Goal: Task Accomplishment & Management: Manage account settings

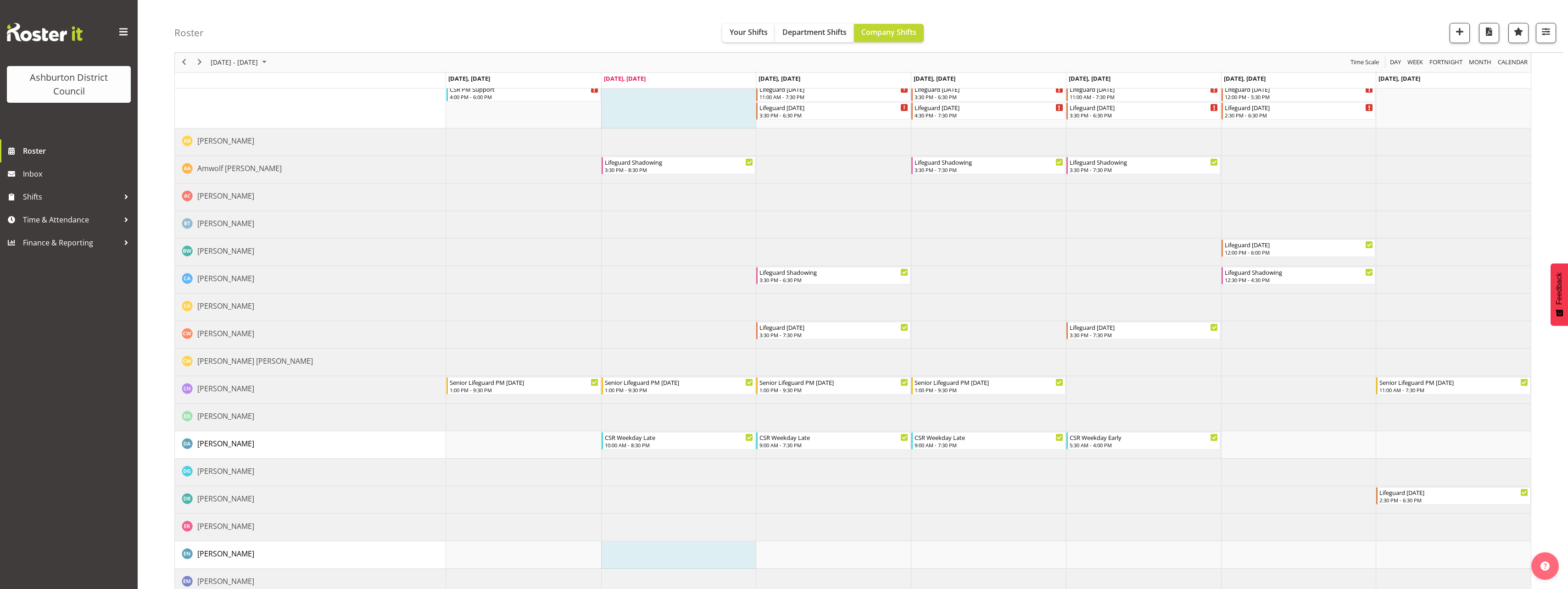
scroll to position [120, 0]
click at [1541, 28] on span "button" at bounding box center [1546, 31] width 12 height 12
click at [1463, 201] on select "Staff Role Shift - Horizontal Shift - Vertical Staff - Location" at bounding box center [1488, 200] width 122 height 18
select select "shift"
click at [1428, 210] on select "Staff Role Shift - Horizontal Shift - Vertical Staff - Location" at bounding box center [1488, 200] width 122 height 18
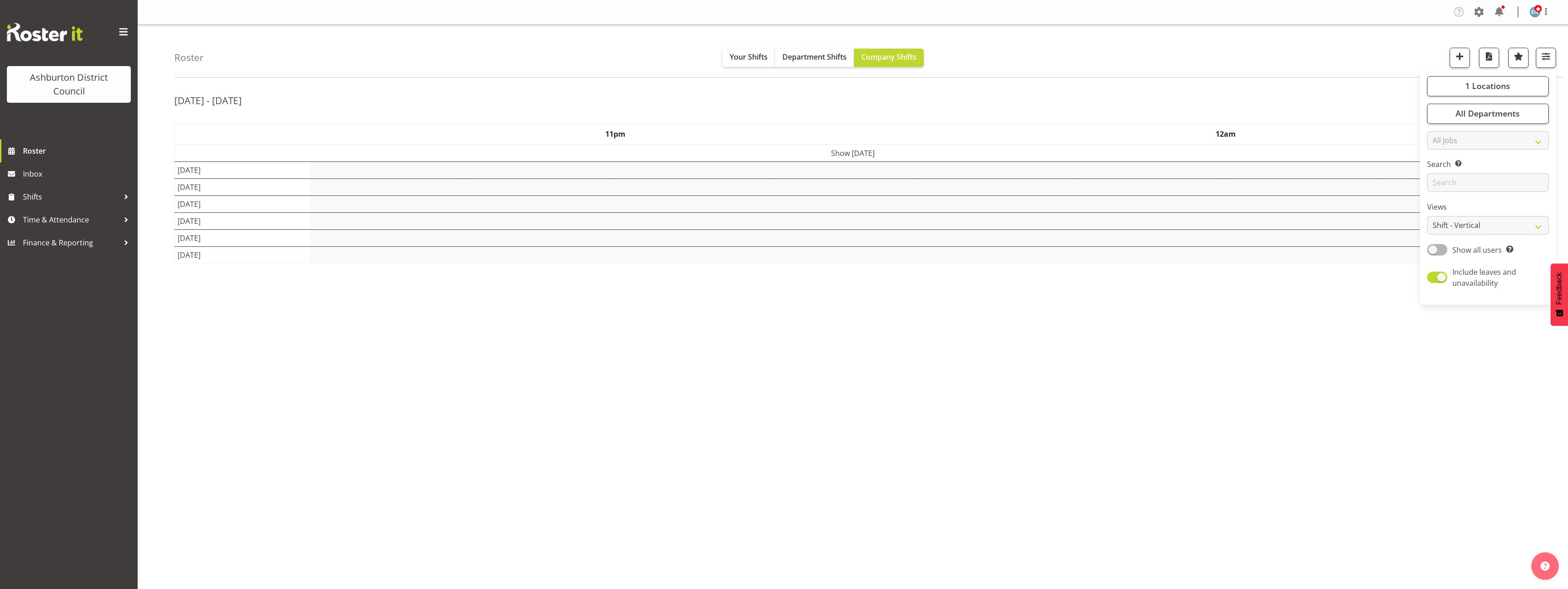
click at [158, 146] on div "Roster Your Shifts Department Shifts Company Shifts 1 Locations [GEOGRAPHIC_DAT…" at bounding box center [852, 238] width 1430 height 427
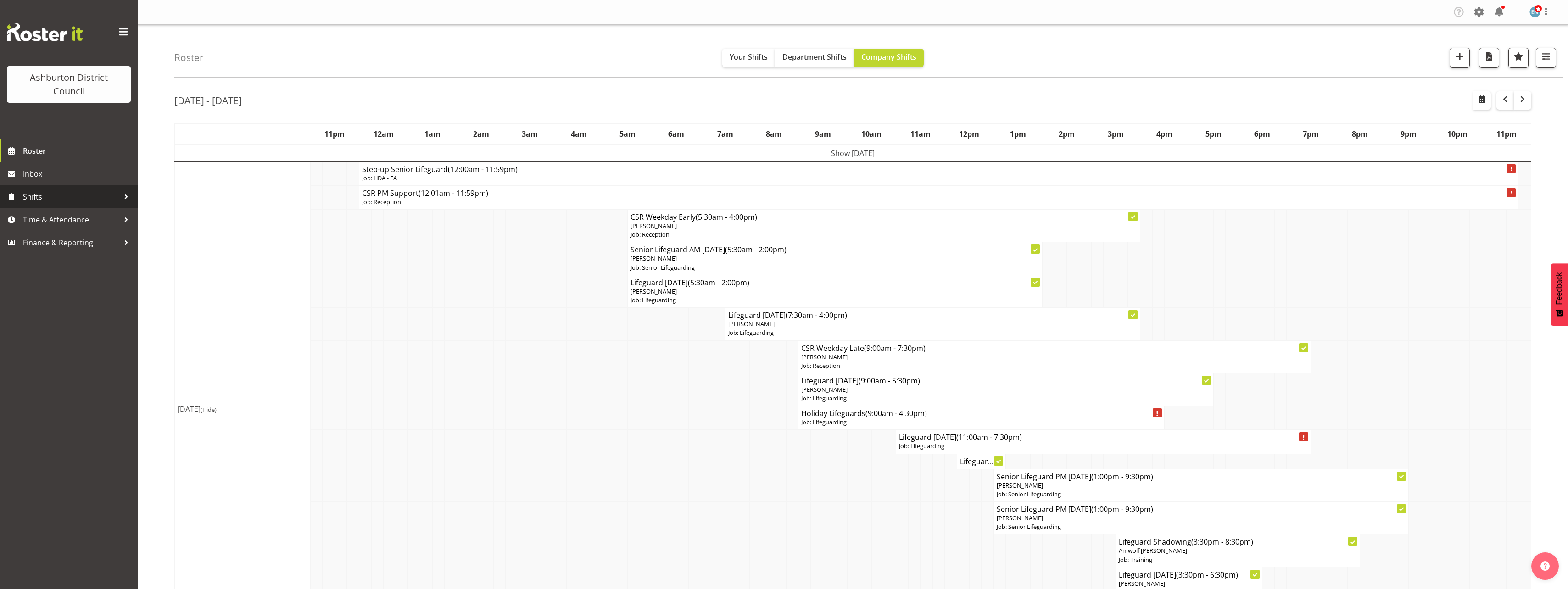
click at [47, 199] on span "Shifts" at bounding box center [70, 197] width 96 height 13
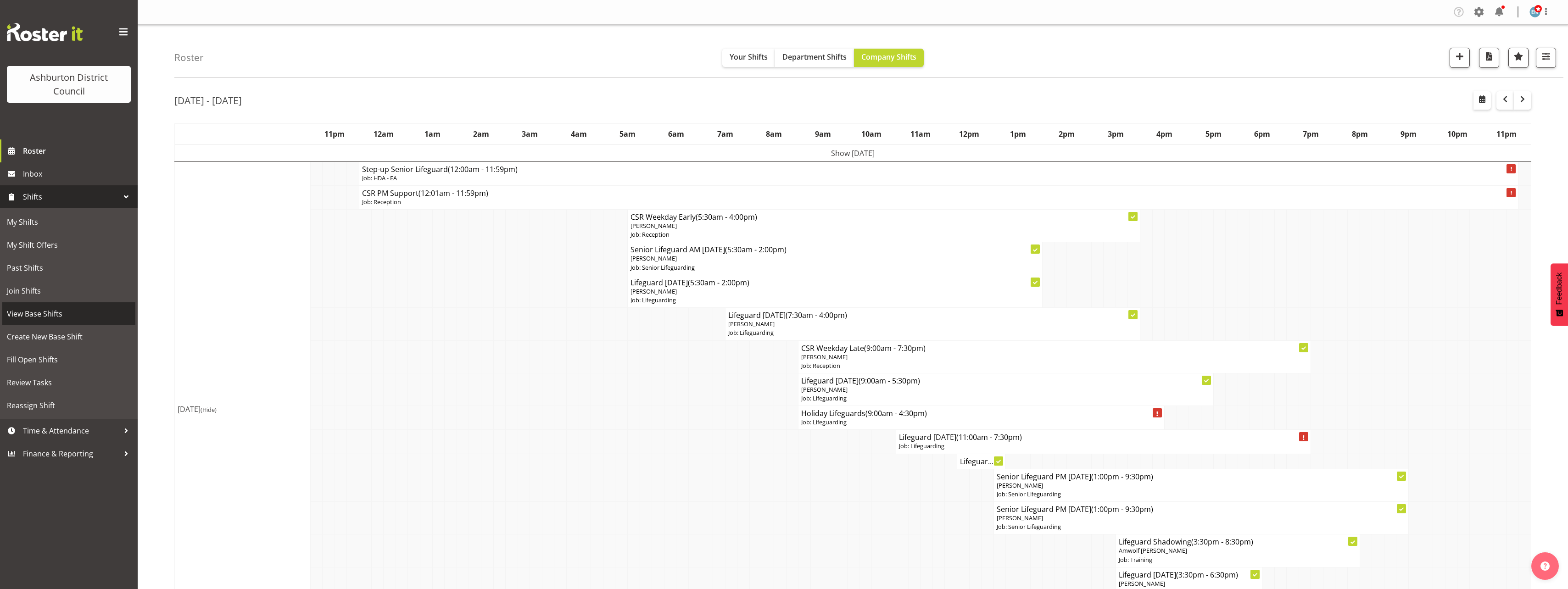
click at [66, 319] on span "View Base Shifts" at bounding box center [68, 314] width 124 height 13
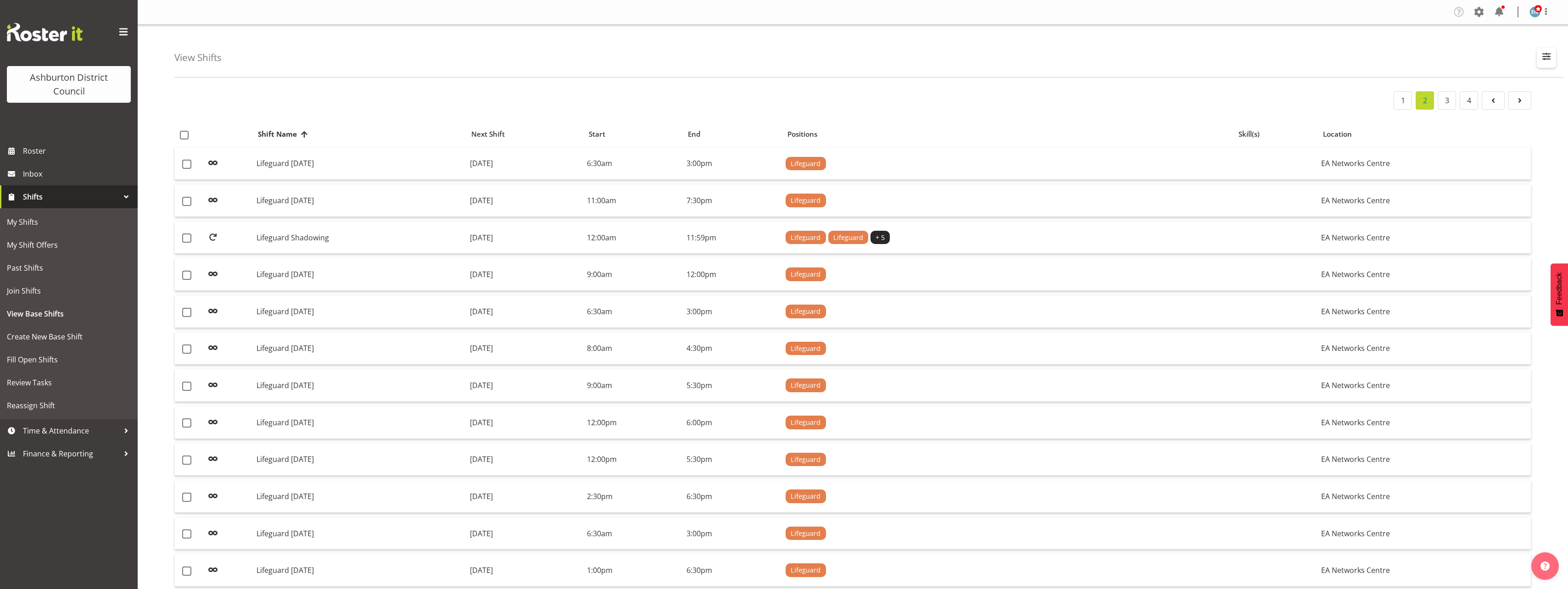
click at [1544, 59] on span "button" at bounding box center [1546, 56] width 12 height 12
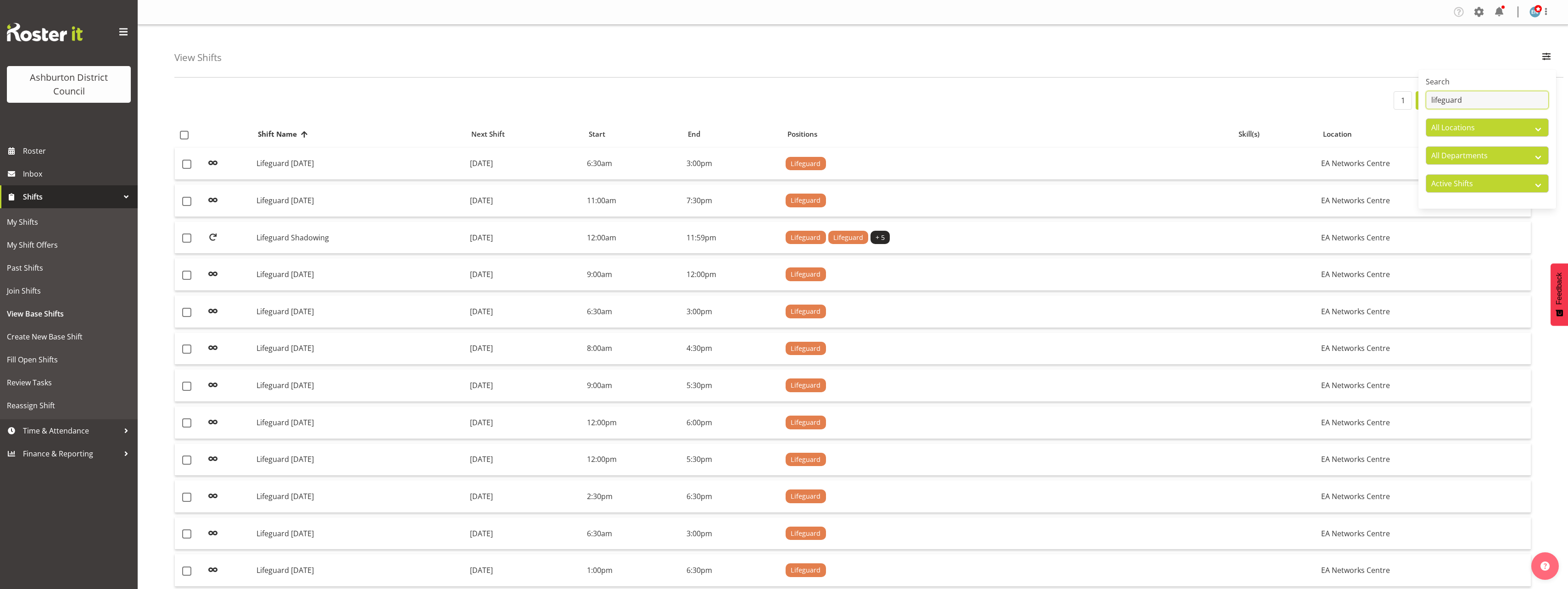
click at [1471, 99] on input "lifeguard" at bounding box center [1487, 100] width 123 height 18
drag, startPoint x: 1471, startPoint y: 99, endPoint x: 1414, endPoint y: 99, distance: 57.0
click at [1414, 99] on div "View Shifts Search lifeguard All Locations Art Gallery & Museum EA Networks Cen…" at bounding box center [852, 549] width 1430 height 1049
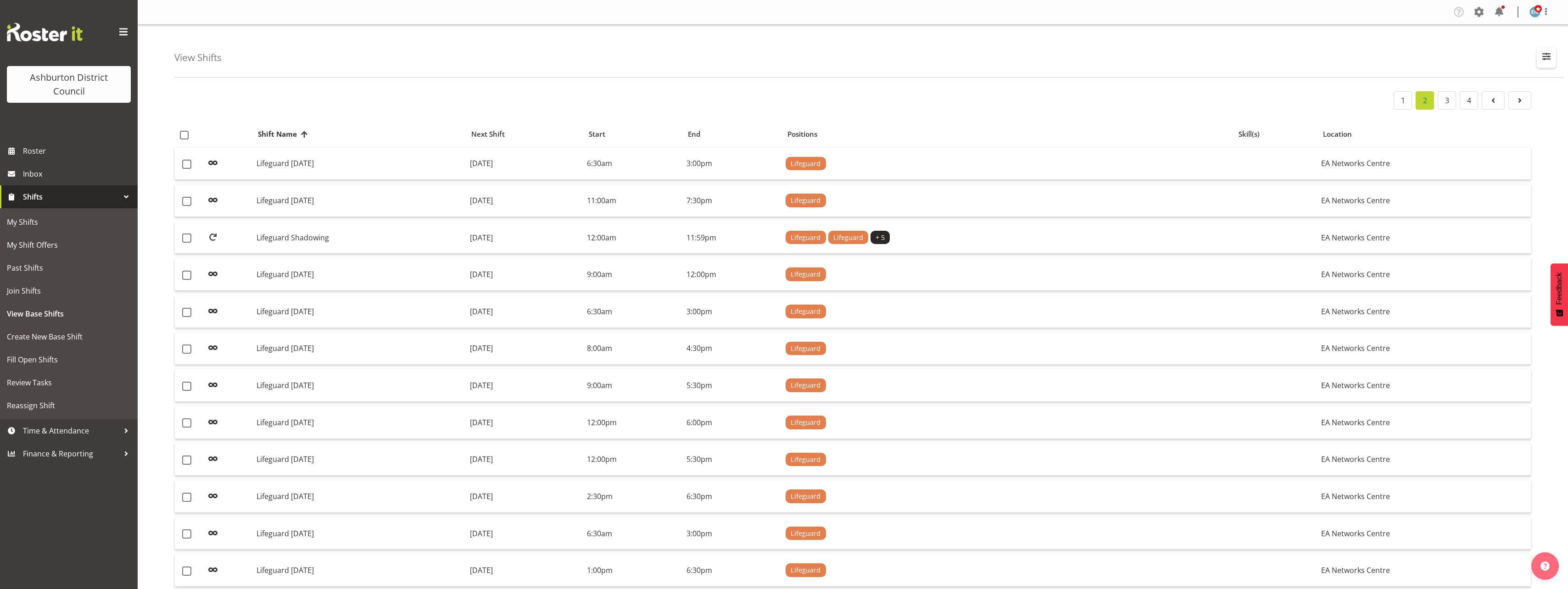
click at [1551, 56] on span "button" at bounding box center [1546, 56] width 12 height 12
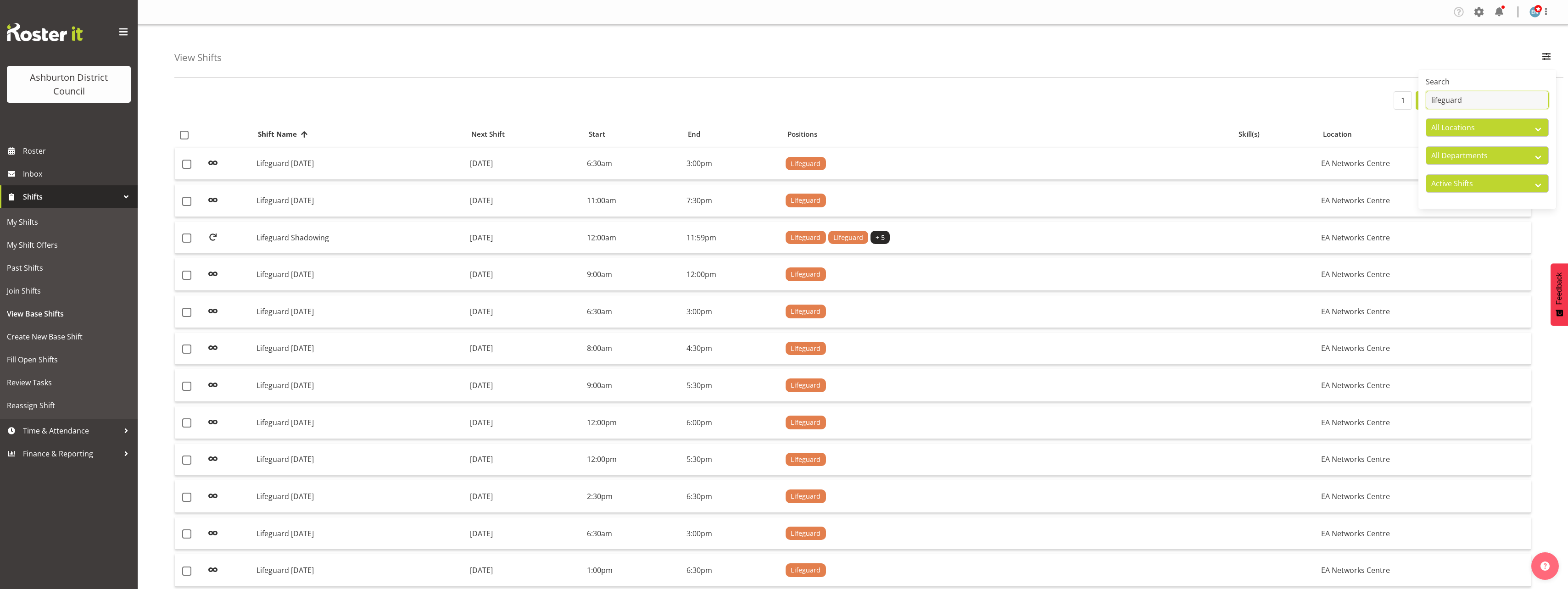
click at [1482, 100] on input "lifeguard" at bounding box center [1487, 100] width 123 height 18
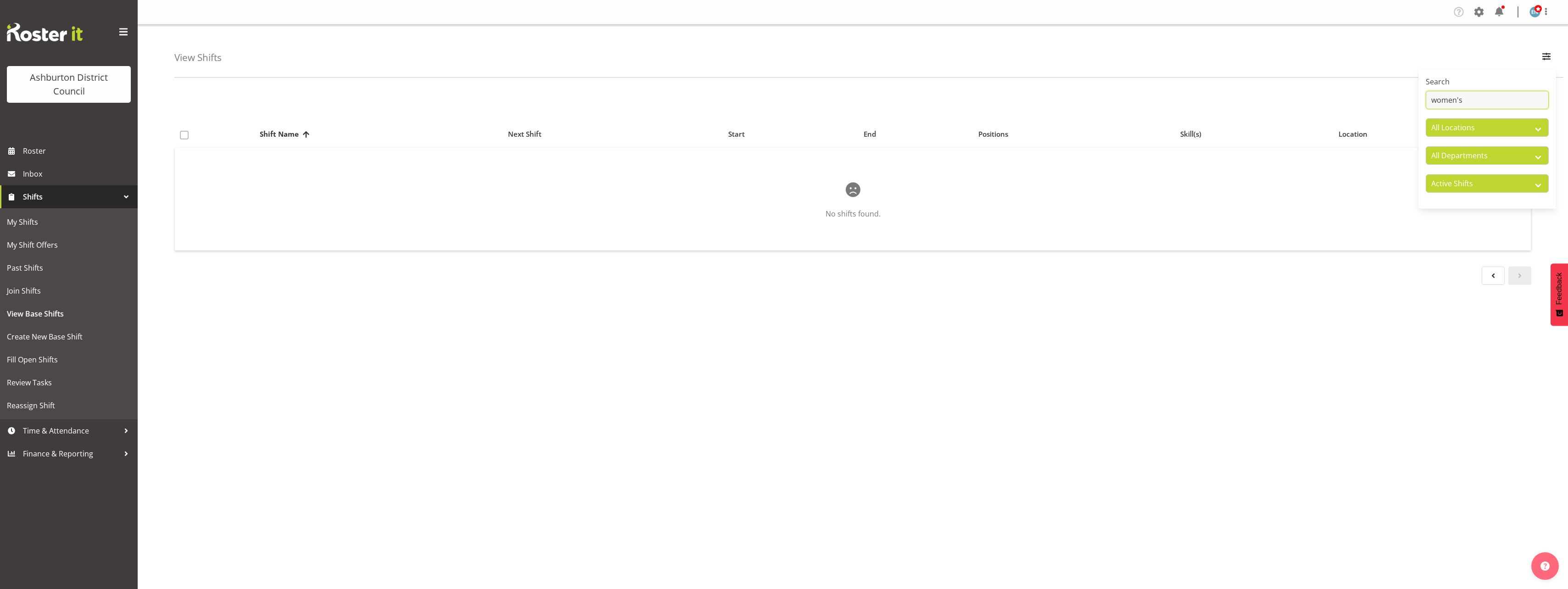
type input "women's"
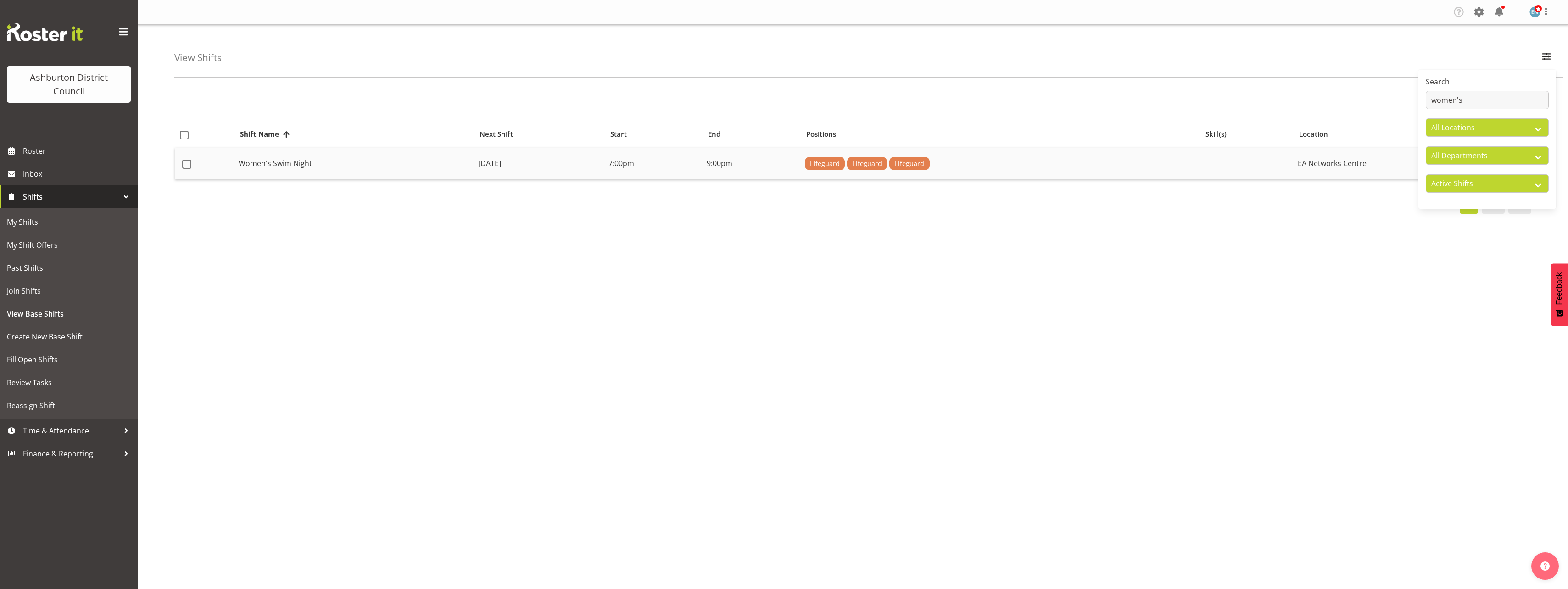
click at [309, 167] on td "Women's Swim Night" at bounding box center [354, 164] width 239 height 32
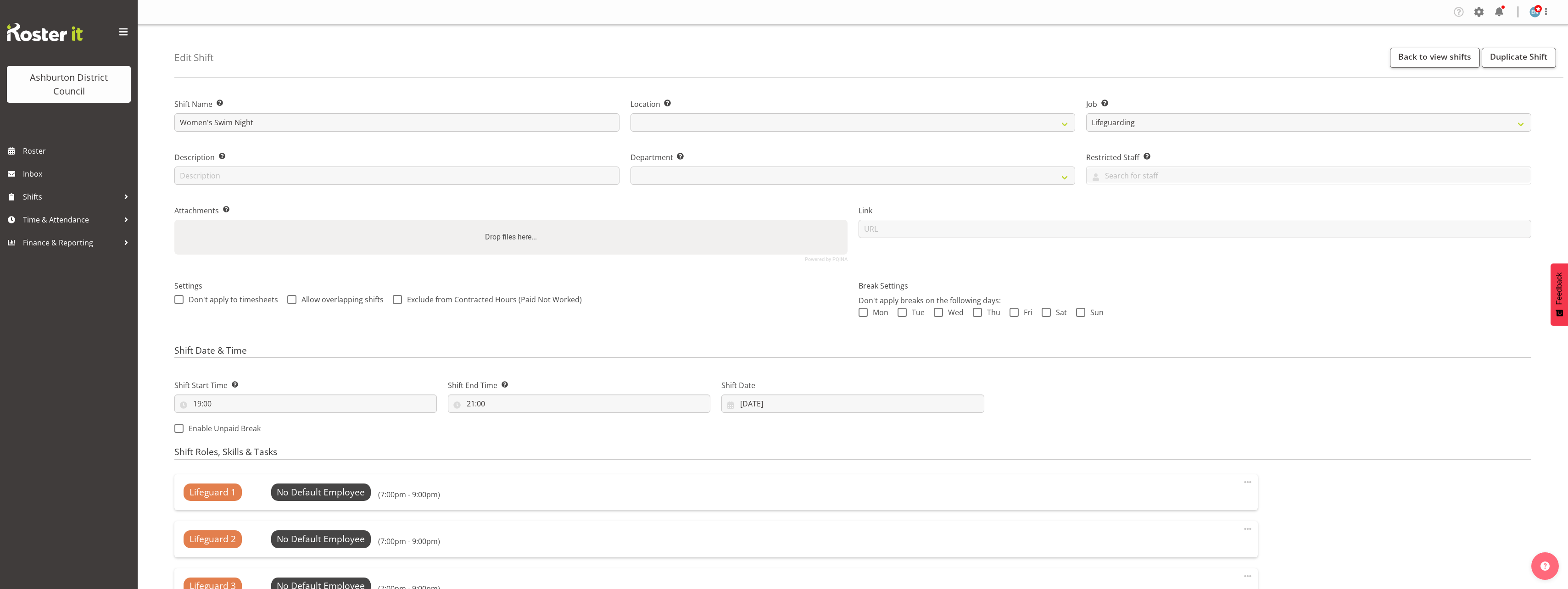
select select "38"
select select
select select "64"
select select "65"
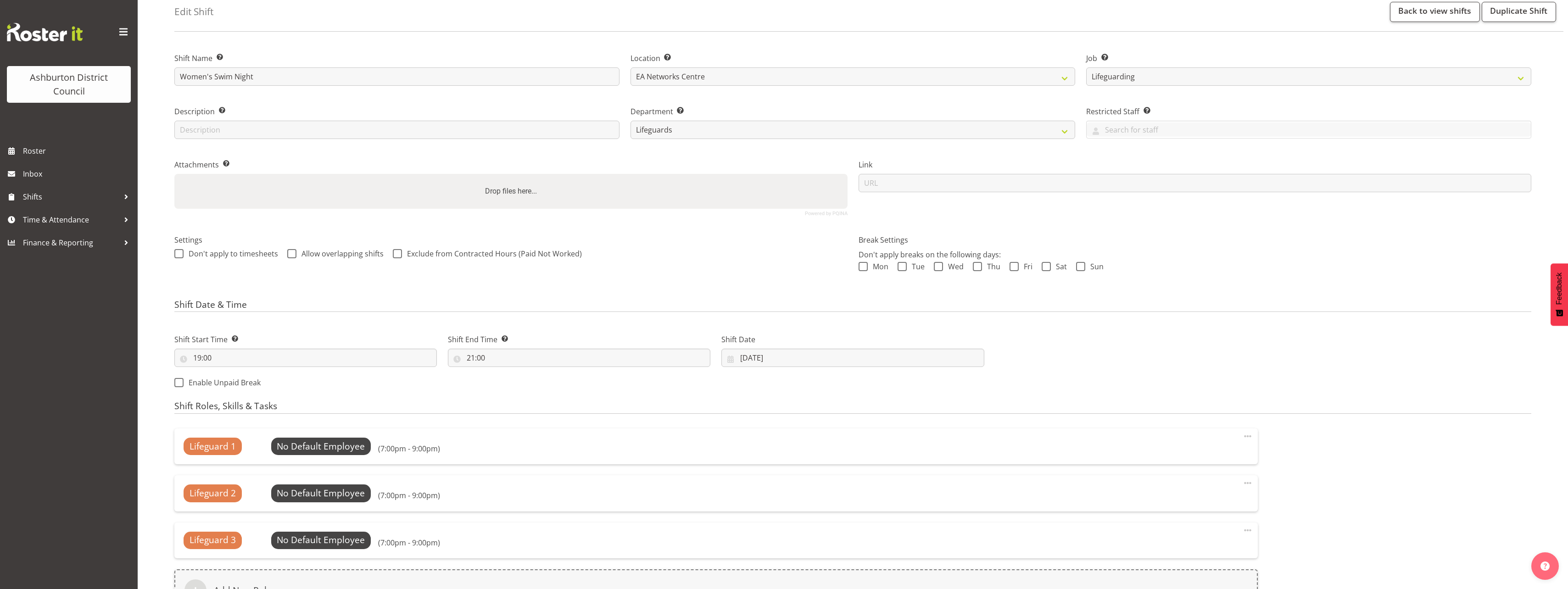
scroll to position [138, 0]
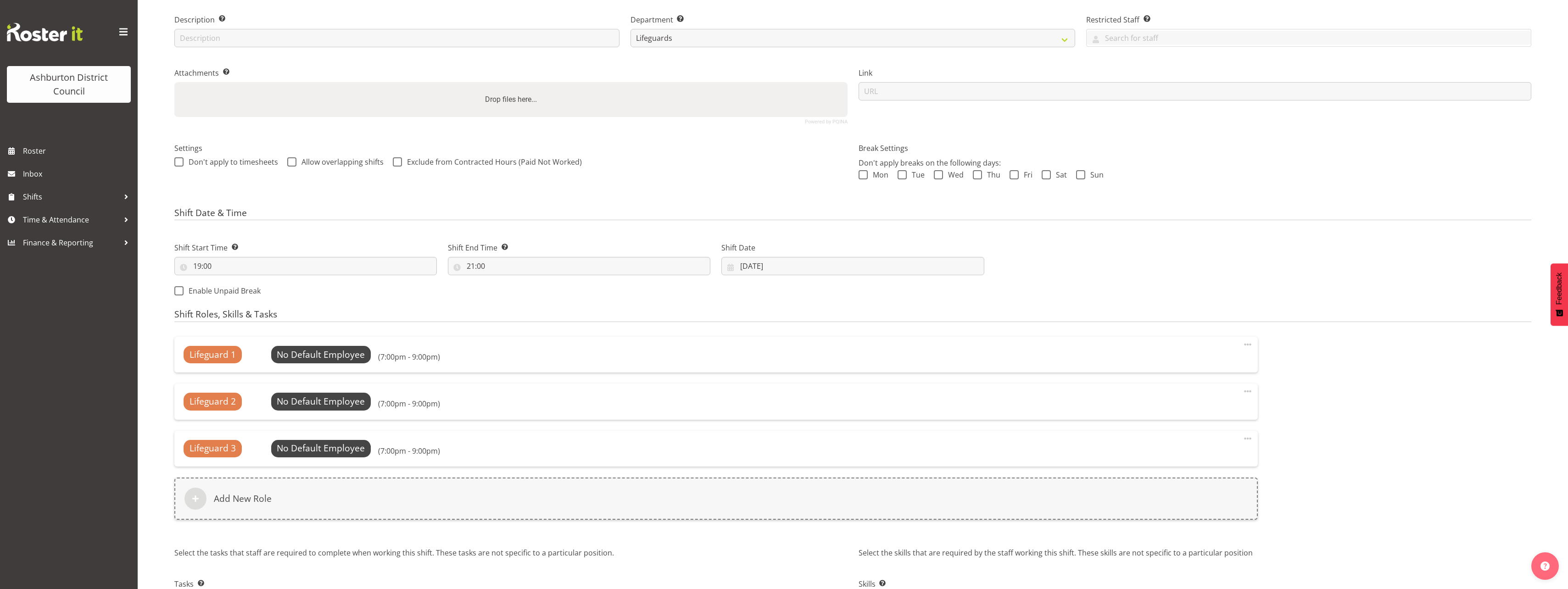
click at [1251, 347] on span at bounding box center [1248, 345] width 11 height 11
click at [1215, 363] on link "Edit" at bounding box center [1209, 364] width 88 height 16
select select "21"
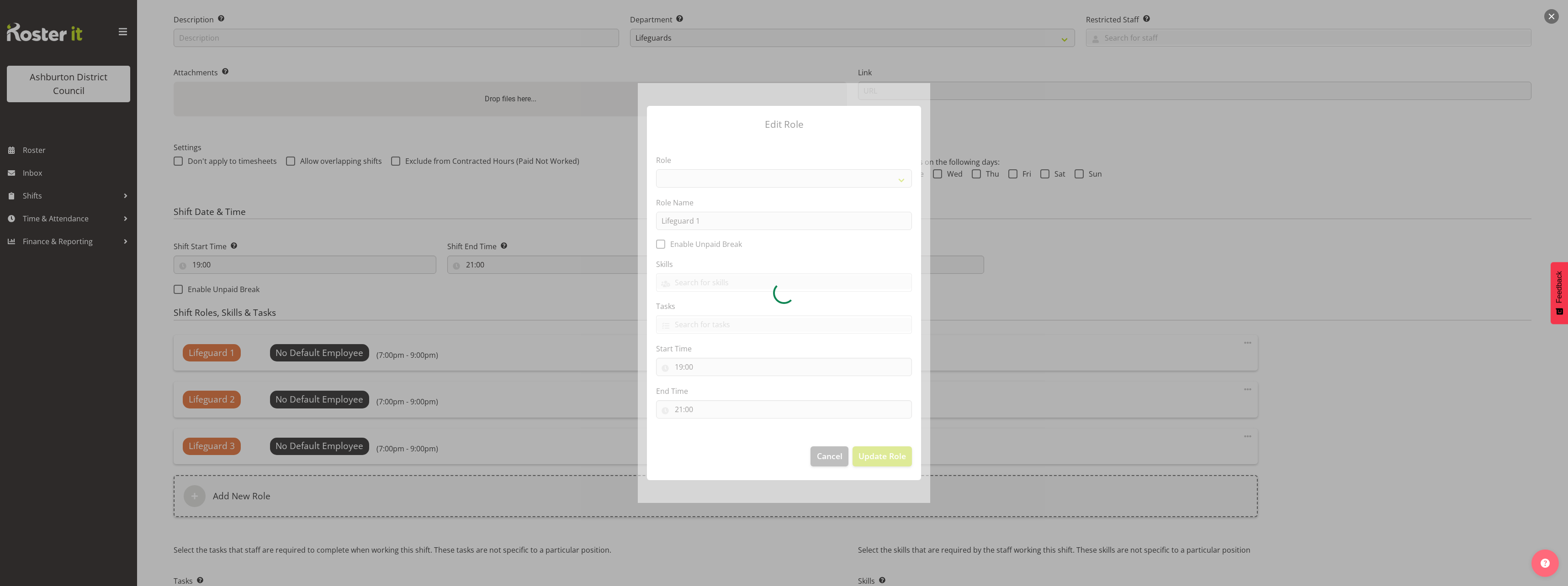
select select "64"
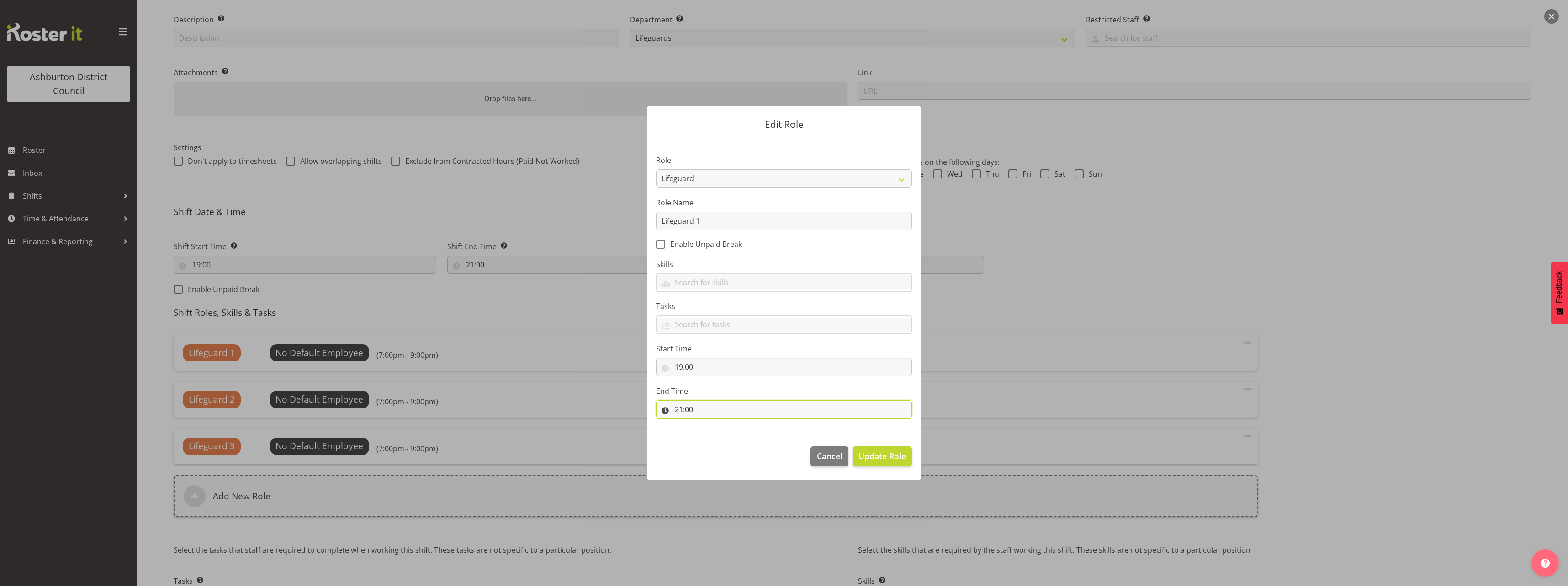
click at [690, 409] on input "21:00" at bounding box center [784, 409] width 255 height 18
click at [738, 433] on select "00 01 02 03 04 05 06 07 08 09 10 11 12 13 14 15 16 17 18 19 20 21 22 23 24 25 2…" at bounding box center [742, 433] width 21 height 18
select select "30"
click at [732, 424] on select "00 01 02 03 04 05 06 07 08 09 10 11 12 13 14 15 16 17 18 19 20 21 22 23 24 25 2…" at bounding box center [742, 433] width 21 height 18
type input "21:30"
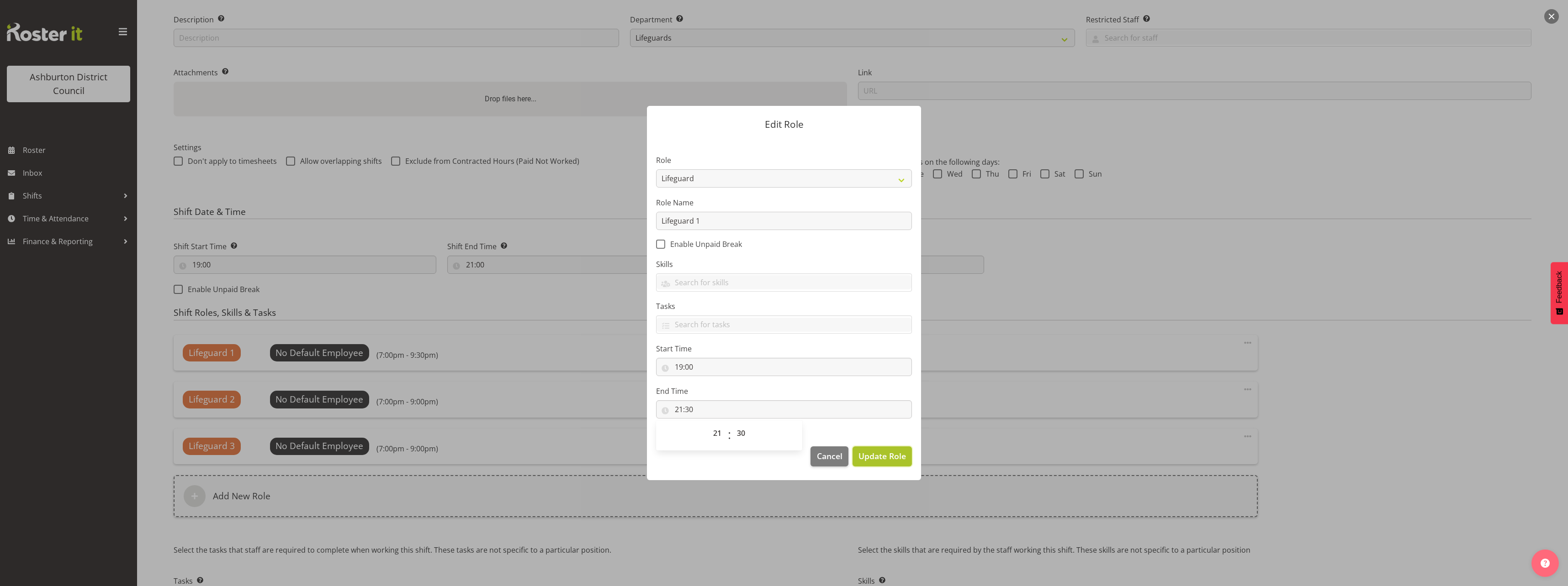
click at [891, 457] on span "Update Role" at bounding box center [882, 456] width 47 height 12
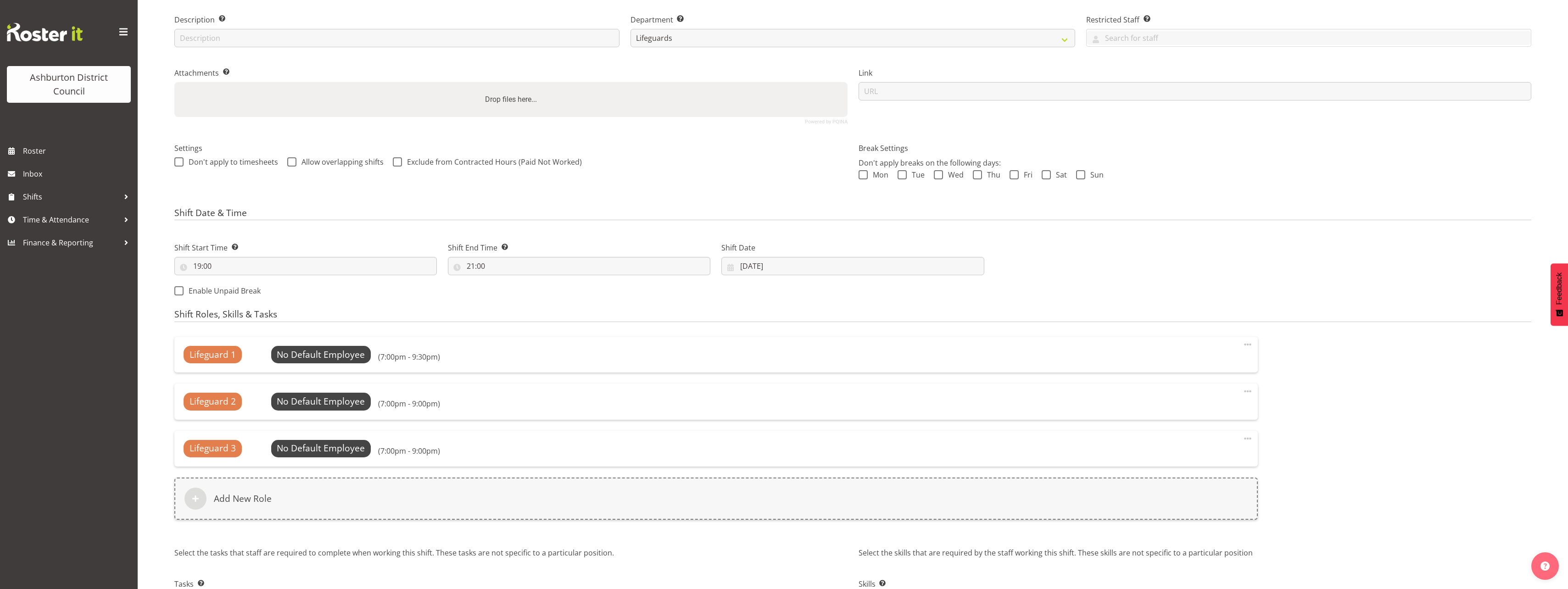
click at [1316, 394] on div "Lifeguard 1 No Default Employee Select Employee (7:00pm - 9:30pm) Edit Delete L…" at bounding box center [853, 434] width 1368 height 205
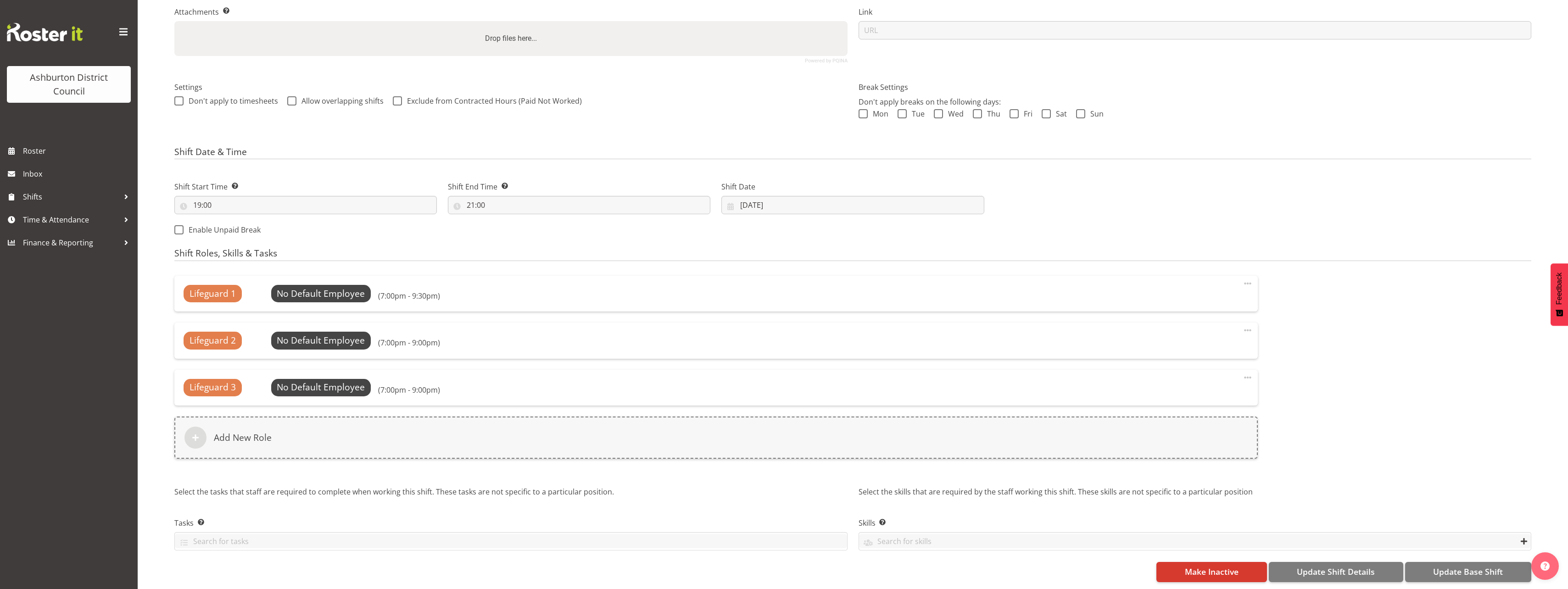
scroll to position [0, 0]
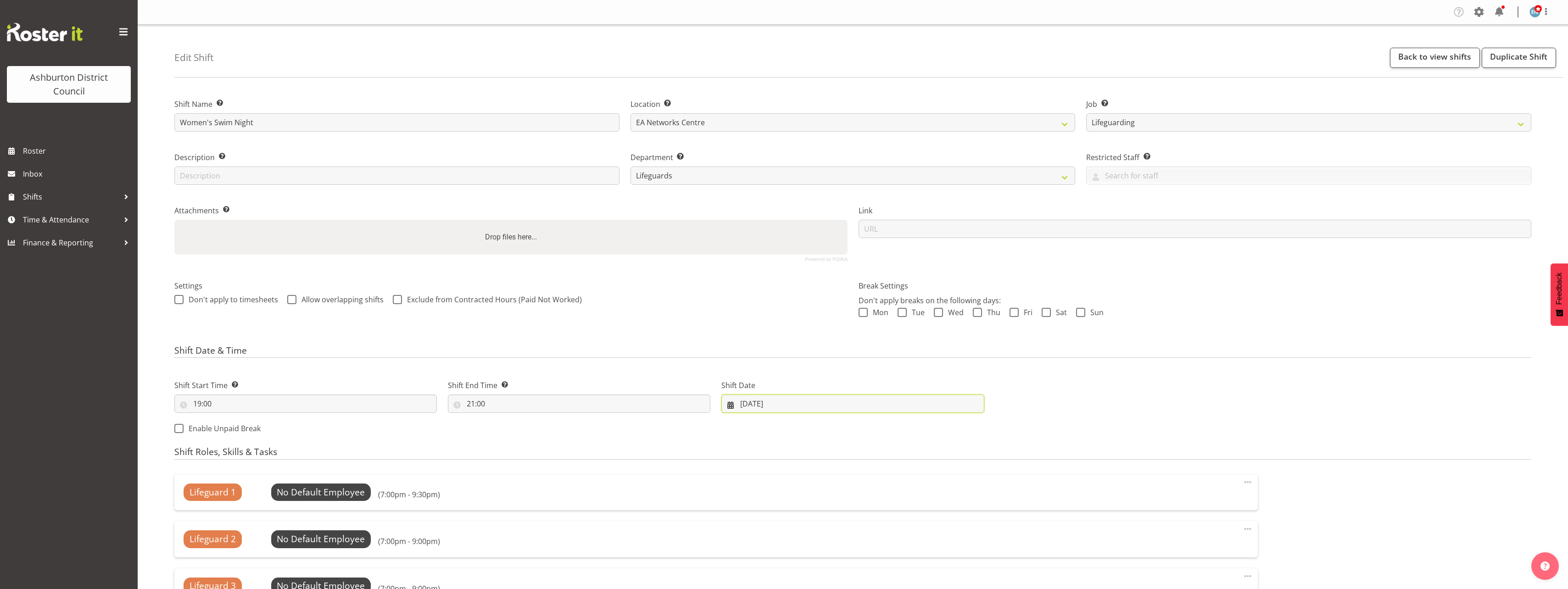
click at [748, 406] on input "13/08/2025" at bounding box center [852, 403] width 262 height 18
click at [866, 431] on span at bounding box center [870, 430] width 11 height 11
select select "9"
click at [806, 492] on span "8" at bounding box center [806, 495] width 4 height 9
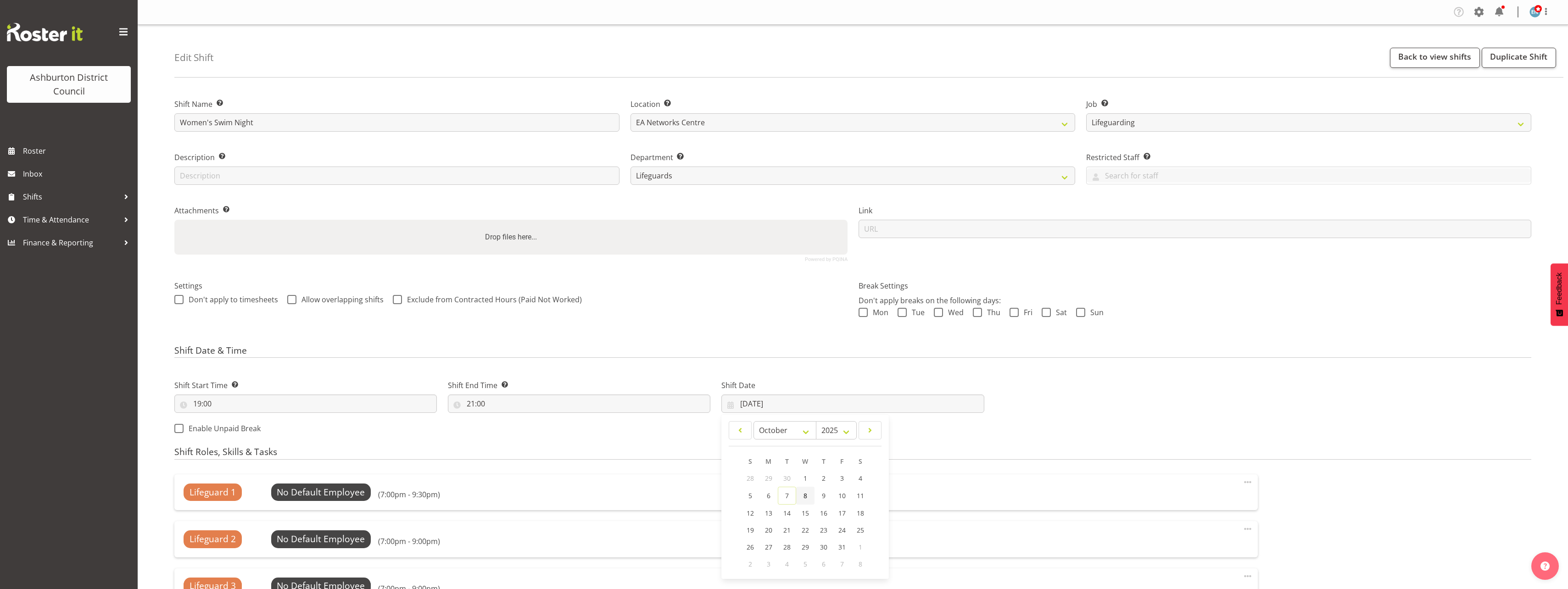
type input "08/10/2025"
click at [1241, 364] on div "Shift Date & Time Shift Start Time Set the time of the day you wish this shift …" at bounding box center [853, 393] width 1357 height 96
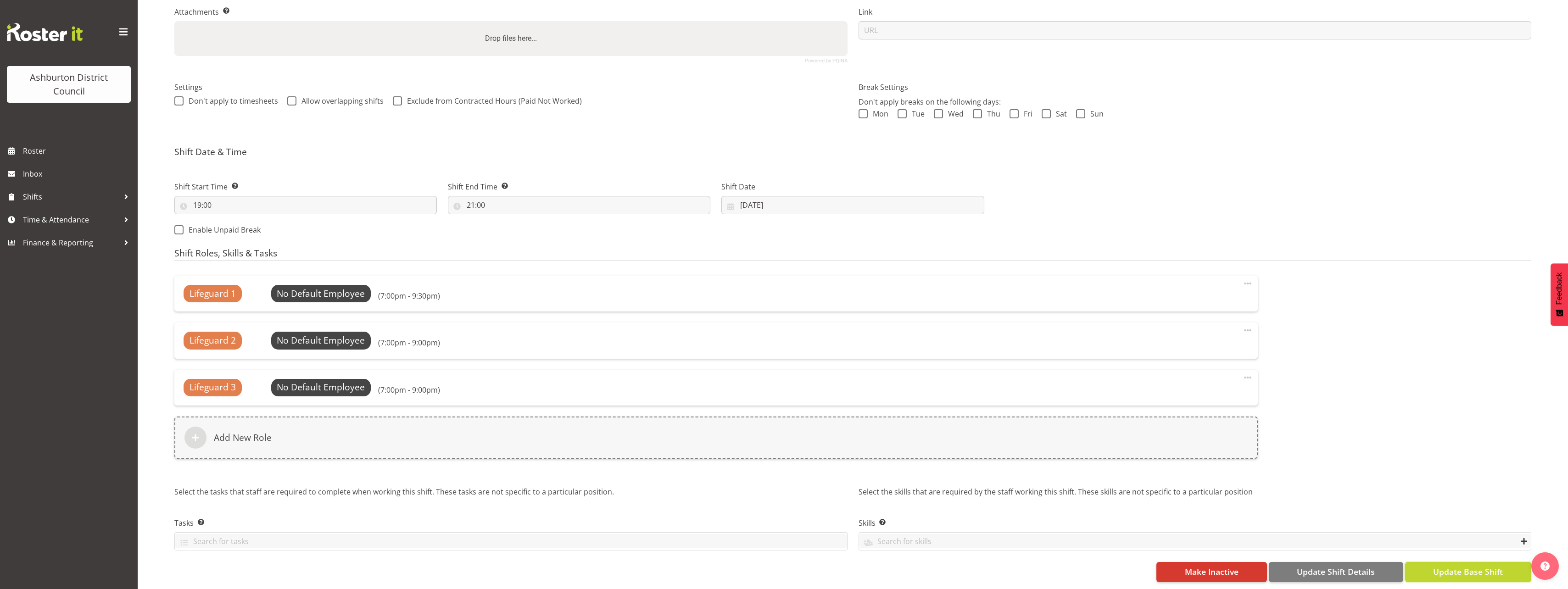
click at [1463, 566] on span "Update Base Shift" at bounding box center [1467, 572] width 69 height 12
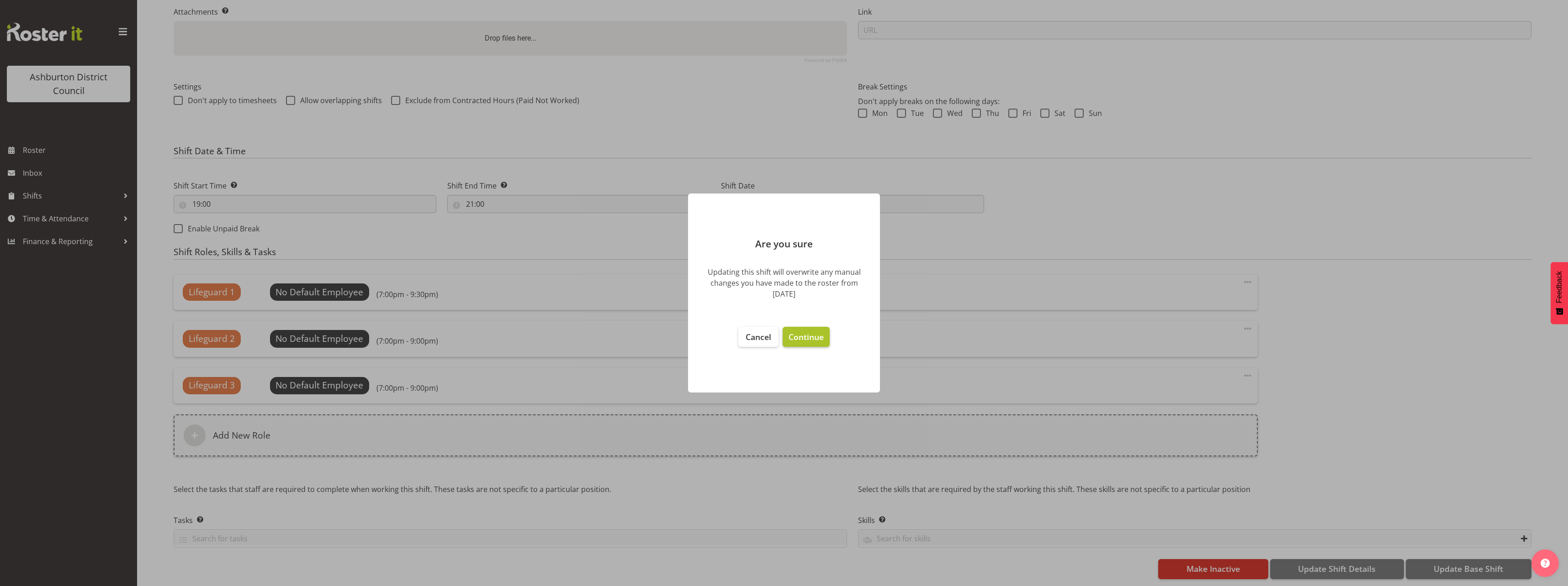
click at [799, 344] on button "Continue" at bounding box center [806, 336] width 47 height 20
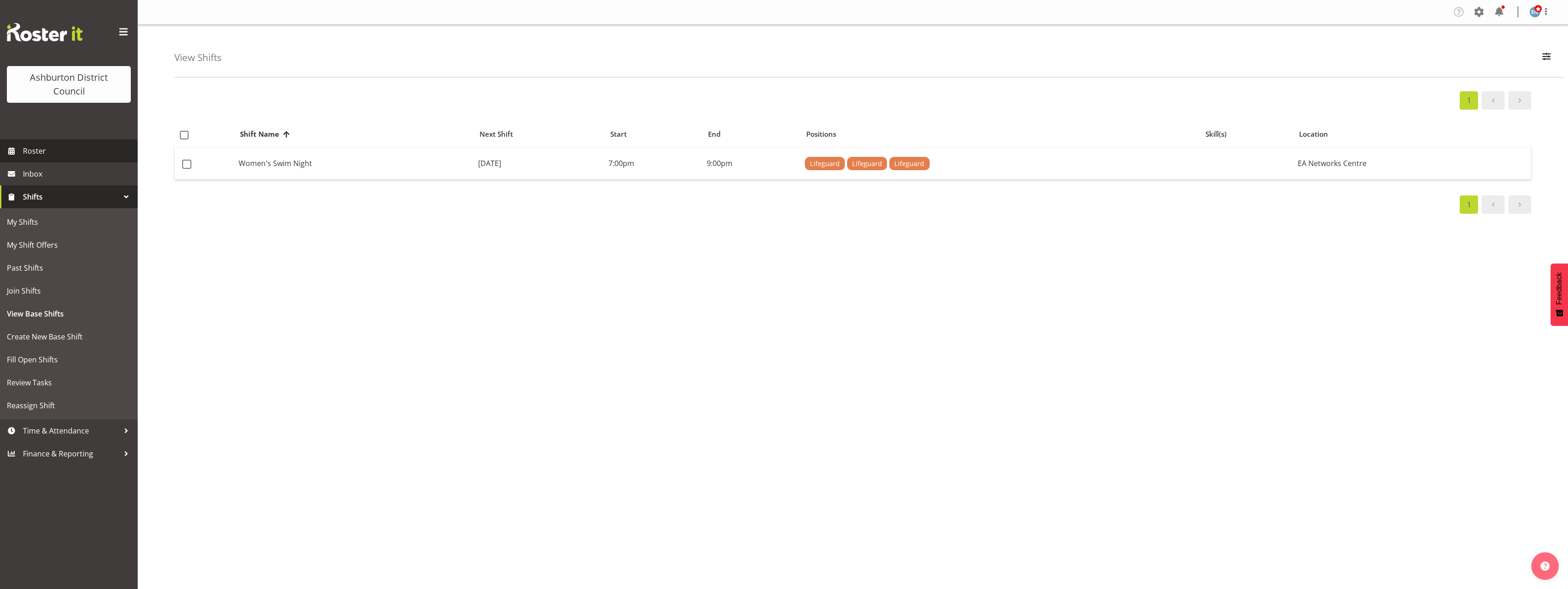
click at [41, 155] on span "Roster" at bounding box center [78, 151] width 110 height 13
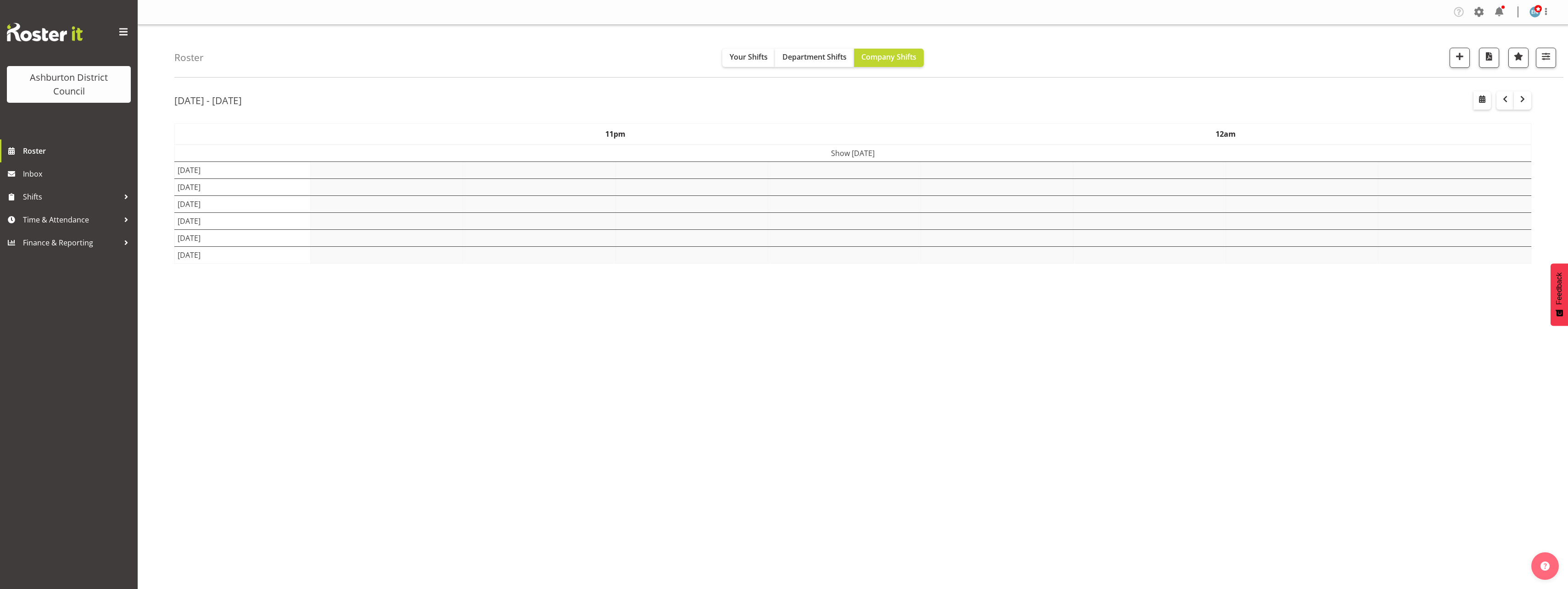
click at [1549, 181] on div "[DATE] - [DATE] [DATE] - [DATE] [DATE] Day Week Fortnight Month calendar Month …" at bounding box center [871, 268] width 1394 height 367
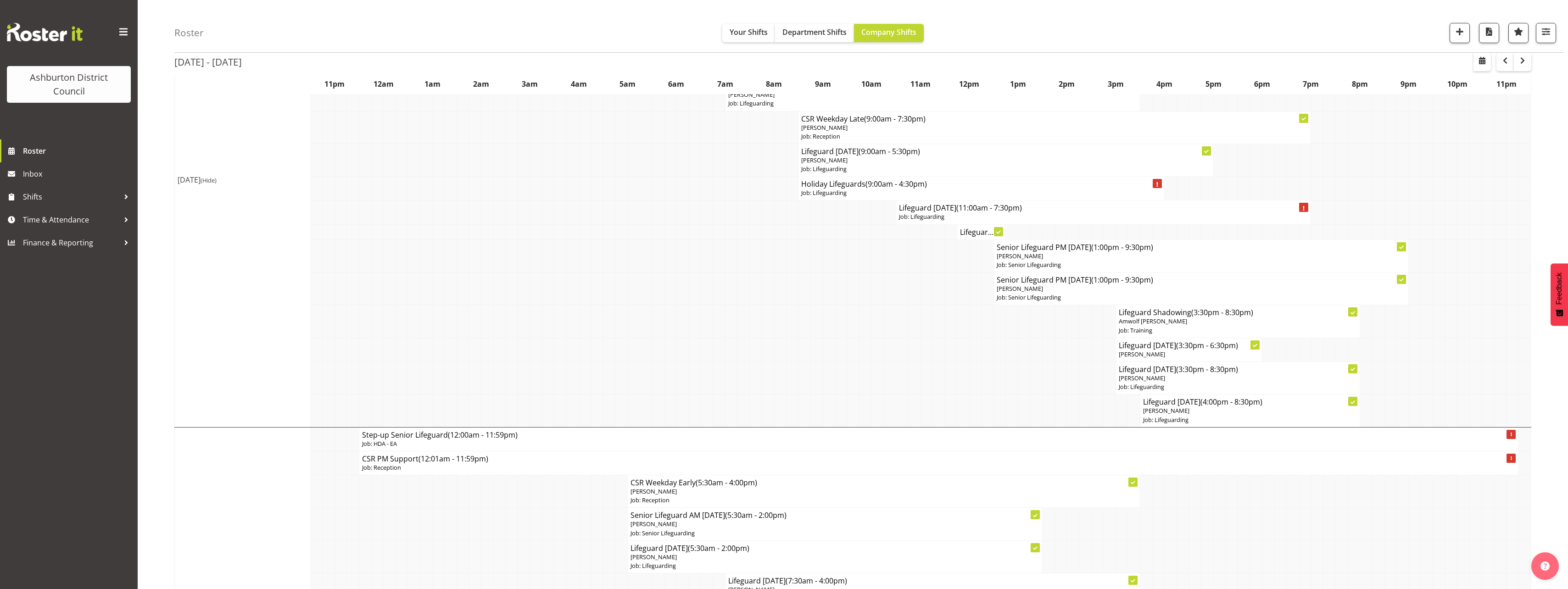
scroll to position [367, 0]
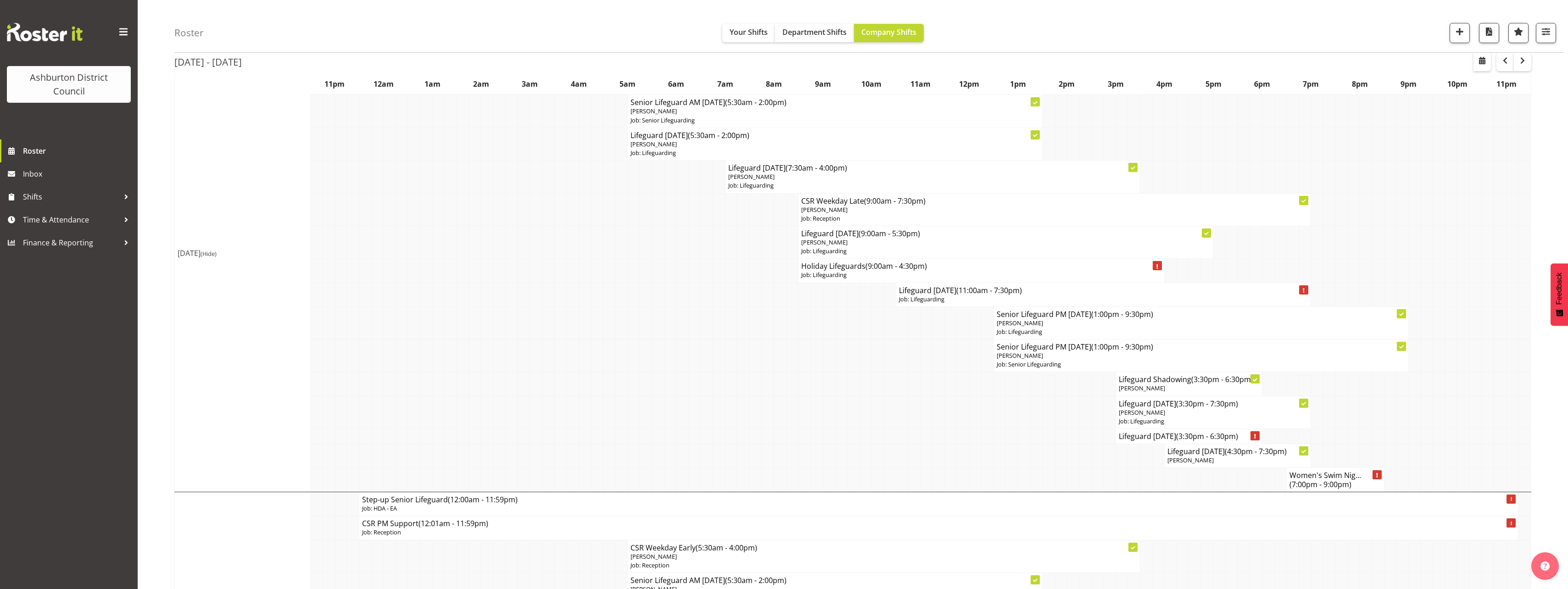
scroll to position [688, 0]
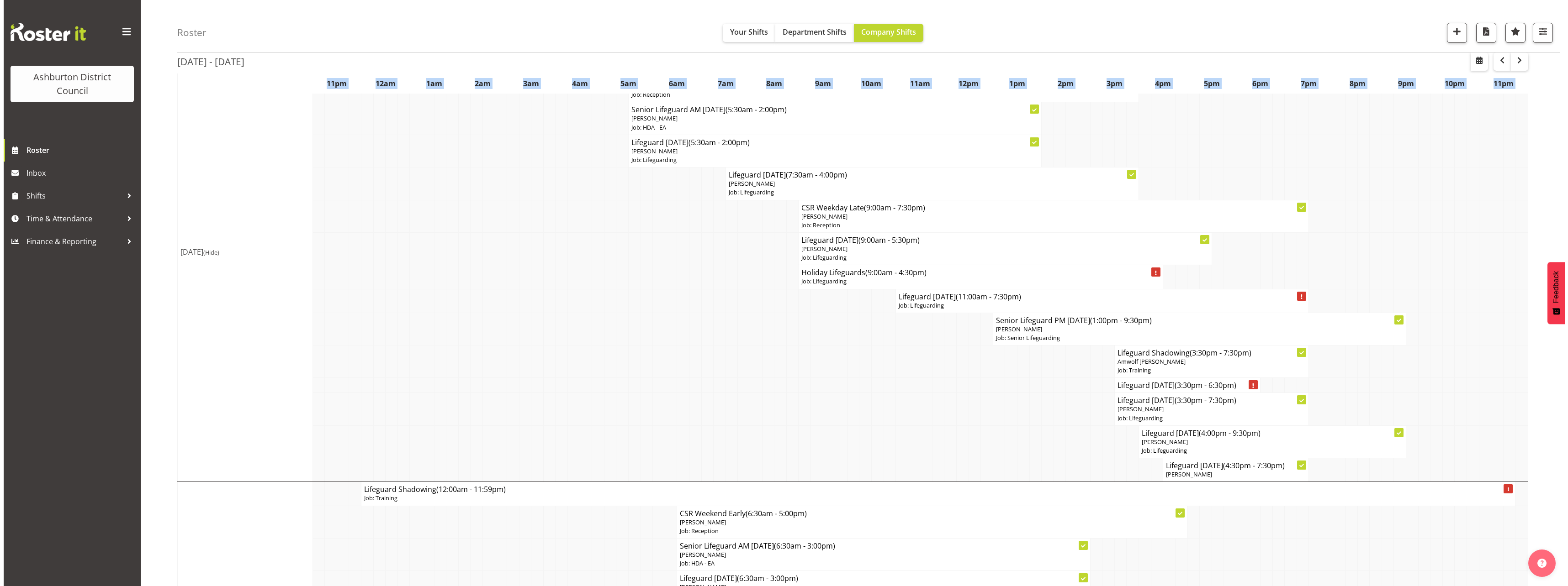
scroll to position [1467, 0]
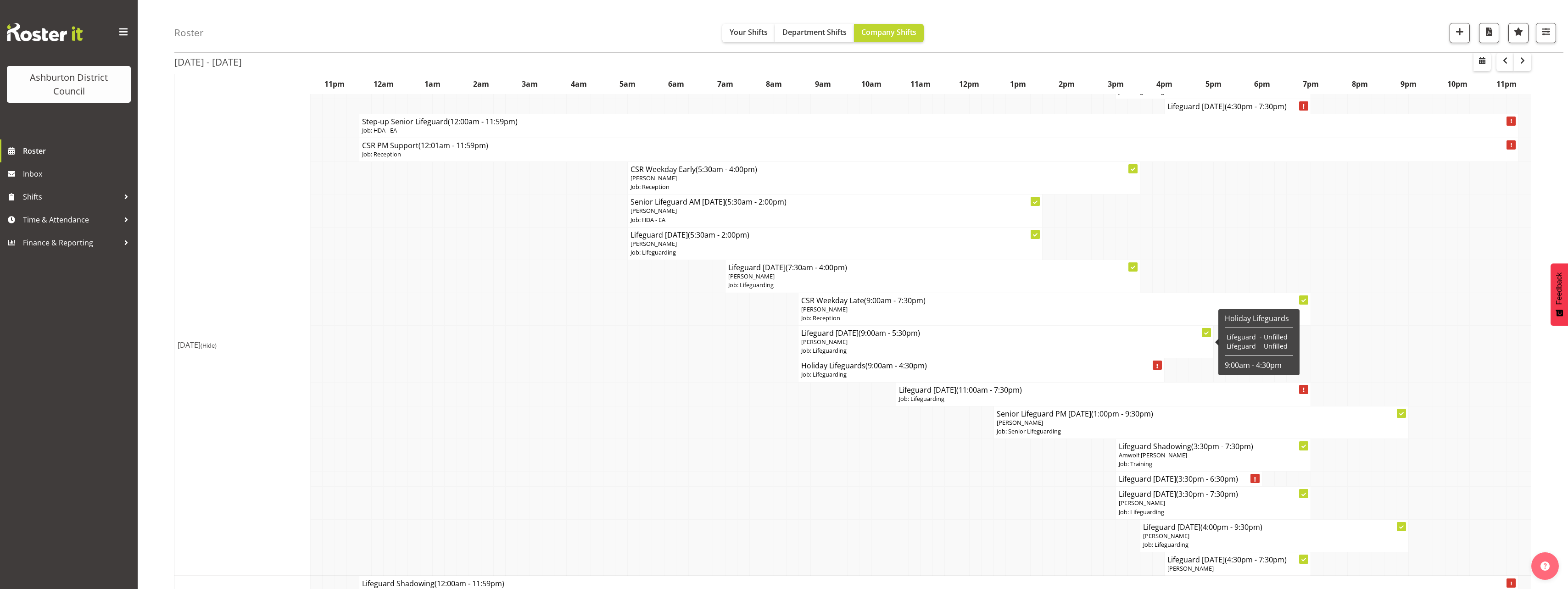
click at [824, 345] on span "Paulina Cuadrado" at bounding box center [824, 341] width 47 height 9
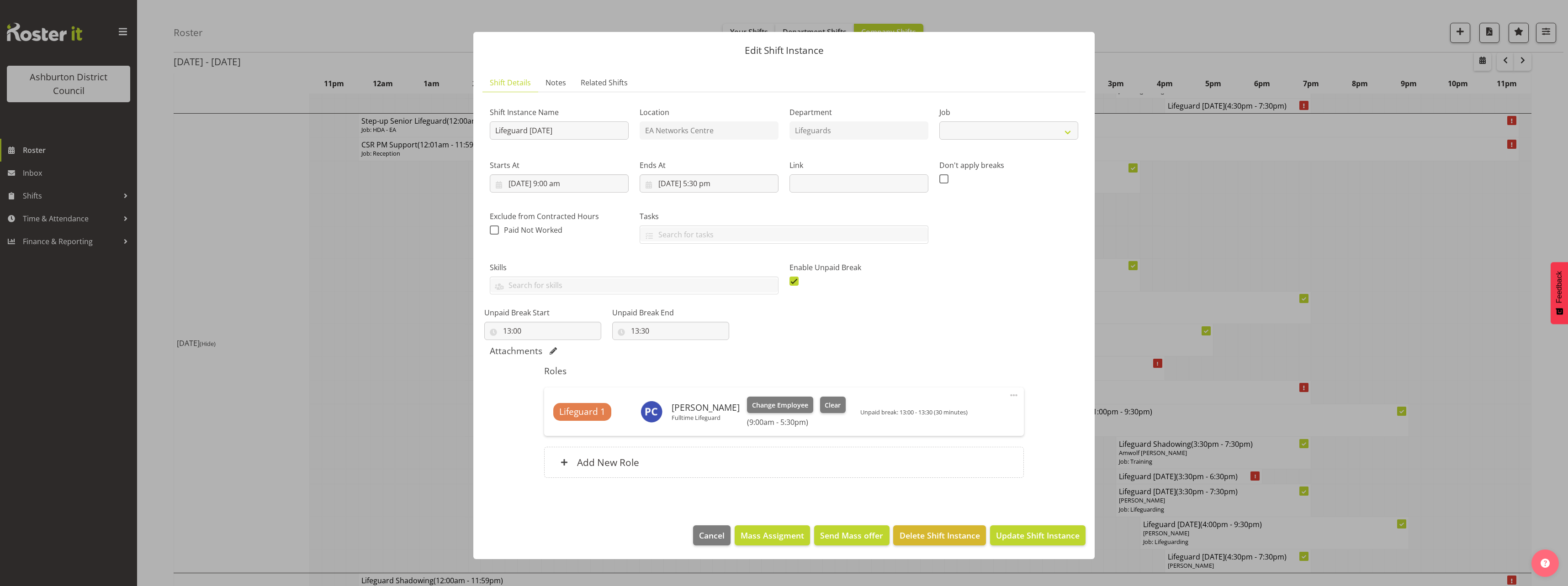
select select "38"
click at [841, 403] on span "Clear" at bounding box center [832, 405] width 16 height 10
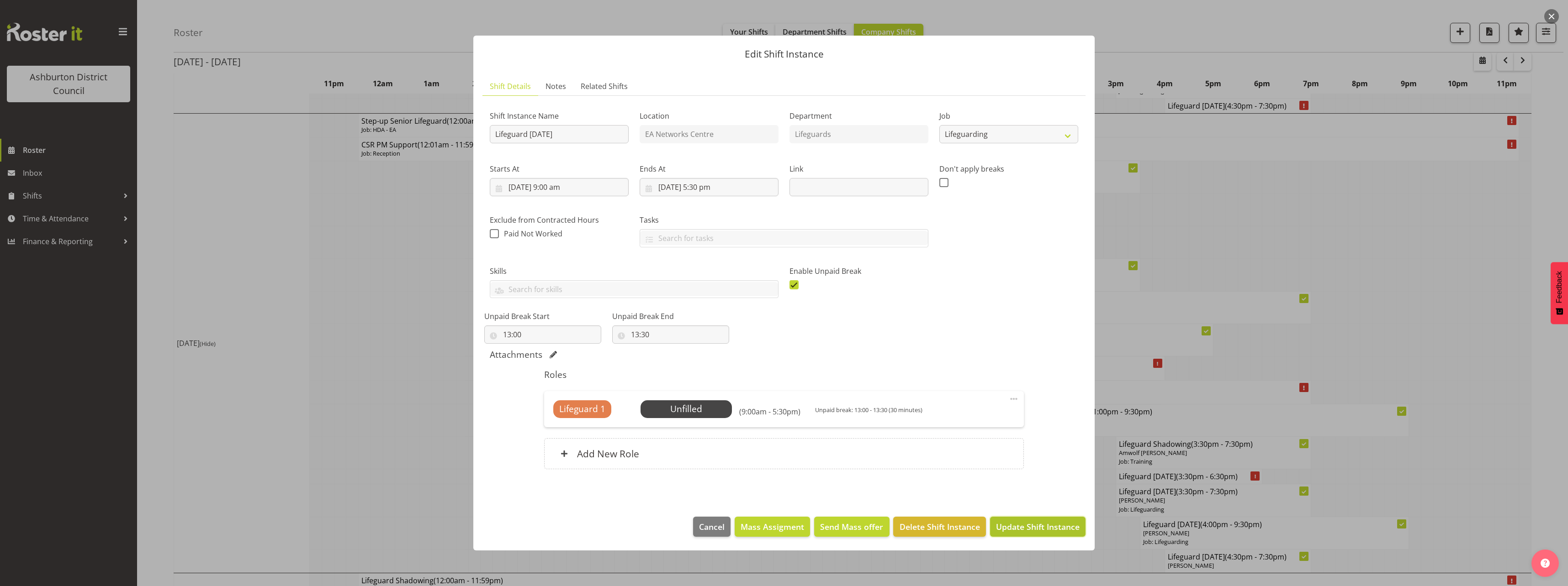
click at [1009, 526] on span "Update Shift Instance" at bounding box center [1037, 526] width 83 height 12
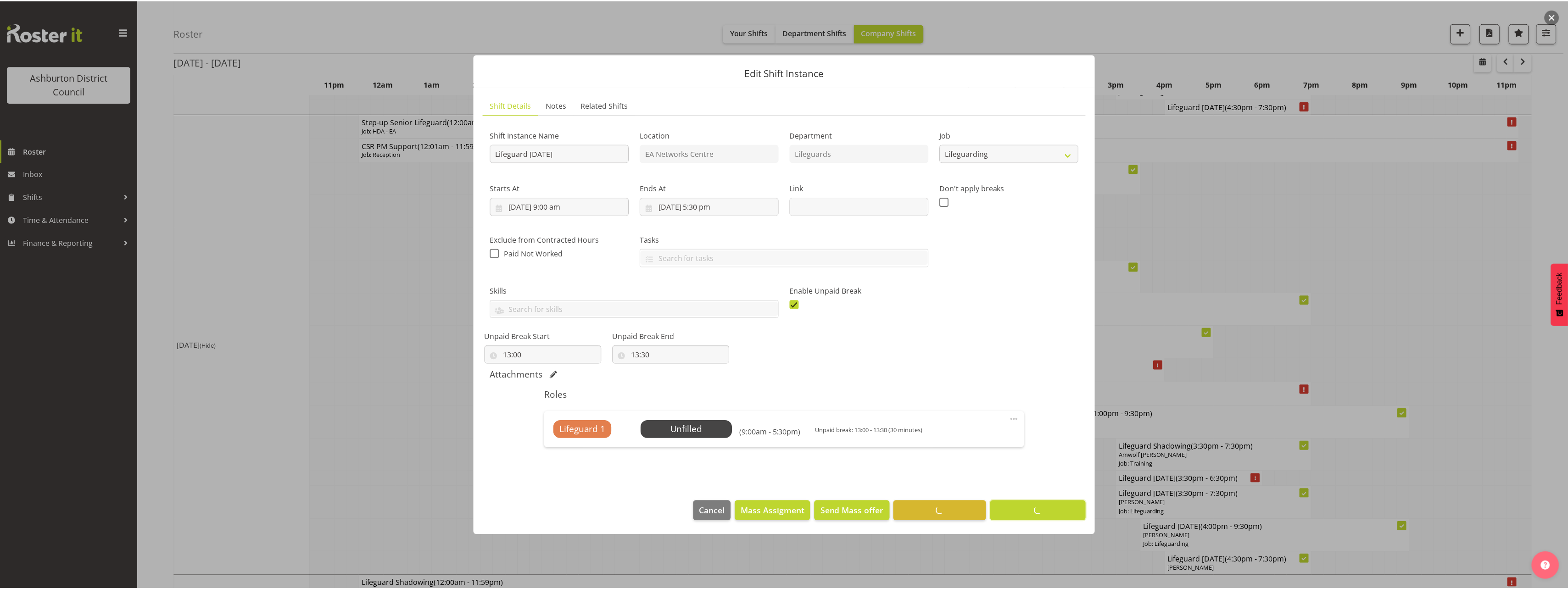
scroll to position [0, 0]
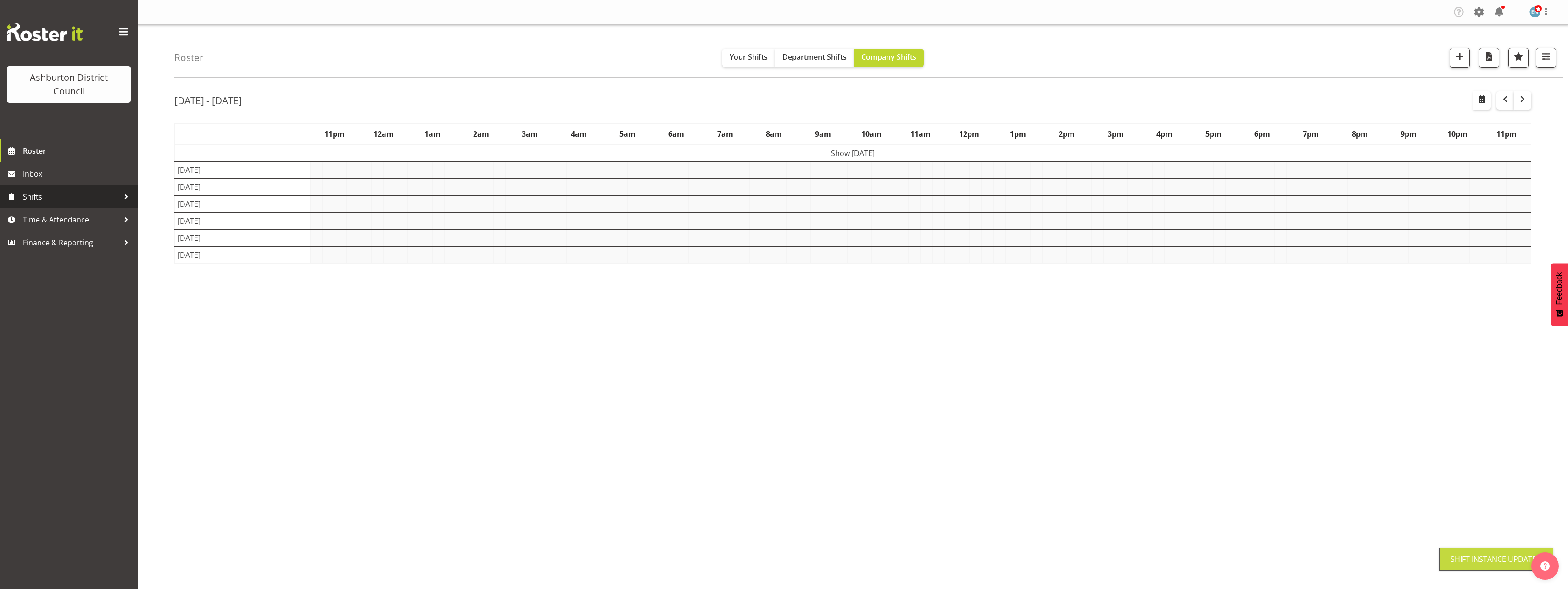
drag, startPoint x: 62, startPoint y: 197, endPoint x: 88, endPoint y: 265, distance: 72.8
click at [62, 197] on span "Shifts" at bounding box center [70, 197] width 96 height 13
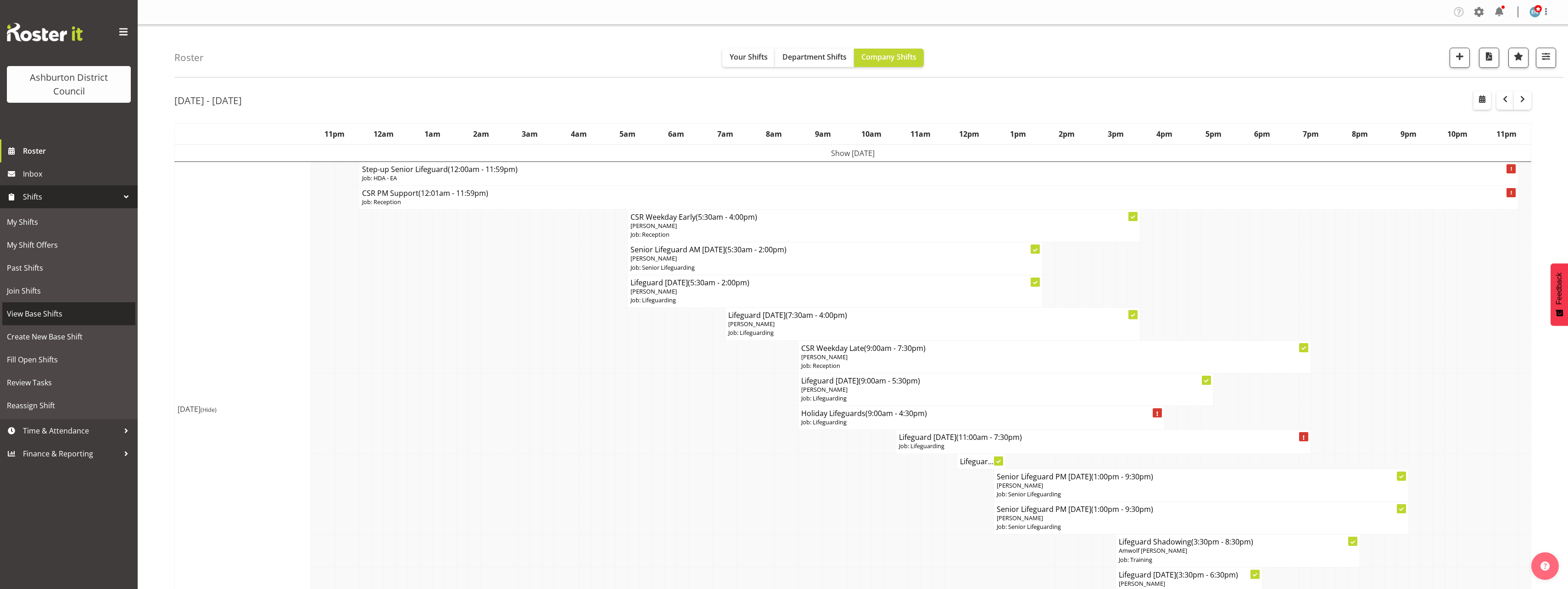
click at [63, 312] on span "View Base Shifts" at bounding box center [68, 314] width 124 height 13
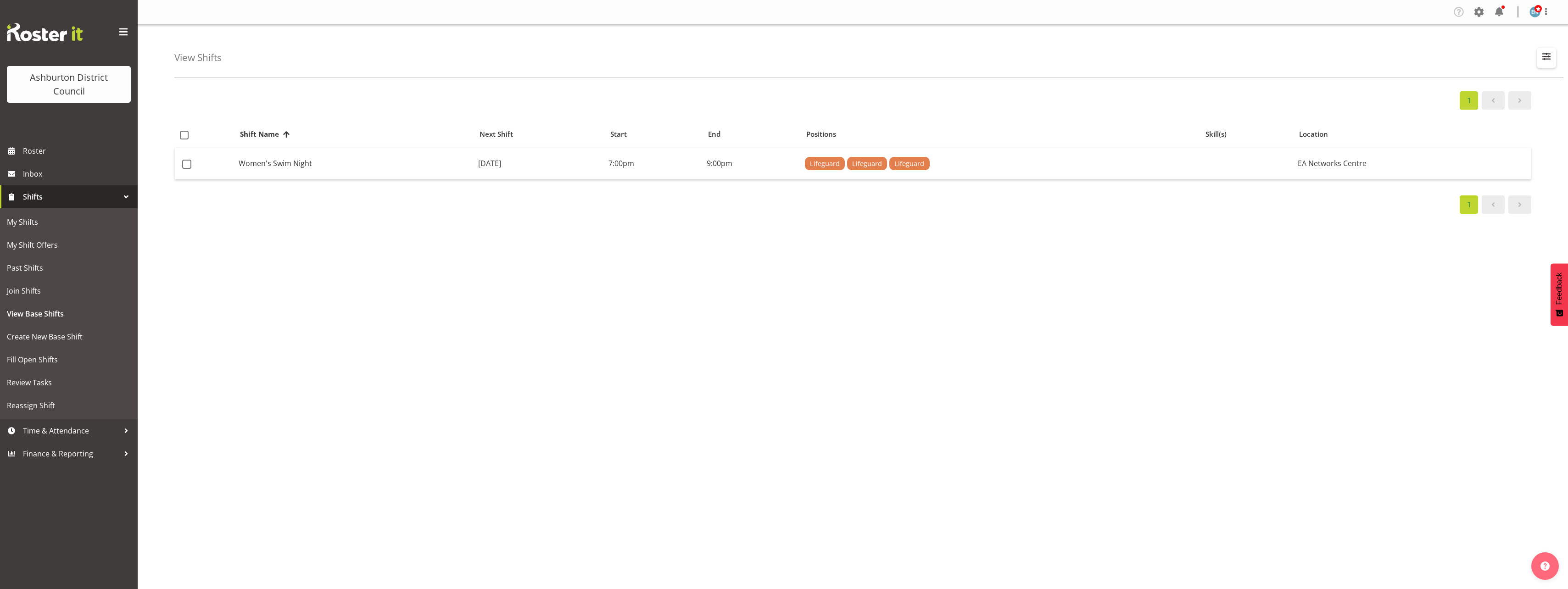
click at [1543, 59] on span "button" at bounding box center [1546, 56] width 12 height 12
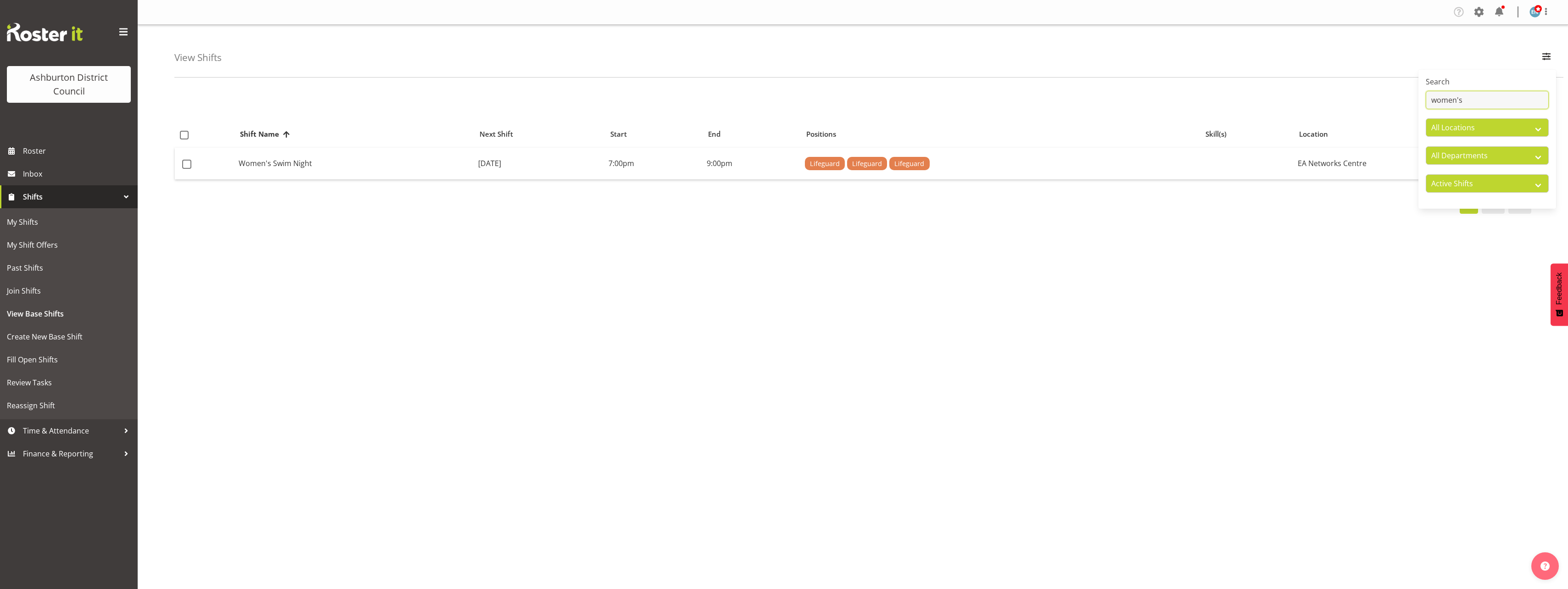
drag, startPoint x: 1508, startPoint y: 105, endPoint x: 1443, endPoint y: 106, distance: 65.0
click at [1443, 106] on input "women's" at bounding box center [1487, 100] width 123 height 18
drag, startPoint x: 1483, startPoint y: 96, endPoint x: 1432, endPoint y: 98, distance: 51.0
click at [1435, 98] on input "men'swo" at bounding box center [1487, 100] width 123 height 18
click at [1425, 98] on div "Search men'swo All Locations Art Gallery & Museum EA Networks Centre Library Ti…" at bounding box center [1487, 139] width 138 height 132
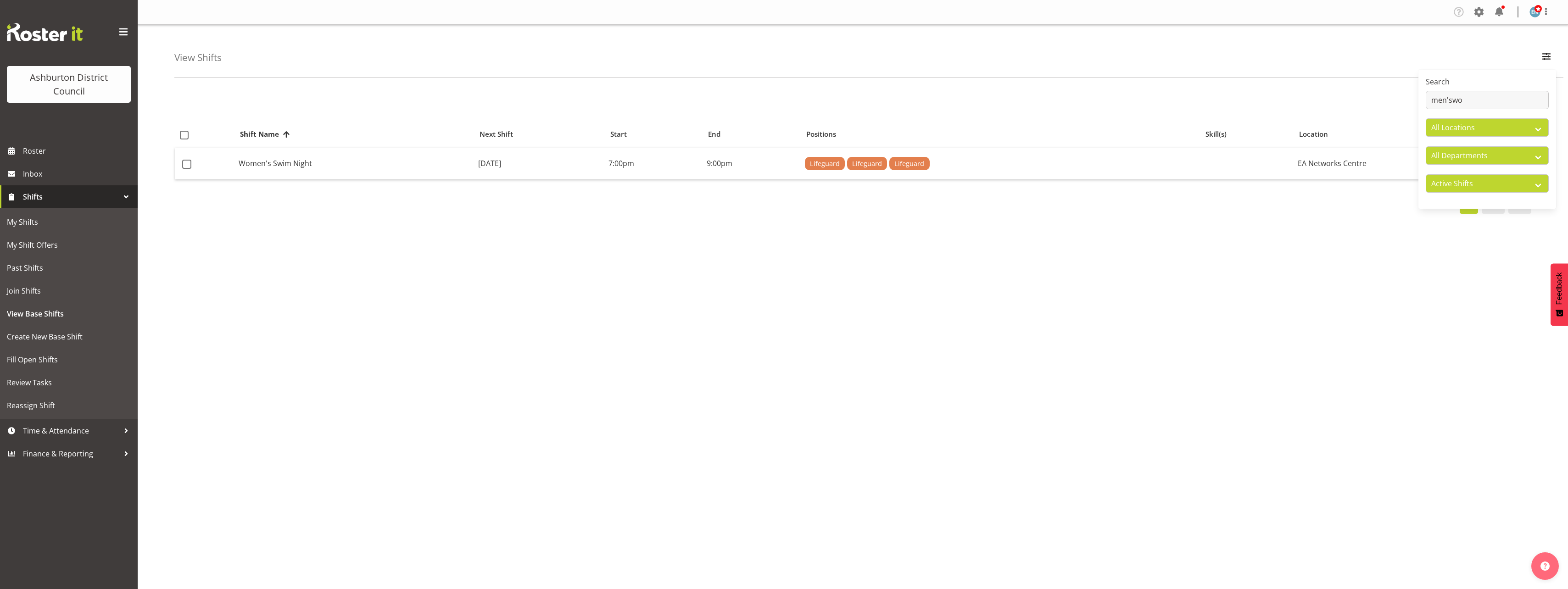
click at [1420, 98] on div "Search men'swo All Locations Art Gallery & Museum EA Networks Centre Library Ti…" at bounding box center [1487, 139] width 138 height 132
type input "m"
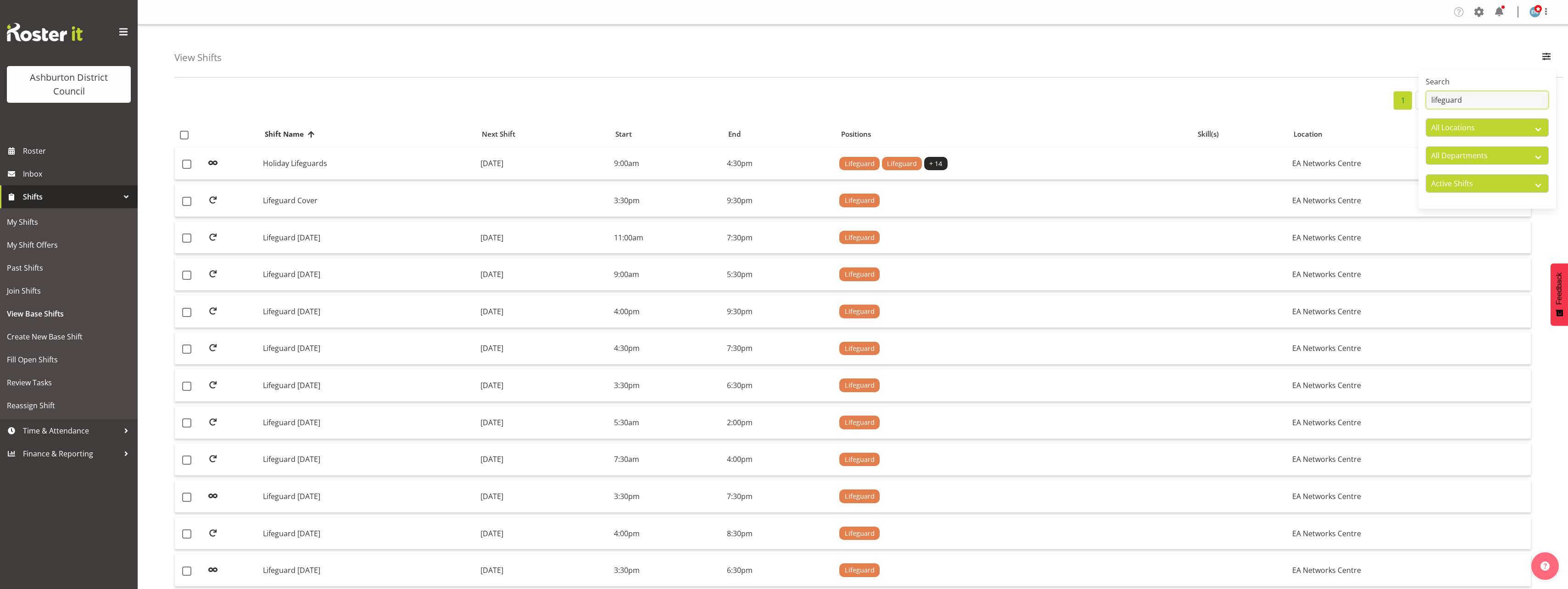
type input "lifeguard"
click at [325, 164] on td "Holiday Lifeguards" at bounding box center [368, 164] width 218 height 32
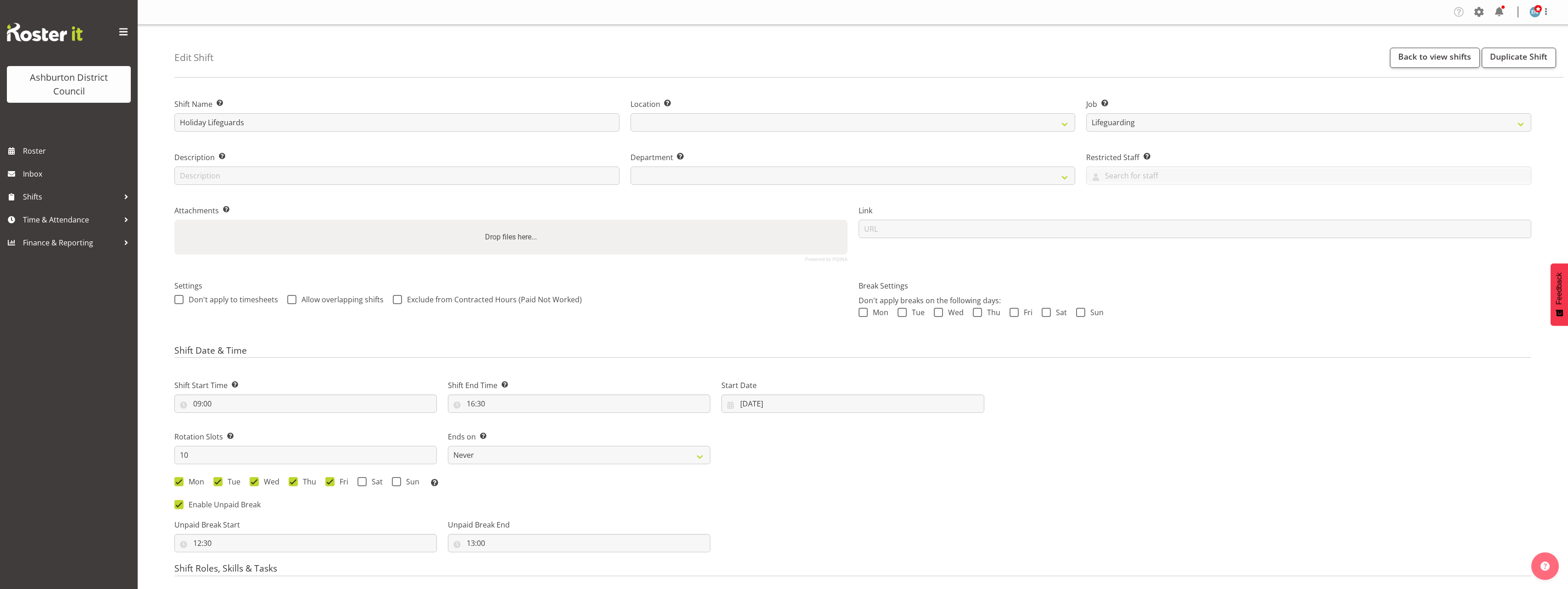
select select "38"
select select
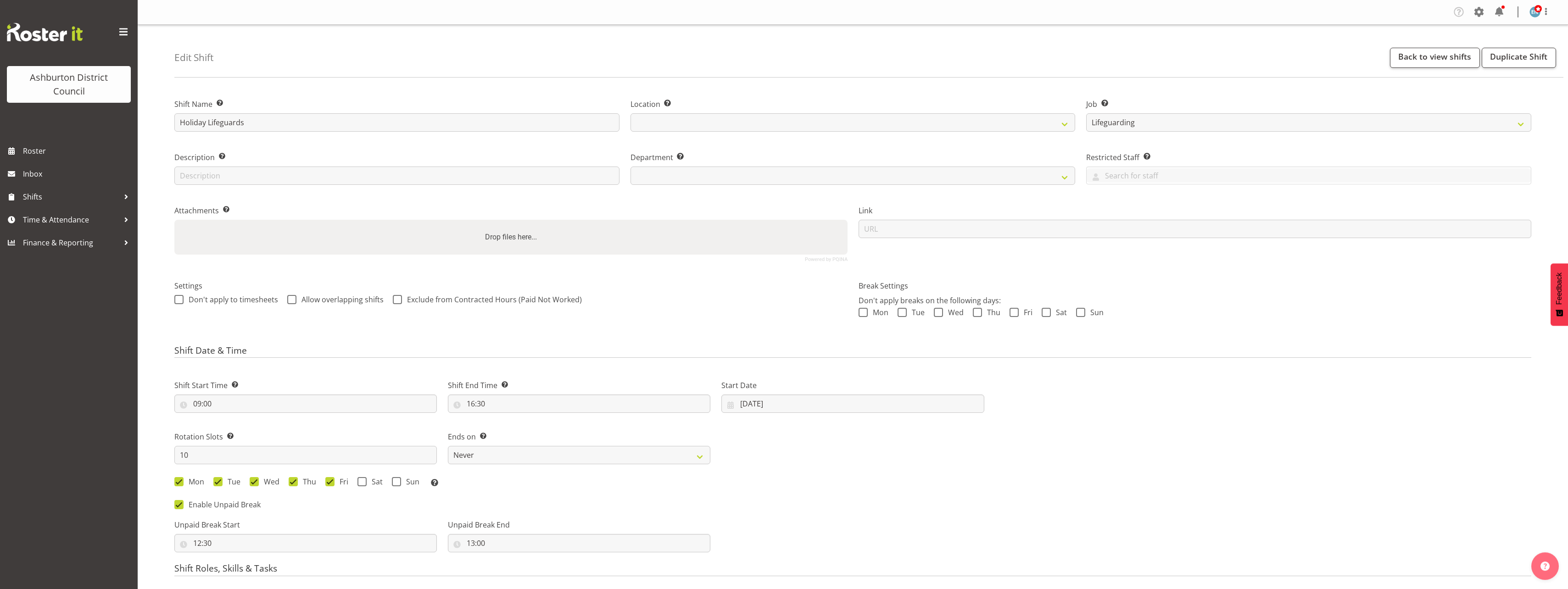
scroll to position [92, 0]
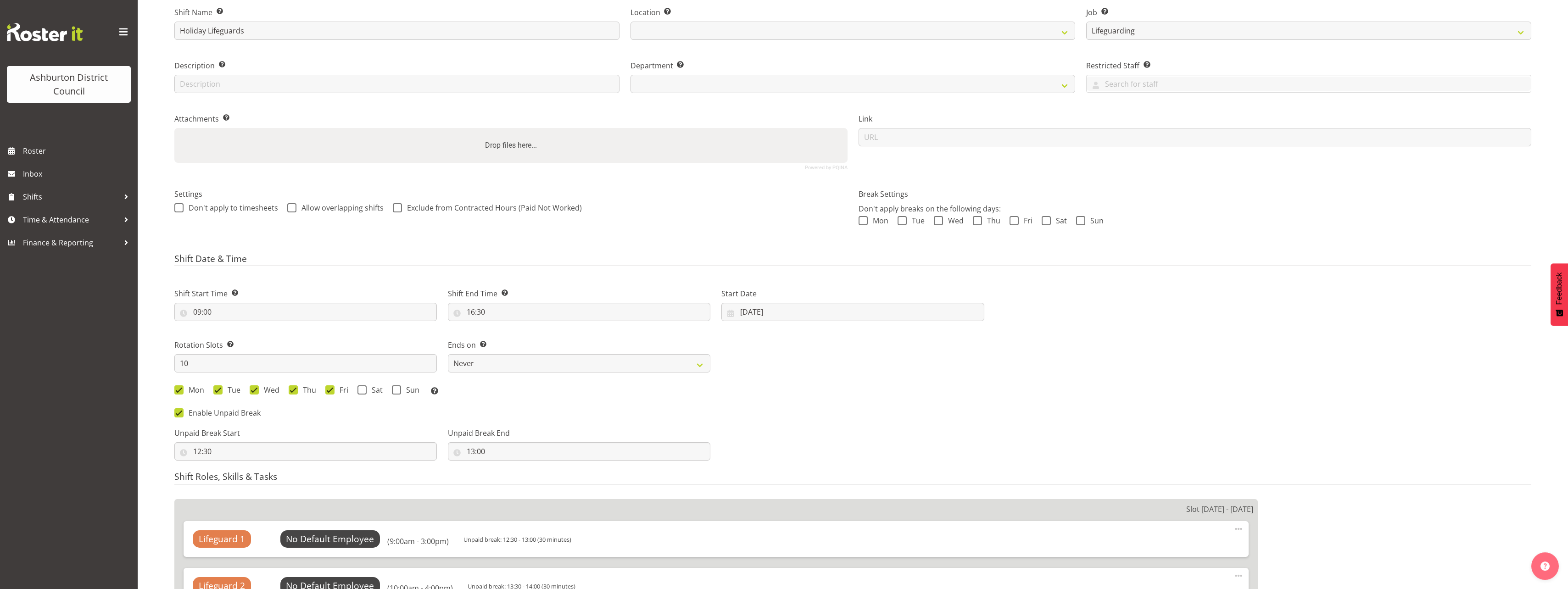
select select
select select "64"
select select "65"
click at [556, 360] on select "Never On Date" at bounding box center [579, 363] width 262 height 18
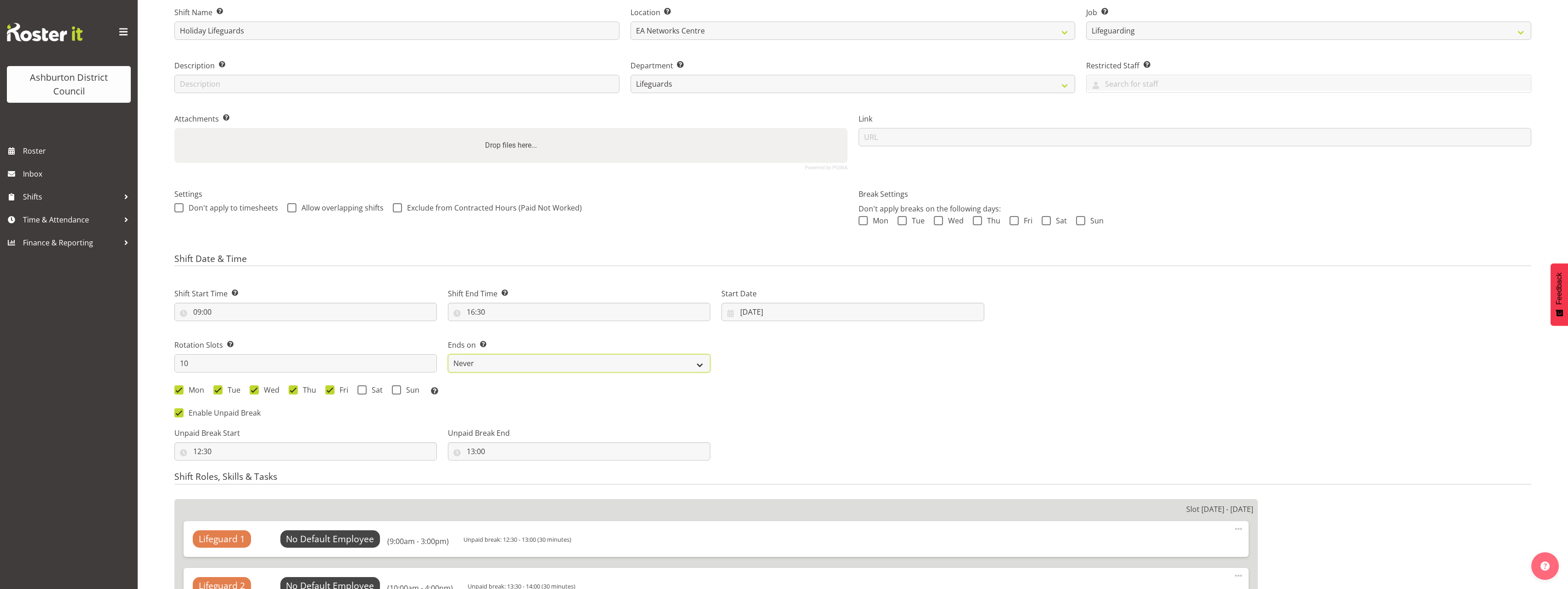
select select "date"
click at [448, 354] on select "Never On Date" at bounding box center [579, 363] width 262 height 18
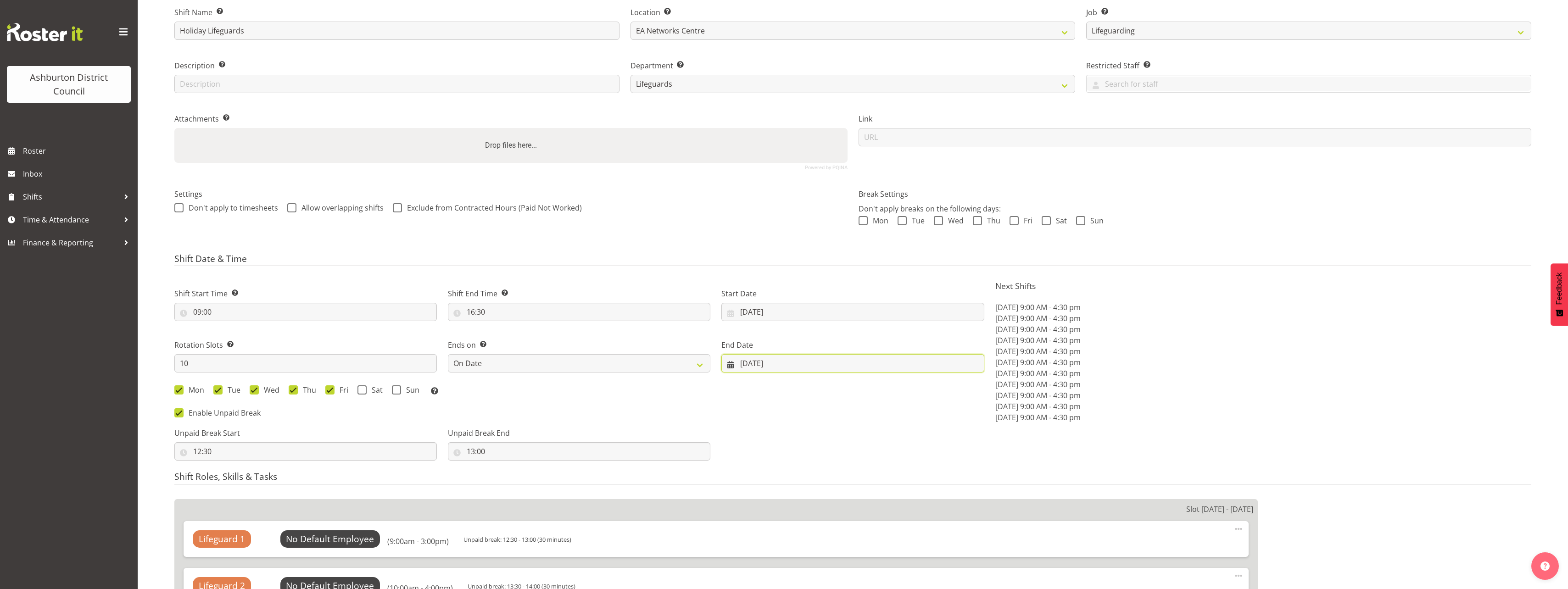
click at [745, 362] on input "07/10/2025" at bounding box center [852, 363] width 262 height 18
click at [846, 454] on span "5" at bounding box center [846, 455] width 4 height 9
type input "05/10/2025"
click at [1274, 410] on p "Fri, Oct 3, 2025 9:00 AM - 4:30 pm" at bounding box center [1264, 407] width 536 height 11
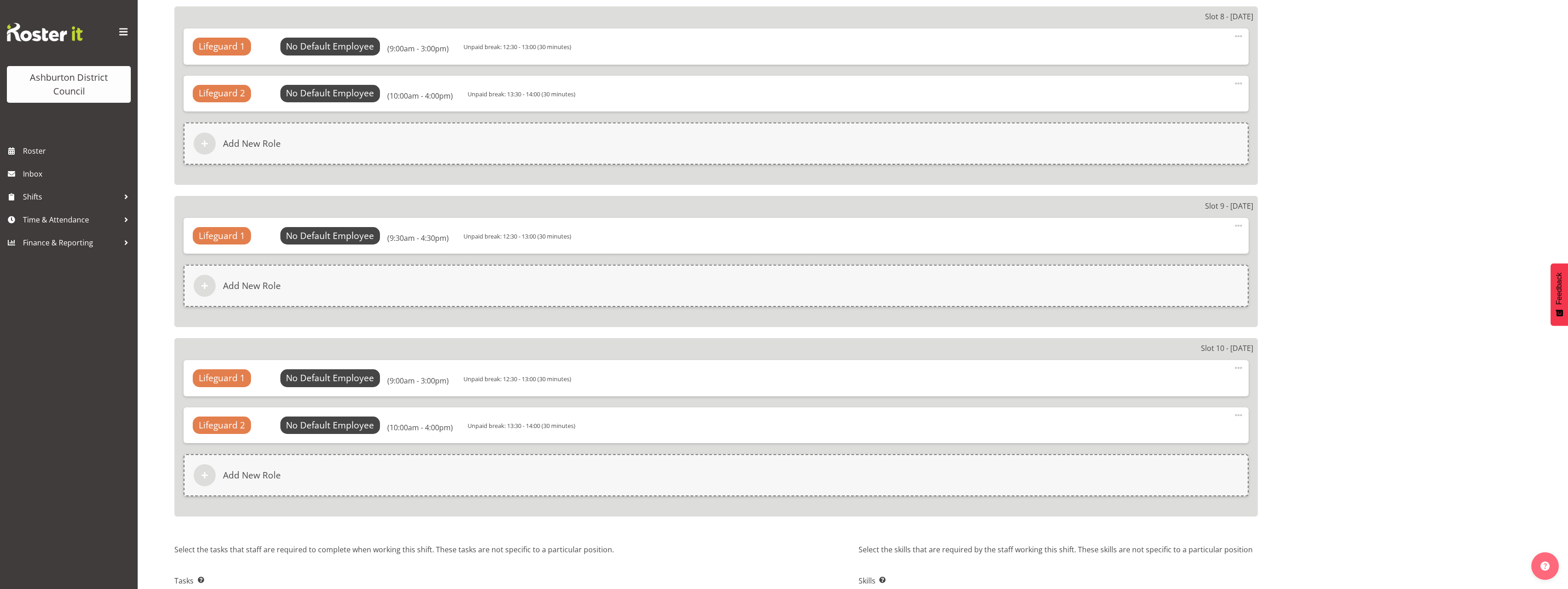
scroll to position [1854, 0]
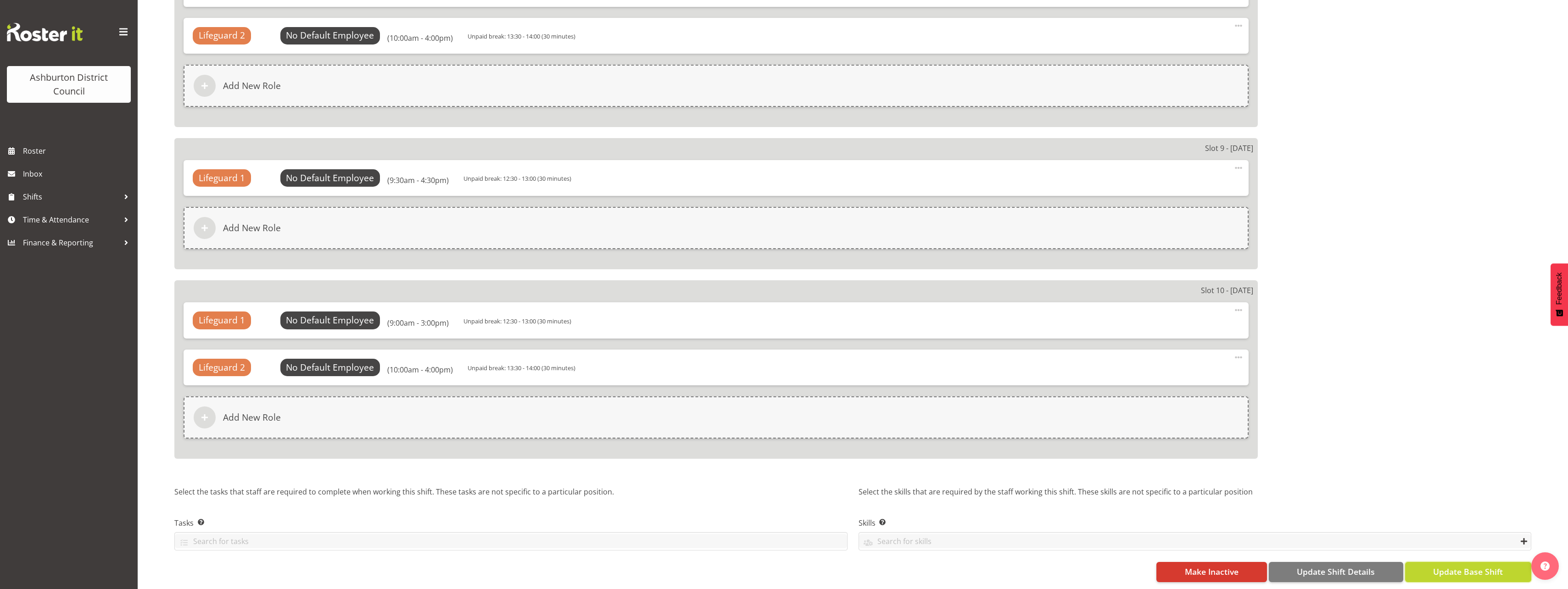
click at [1492, 570] on span "Update Base Shift" at bounding box center [1467, 572] width 69 height 12
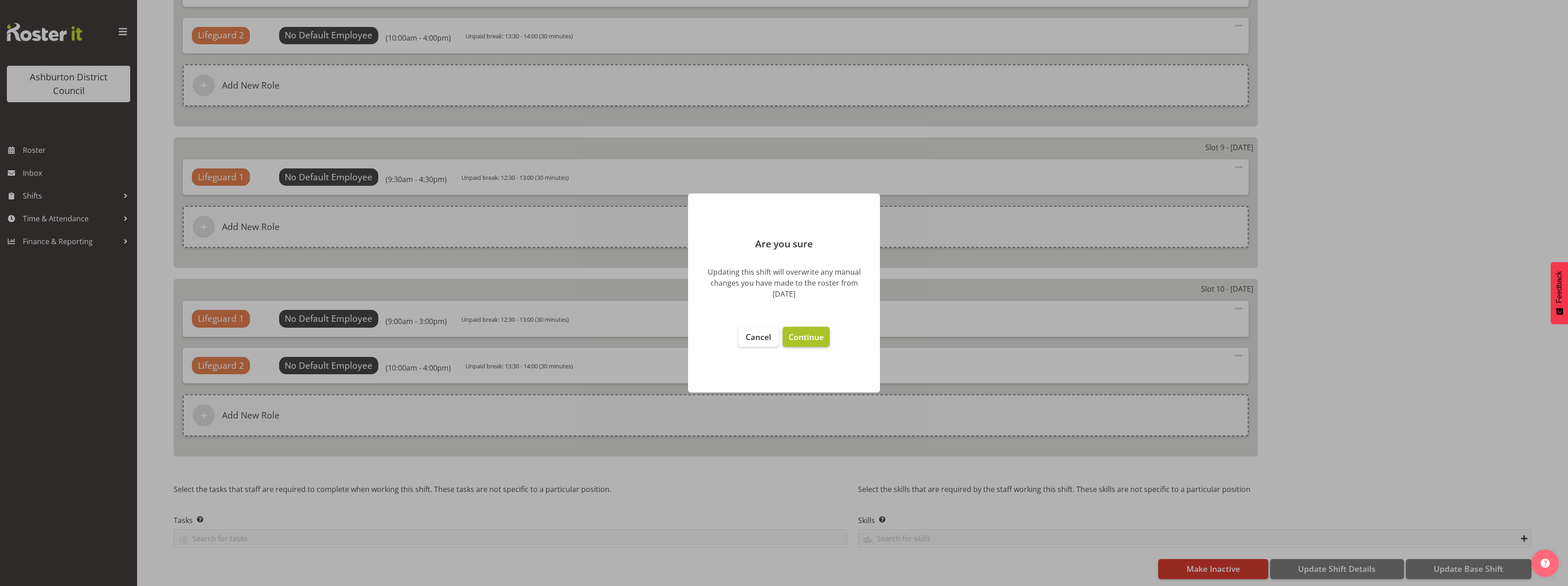
click at [814, 335] on span "Continue" at bounding box center [806, 337] width 35 height 11
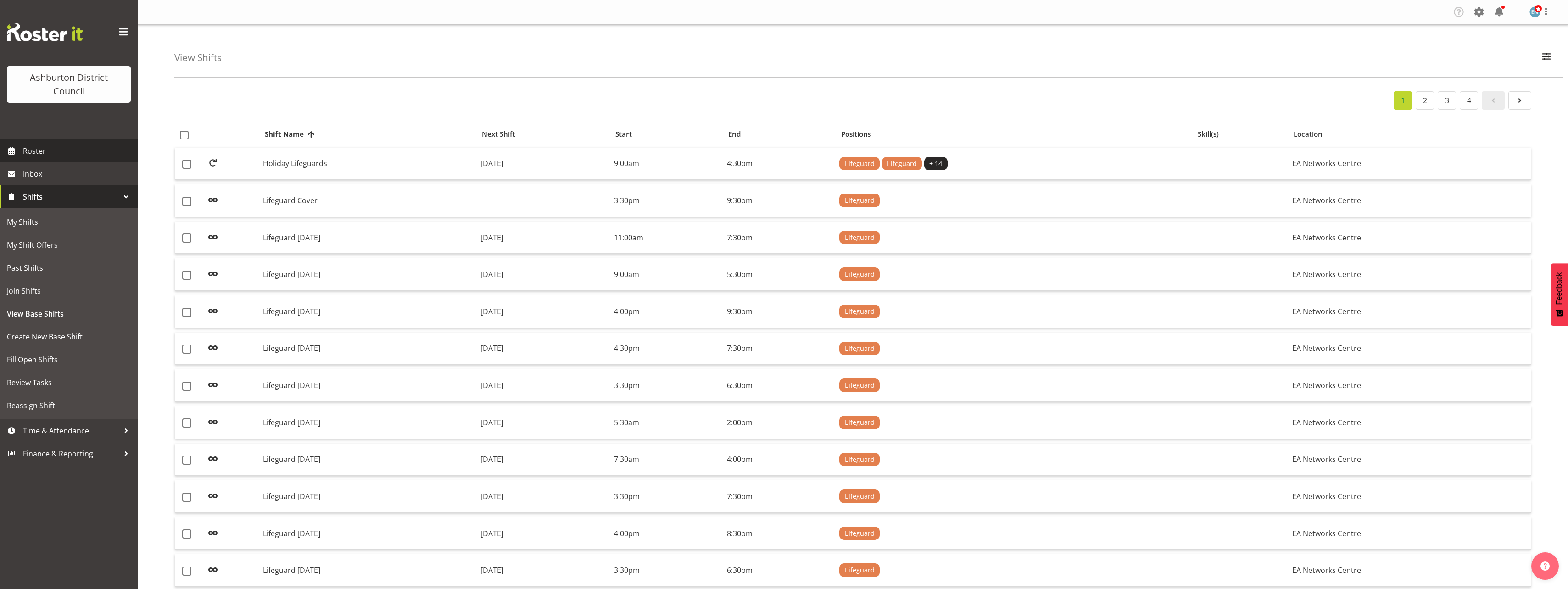
click at [33, 150] on span "Roster" at bounding box center [78, 151] width 110 height 13
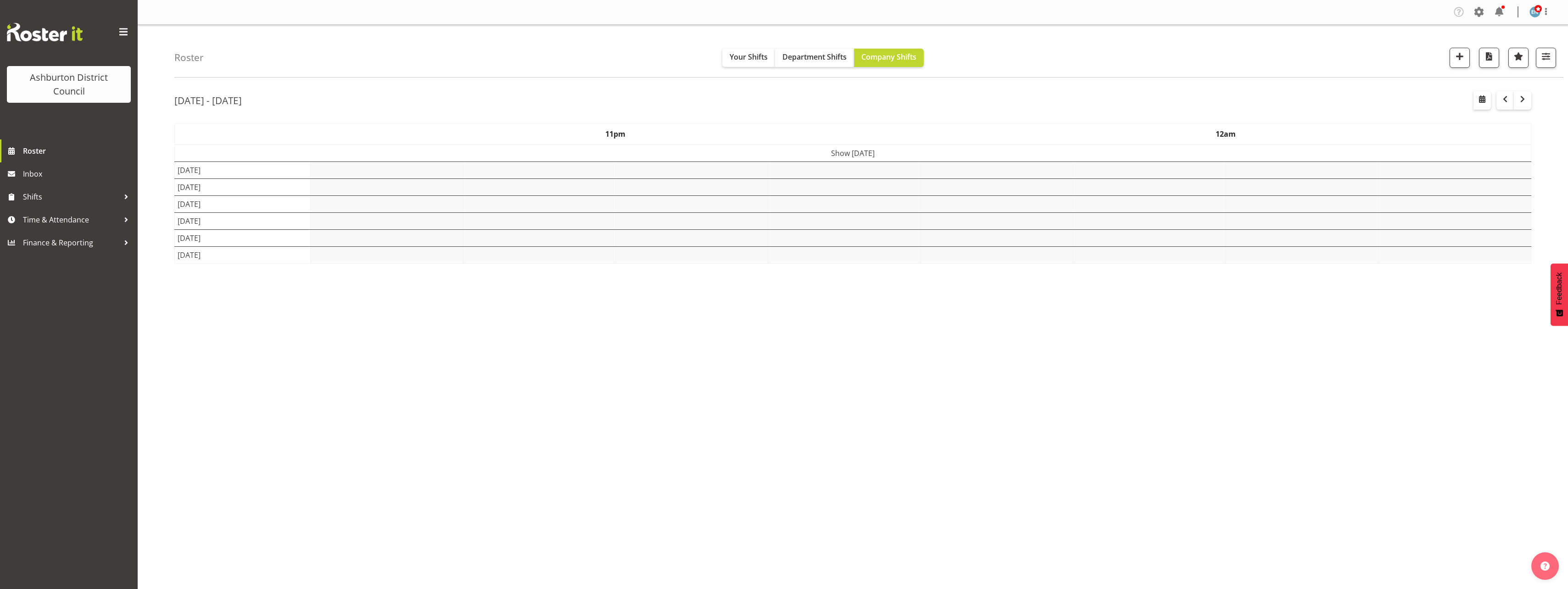
click at [1223, 86] on div "Oct 6th - 12th, 2025 October 06 - 12, 2025 Today Day Week Fortnight Month calen…" at bounding box center [871, 268] width 1394 height 367
click at [1502, 99] on span "button" at bounding box center [1505, 100] width 11 height 11
click at [163, 164] on div "Roster Your Shifts Department Shifts Company Shifts 1 Locations Clear Art Galle…" at bounding box center [852, 238] width 1430 height 427
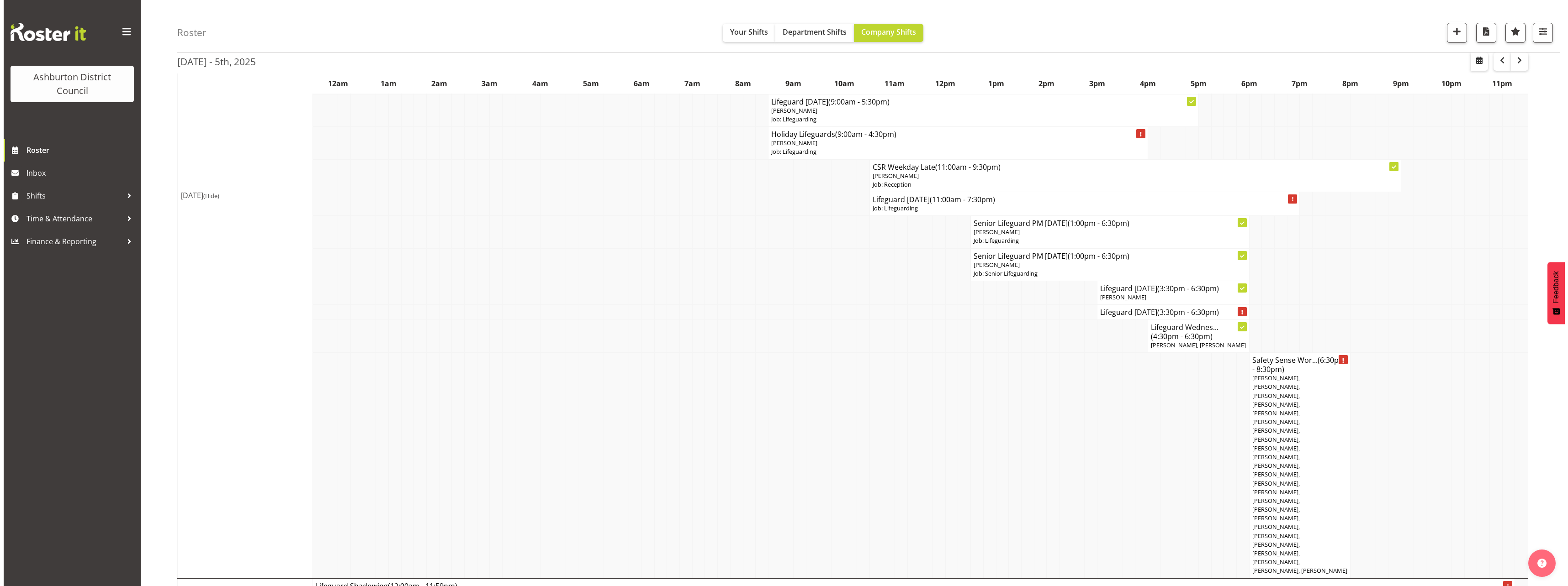
scroll to position [1597, 0]
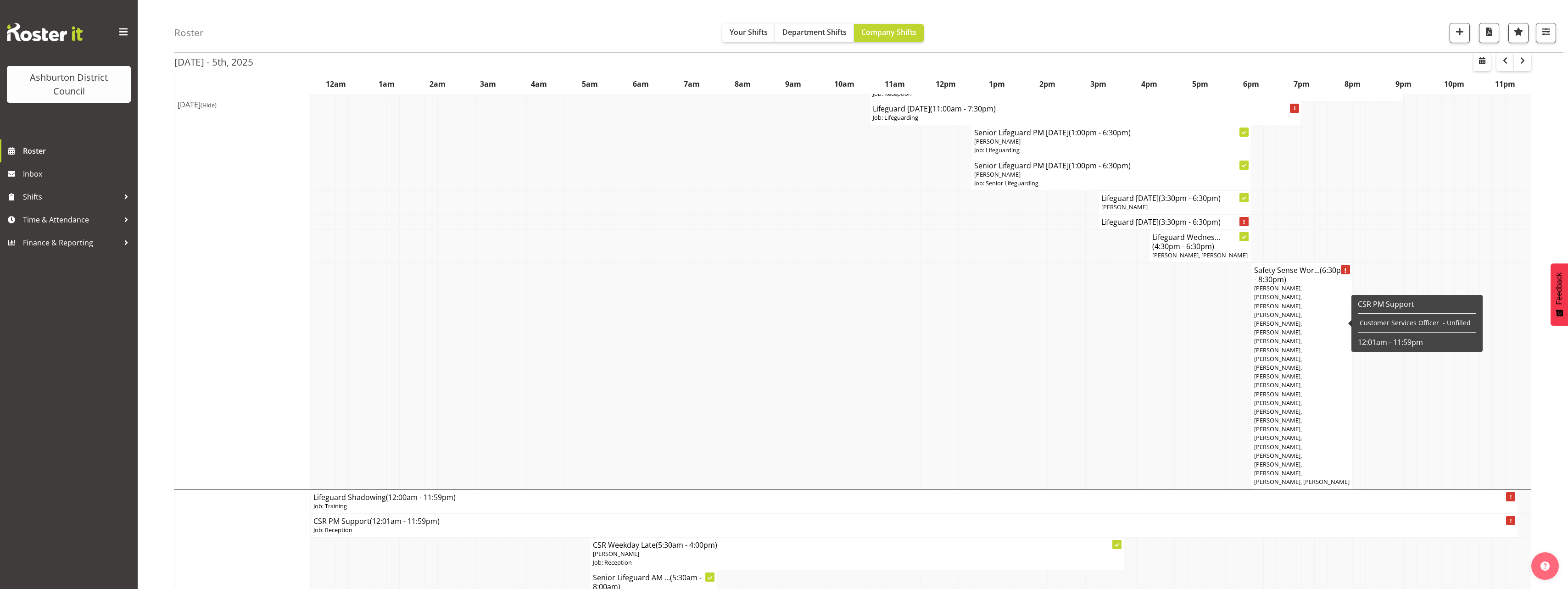
click at [1274, 314] on span "Tessa Wright, Sam Orr, Sawyer Stewart, Lisa Wightman, Gaston di Laudo, Guy Ward…" at bounding box center [1302, 385] width 95 height 202
select select "40"
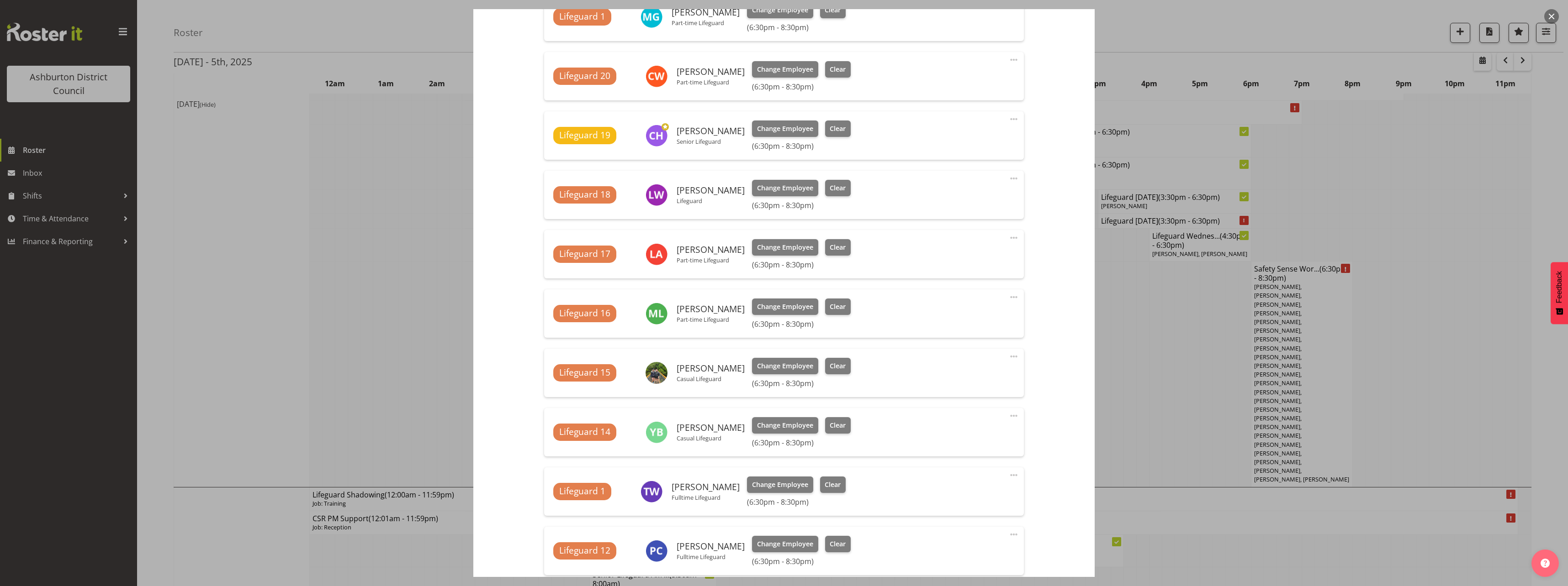
scroll to position [684, 0]
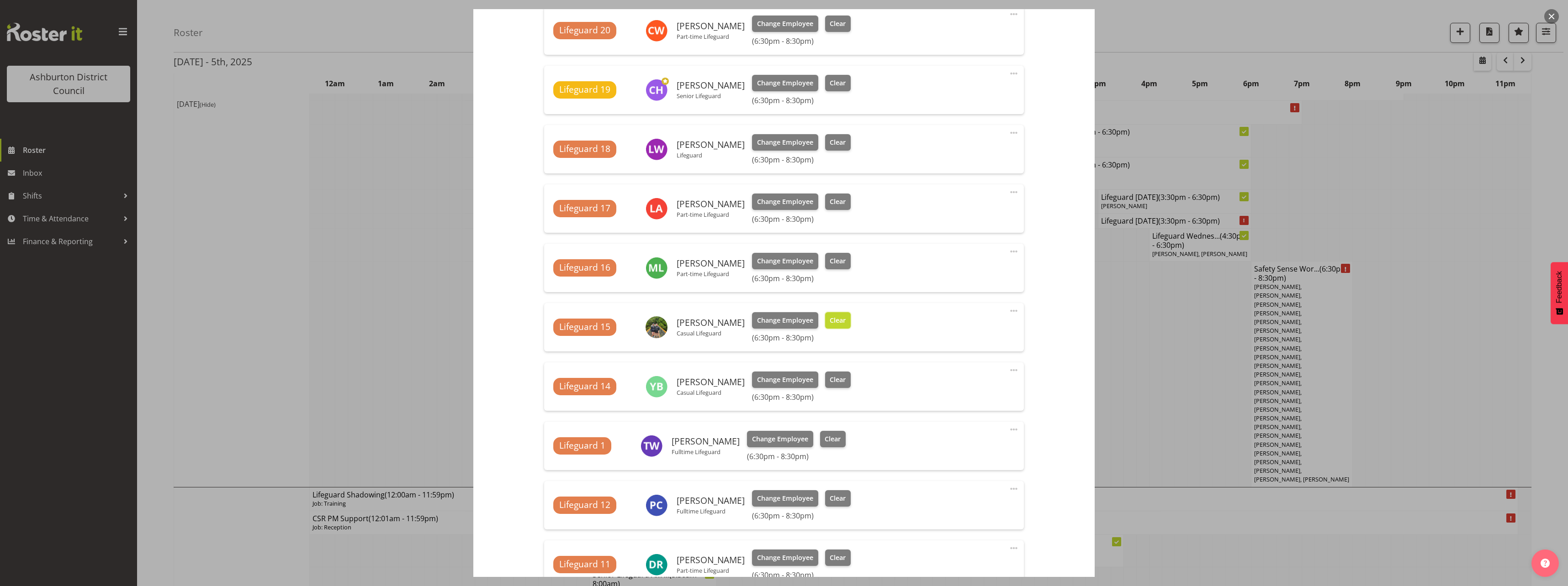
click at [848, 321] on button "Clear" at bounding box center [838, 319] width 26 height 16
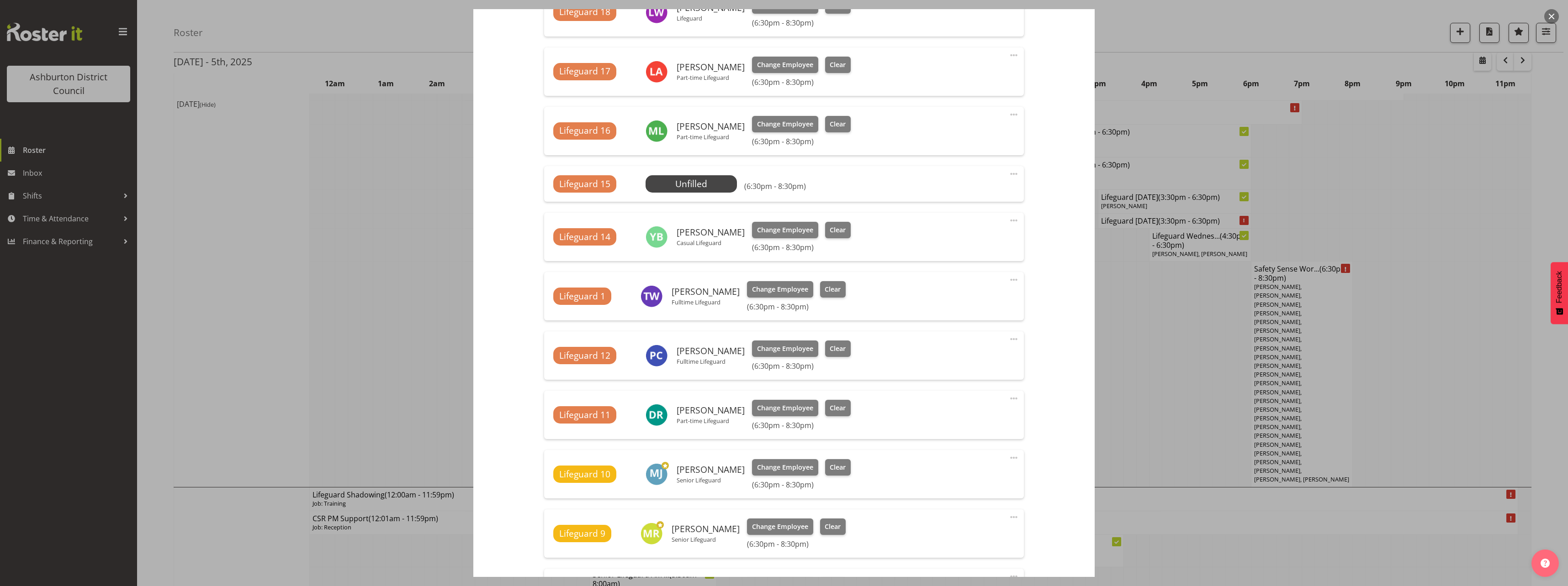
scroll to position [868, 0]
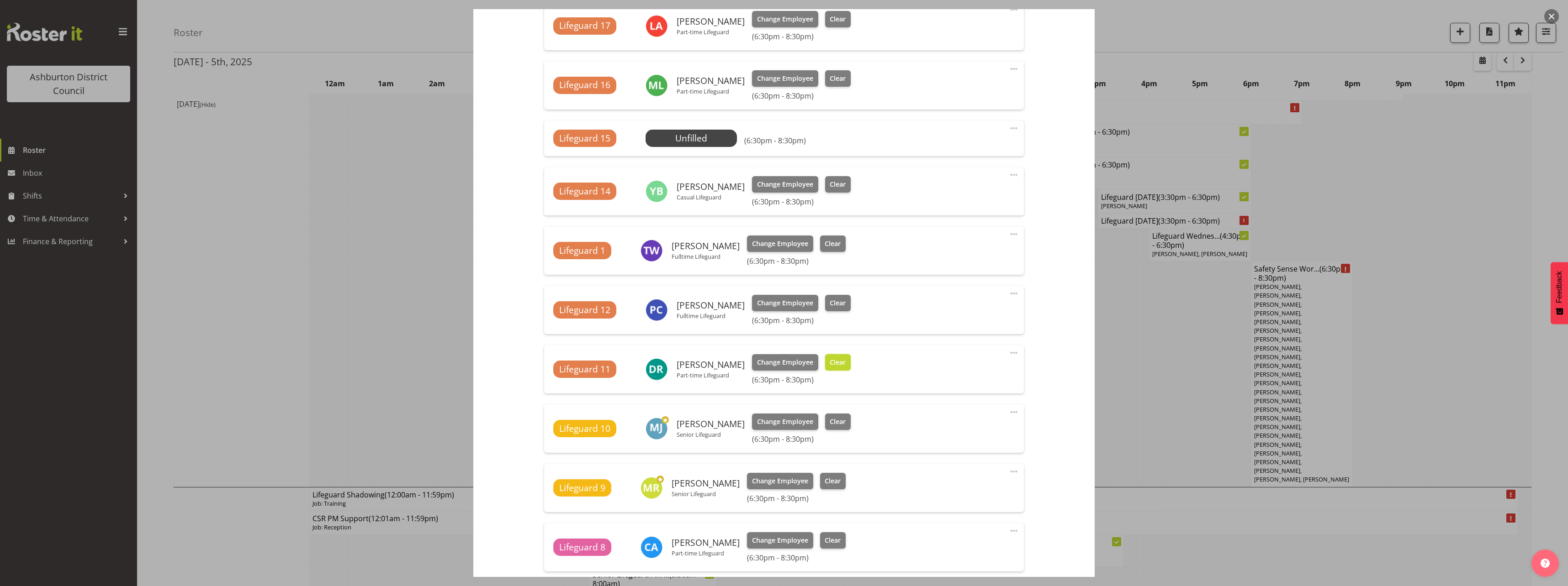
click at [829, 364] on span "Clear" at bounding box center [837, 362] width 16 height 10
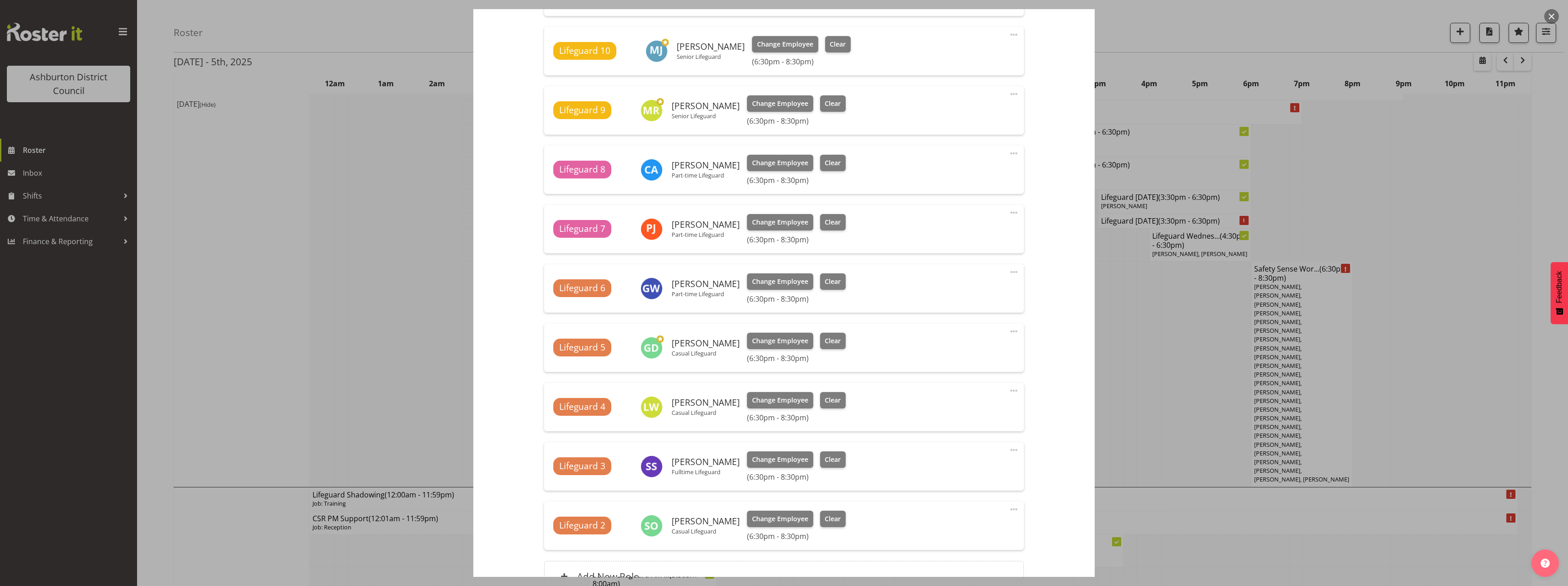
scroll to position [1278, 0]
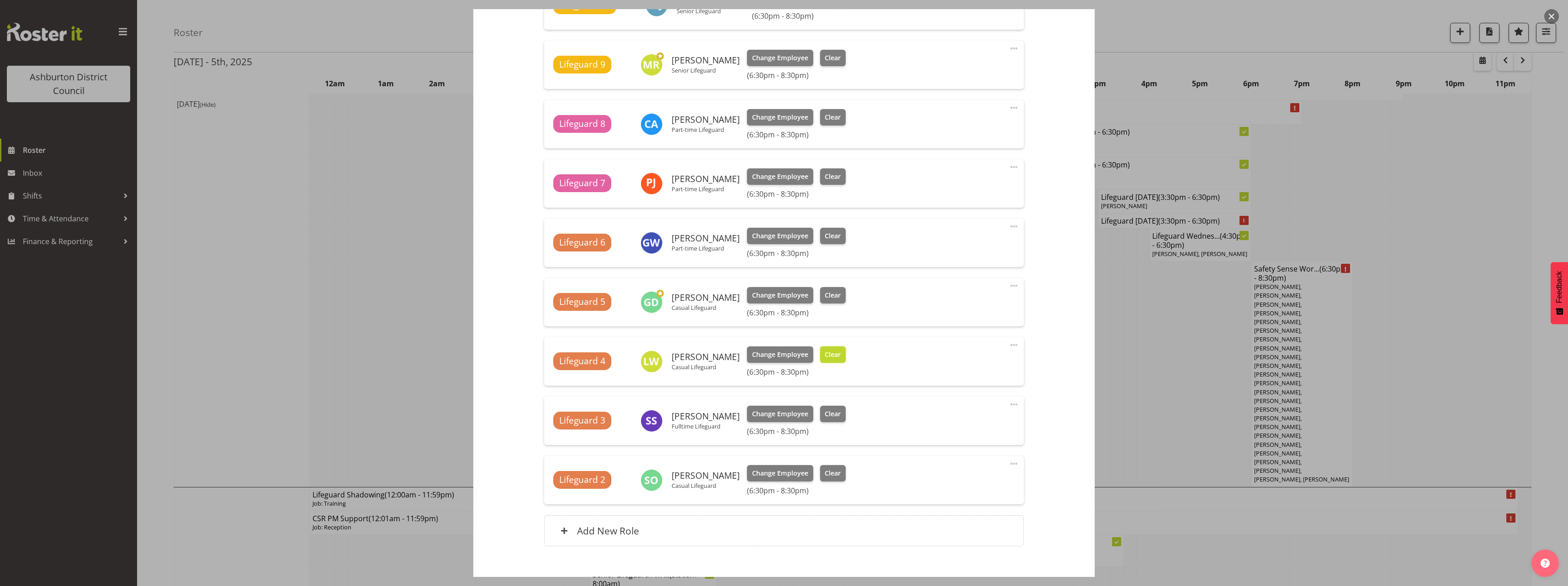
click at [827, 355] on span "Clear" at bounding box center [832, 354] width 16 height 10
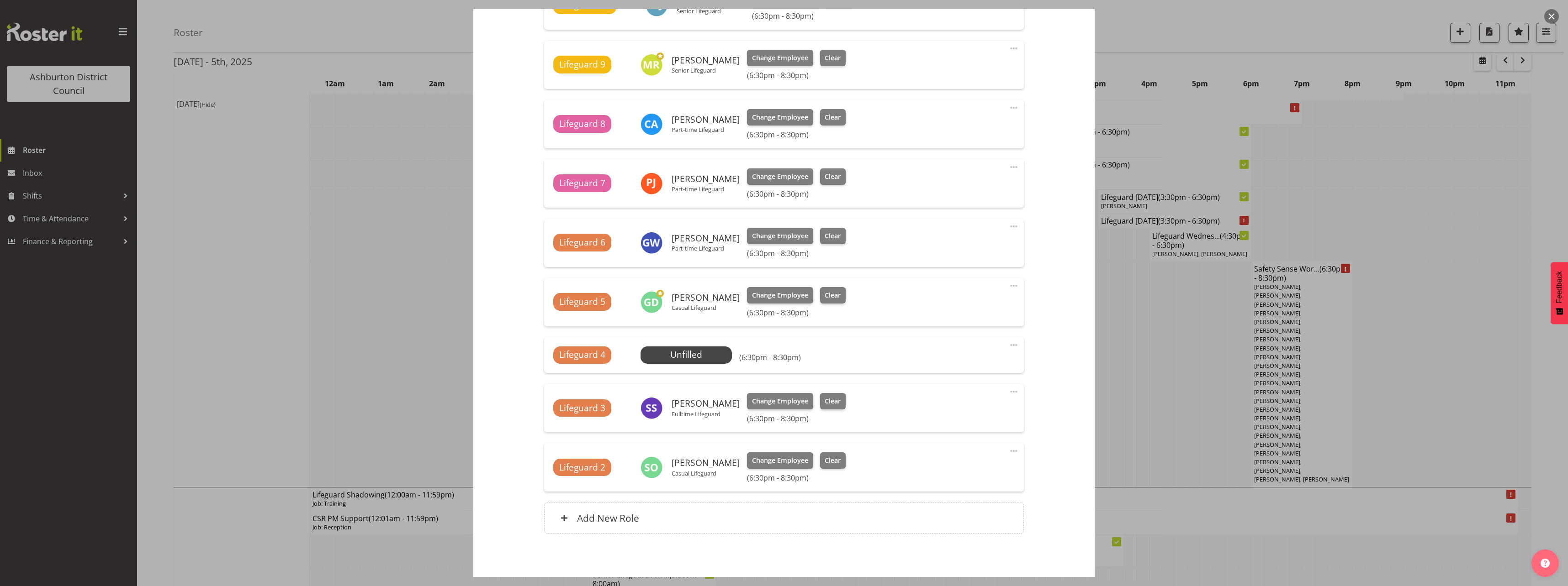
scroll to position [1316, 0]
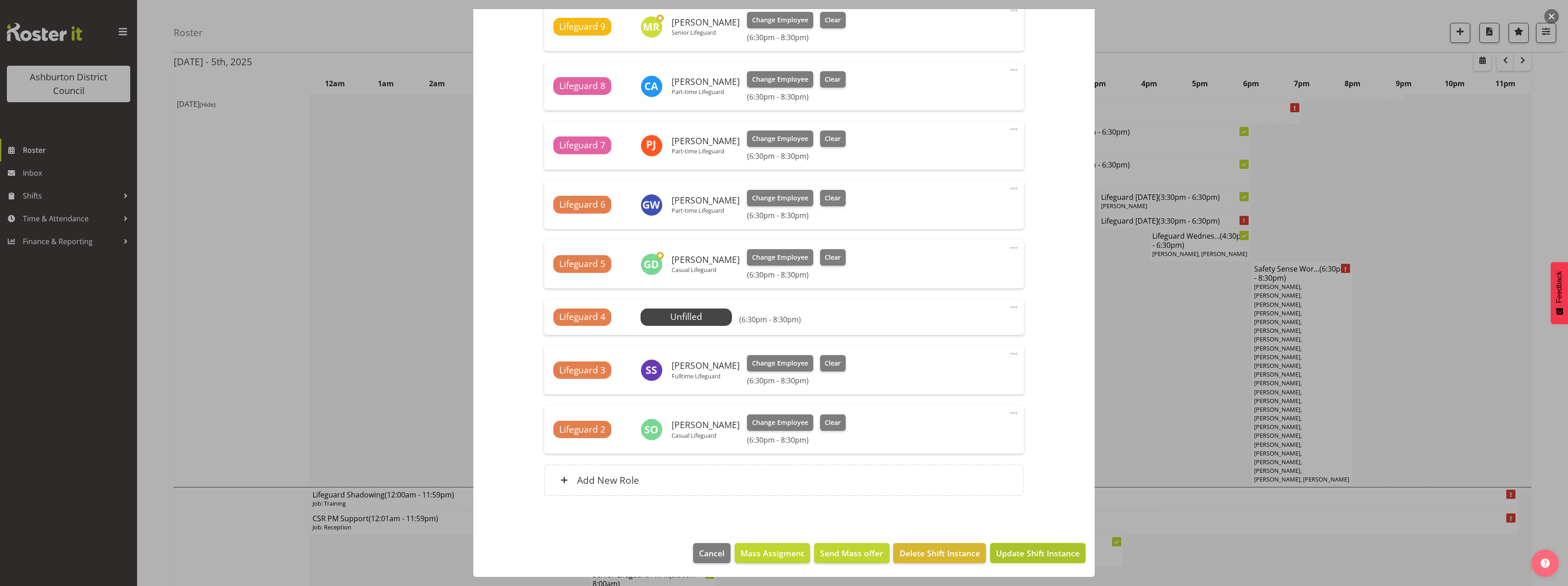
click at [1043, 558] on span "Update Shift Instance" at bounding box center [1037, 553] width 83 height 12
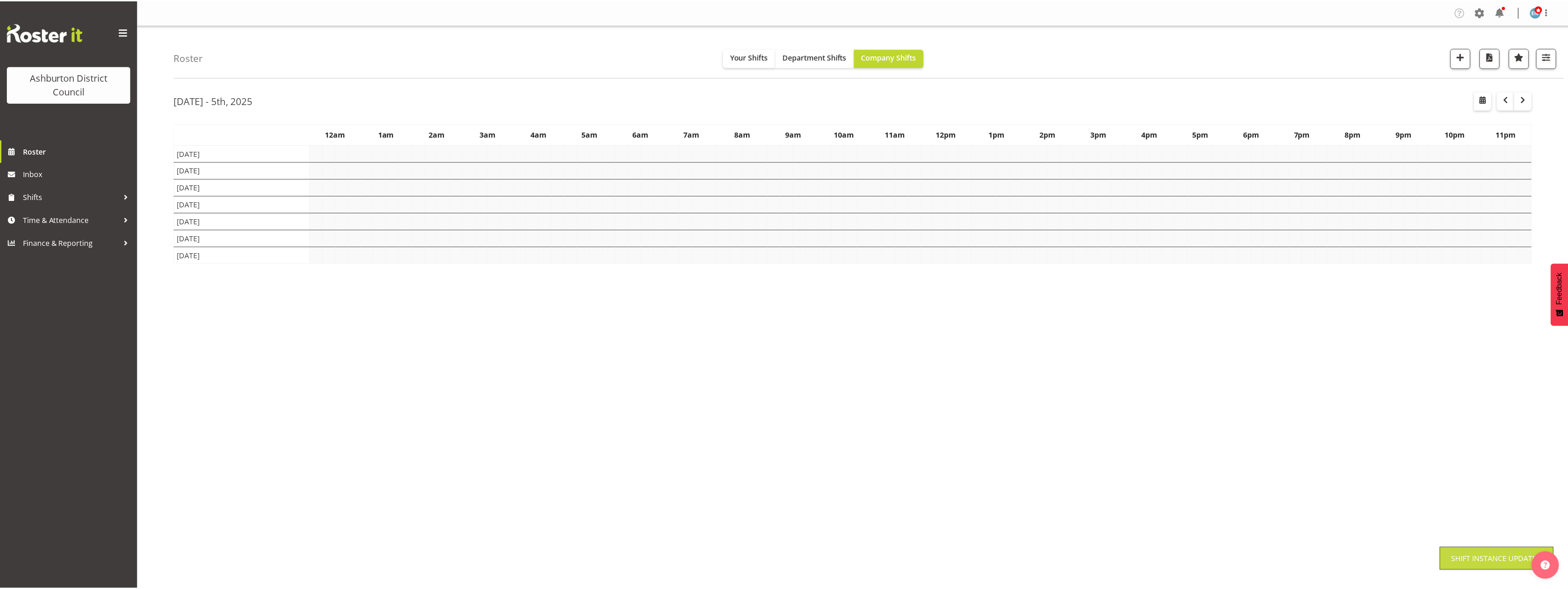
scroll to position [0, 0]
click at [156, 287] on div "Roster Your Shifts Department Shifts Company Shifts 1 Locations Clear Art Galle…" at bounding box center [852, 238] width 1430 height 427
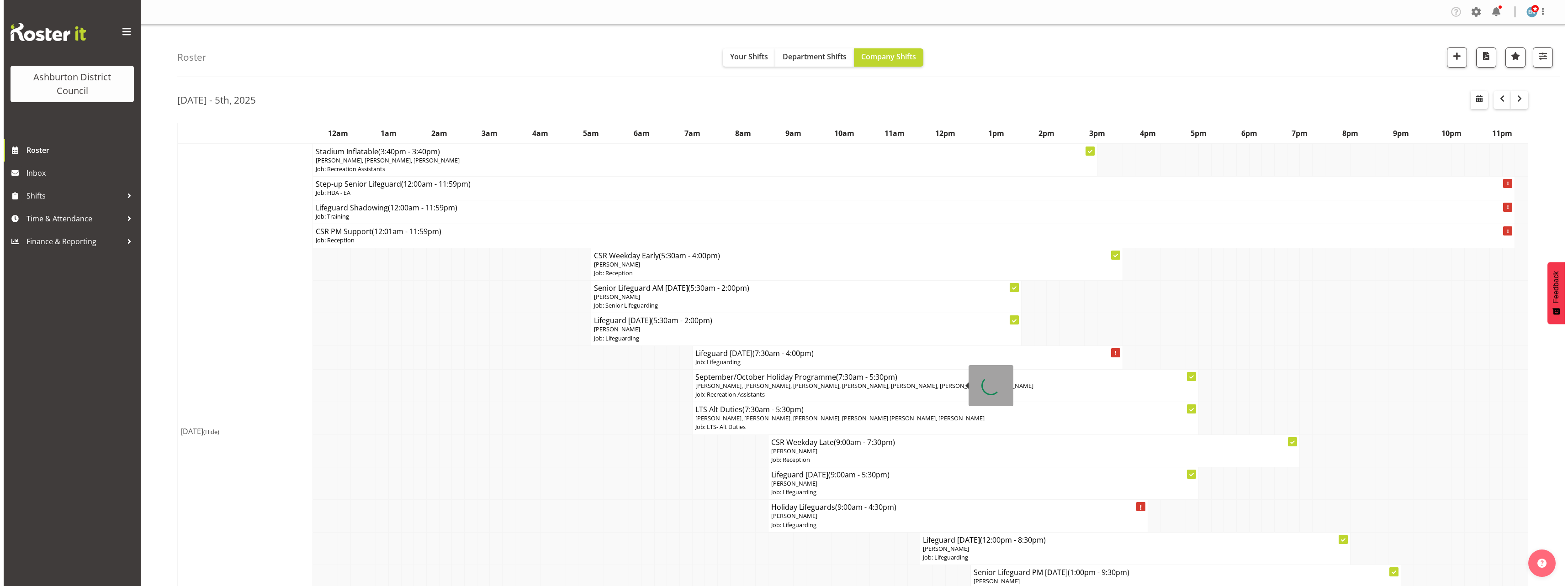
scroll to position [92, 0]
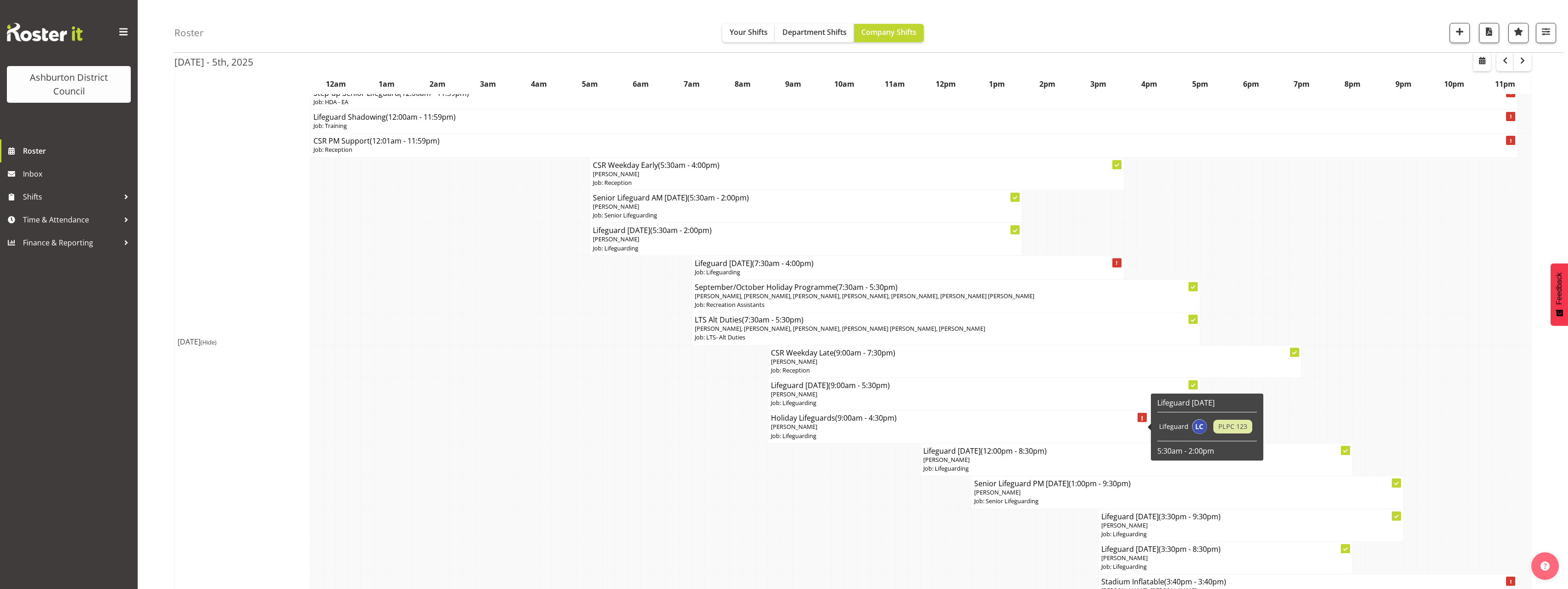
click at [837, 437] on p "Job: Lifeguarding" at bounding box center [958, 435] width 375 height 9
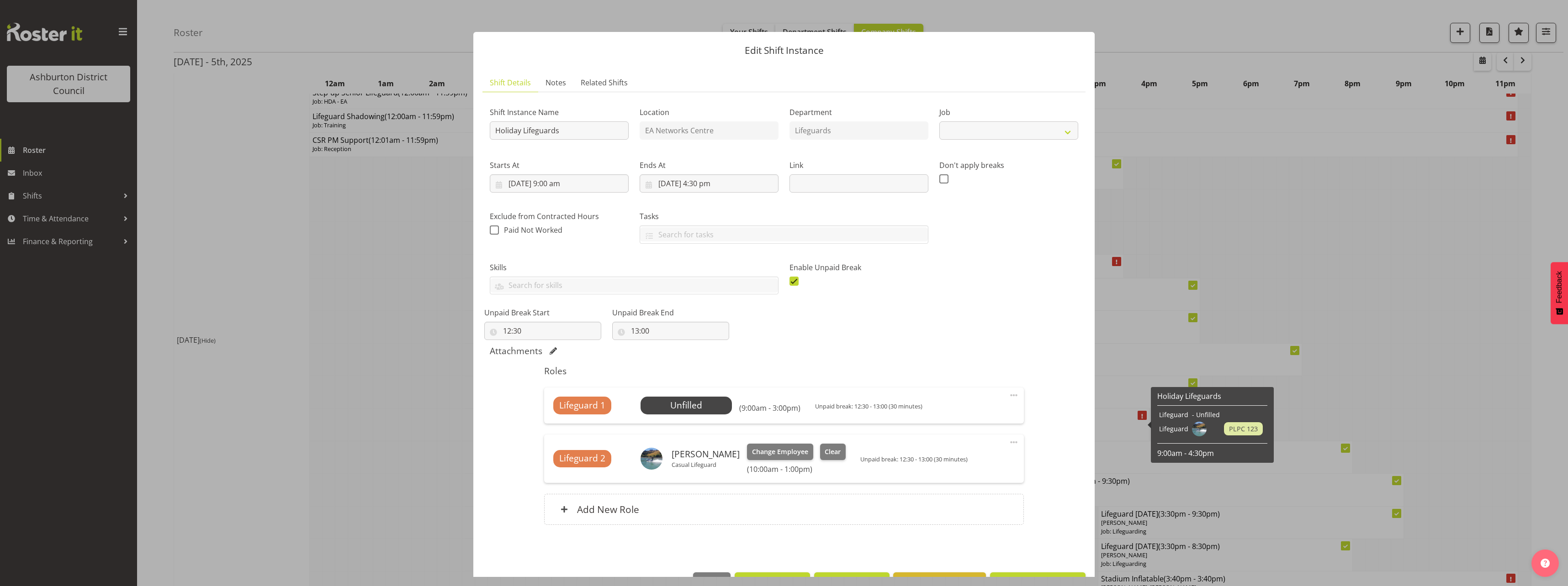
select select "38"
click at [1008, 394] on span at bounding box center [1014, 395] width 11 height 11
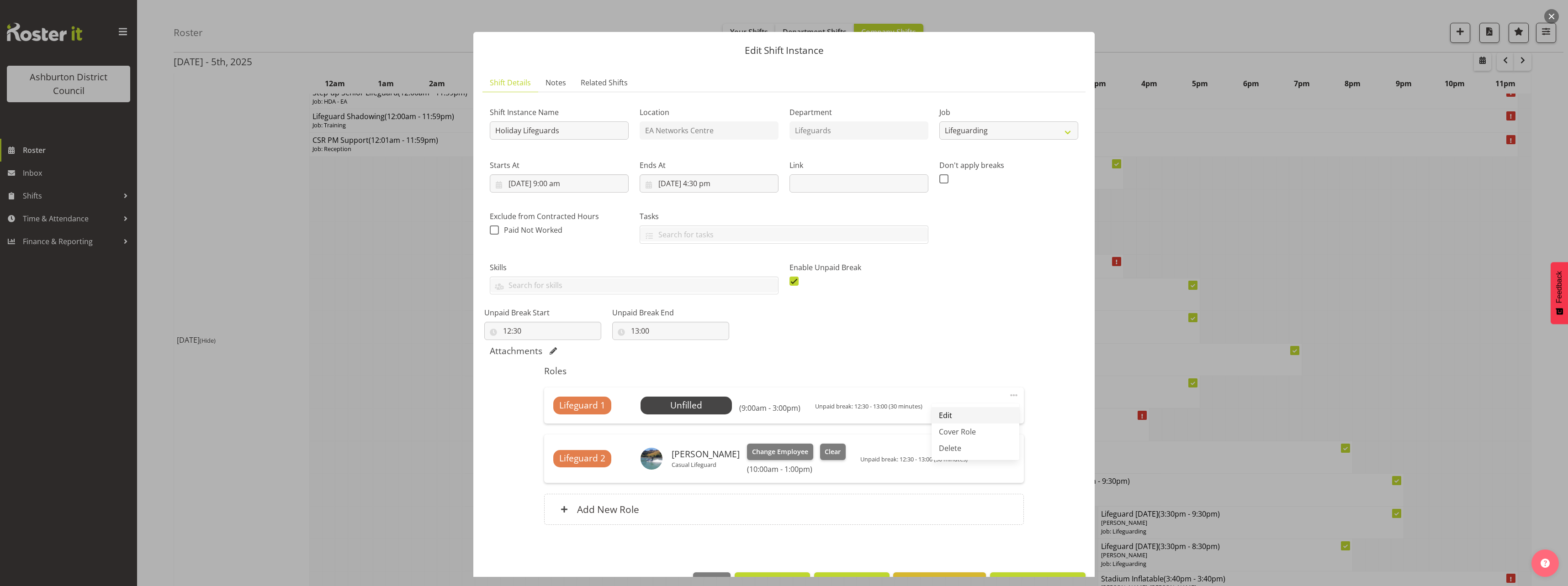
click at [945, 412] on link "Edit" at bounding box center [975, 415] width 88 height 16
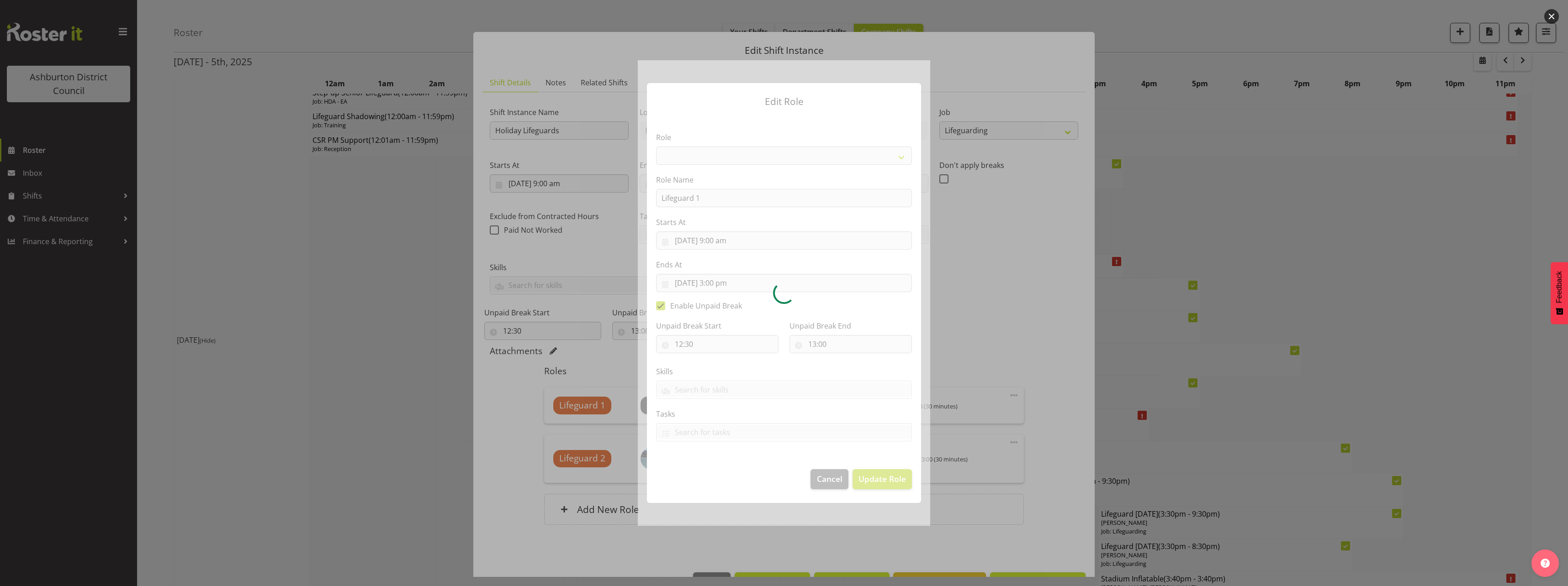
select select "64"
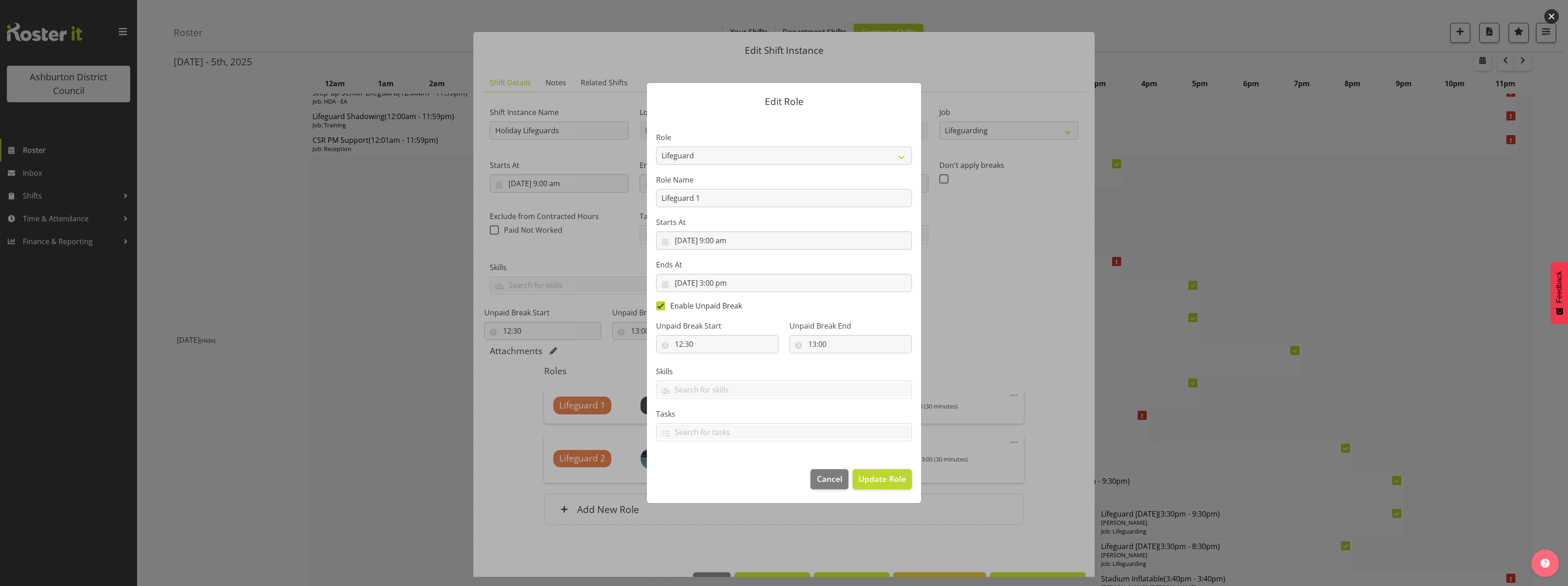
click at [661, 306] on span at bounding box center [661, 306] width 9 height 9
click at [661, 306] on input "Enable Unpaid Break" at bounding box center [659, 306] width 6 height 6
checkbox input "false"
click at [740, 283] on input "29/09/2025, 3:00 pm" at bounding box center [784, 283] width 255 height 18
click at [727, 475] on select "00 01 02 03 04 05 06 07 08 09 10 11 12 13 14 15 16 17 18 19 20 21 22 23" at bounding box center [729, 476] width 21 height 18
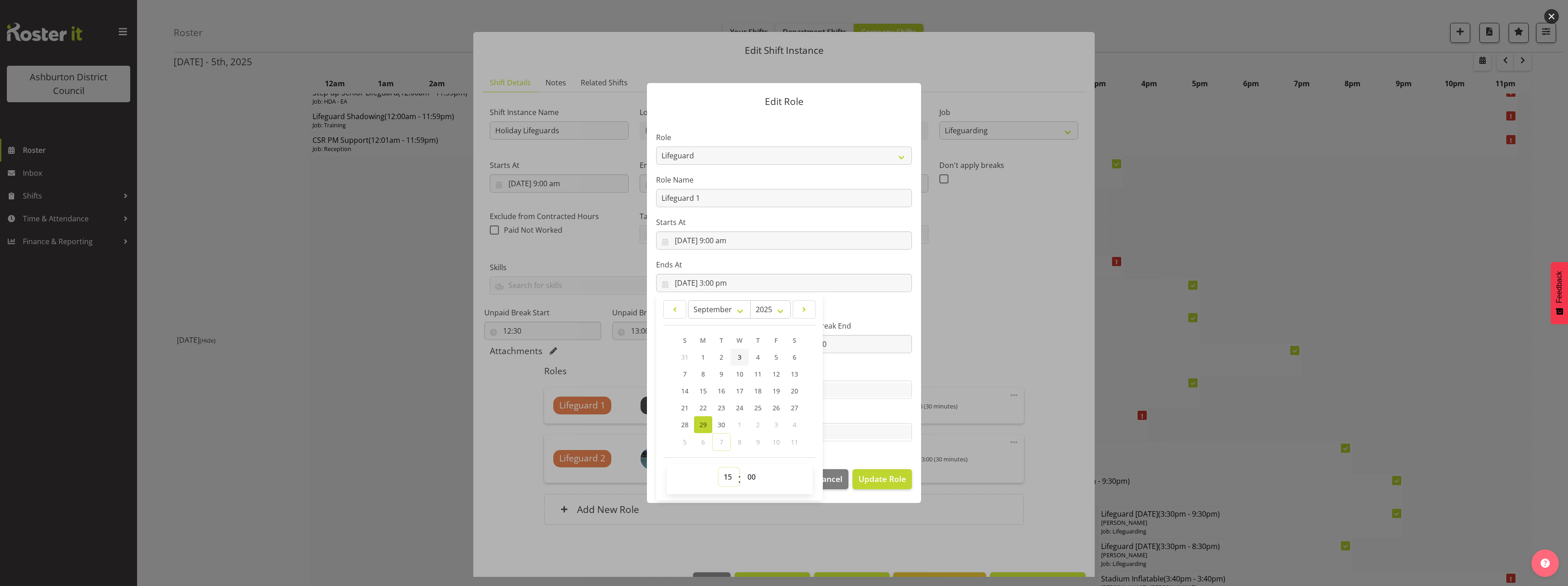
select select "11"
click at [719, 486] on select "00 01 02 03 04 05 06 07 08 09 10 11 12 13 14 15 16 17 18 19 20 21 22 23" at bounding box center [729, 476] width 21 height 18
type input "29/09/2025, 11:00 am"
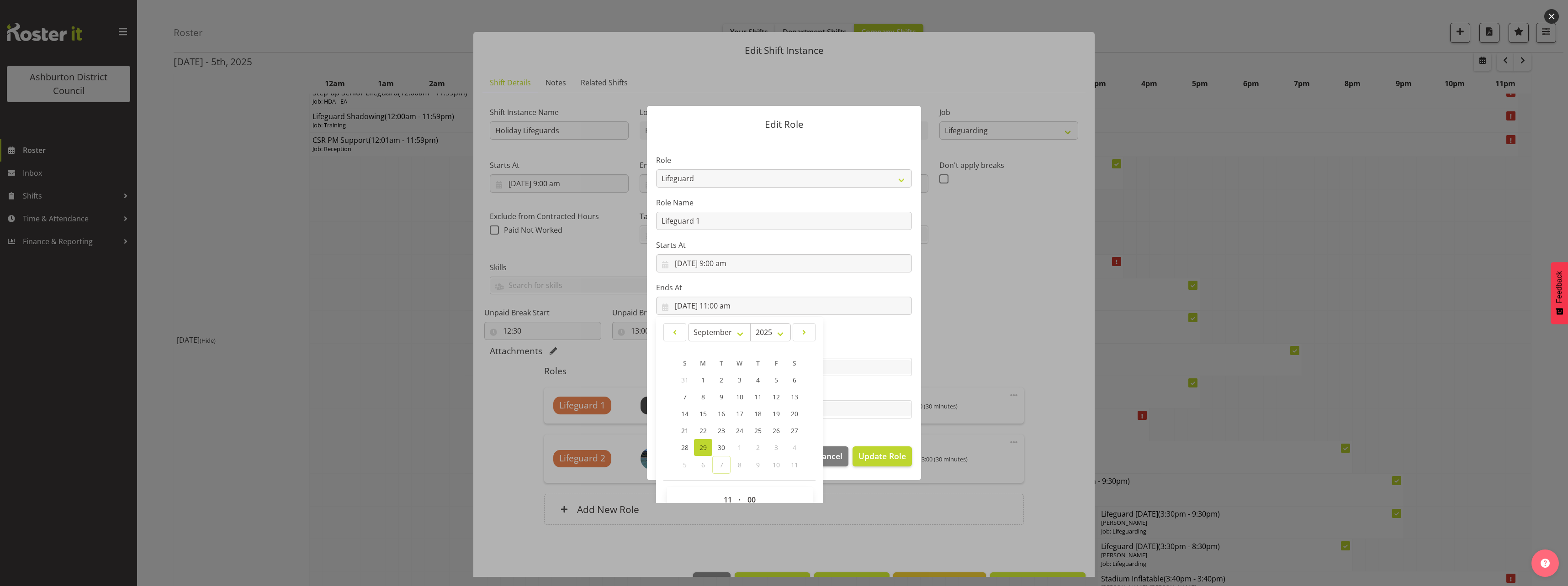
click at [876, 344] on label "Skills" at bounding box center [784, 349] width 255 height 11
drag, startPoint x: 881, startPoint y: 460, endPoint x: 873, endPoint y: 457, distance: 8.5
click at [882, 460] on span "Update Role" at bounding box center [882, 456] width 47 height 12
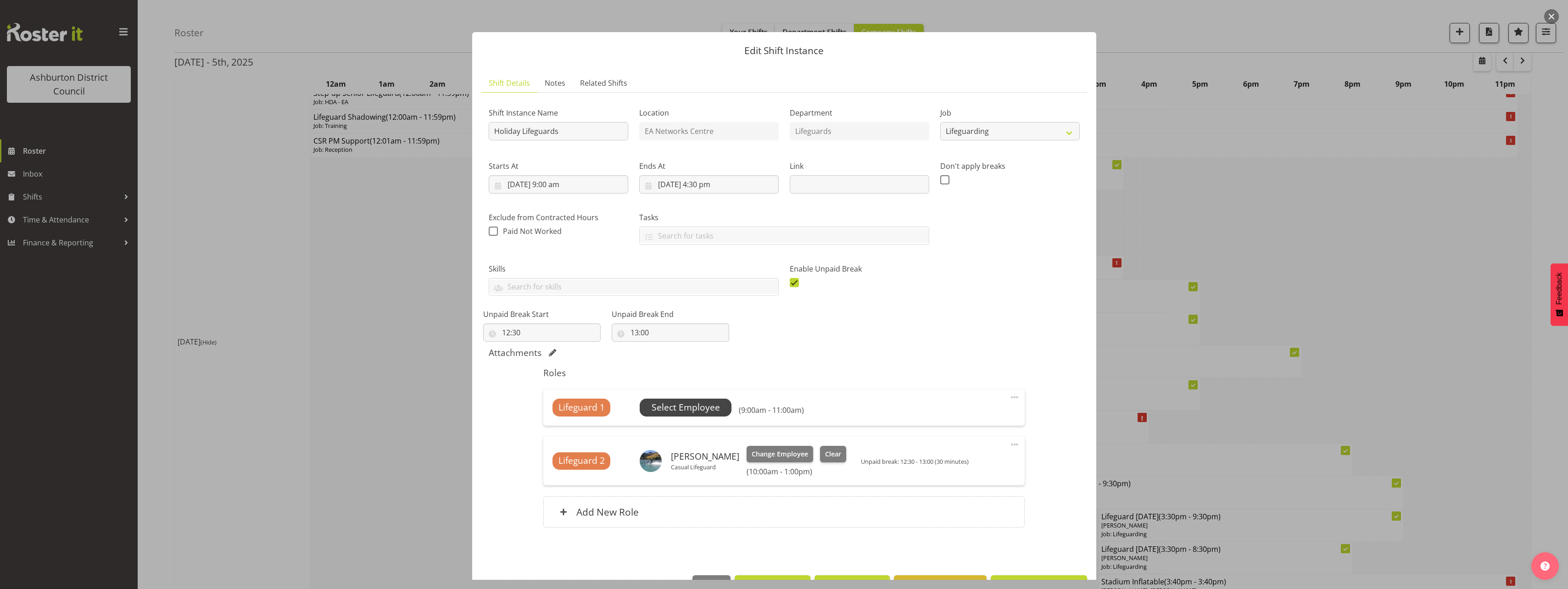
click at [680, 409] on span "Select Employee" at bounding box center [686, 408] width 68 height 13
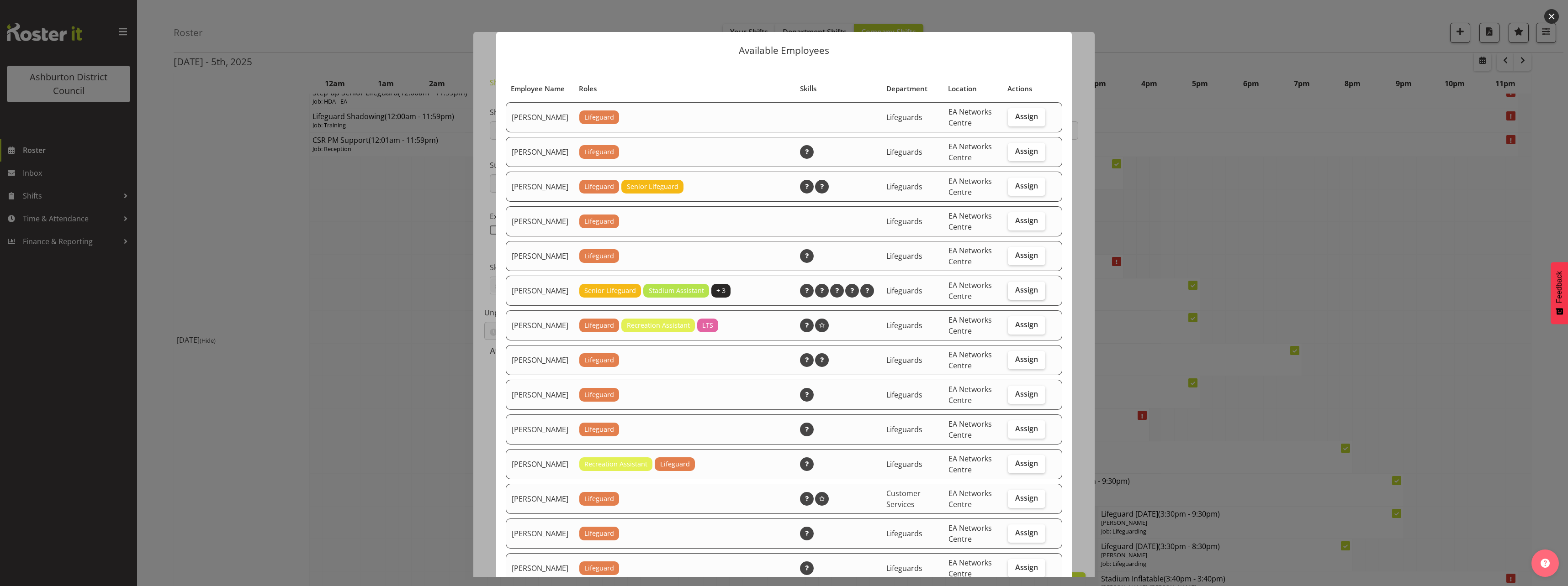
scroll to position [137, 0]
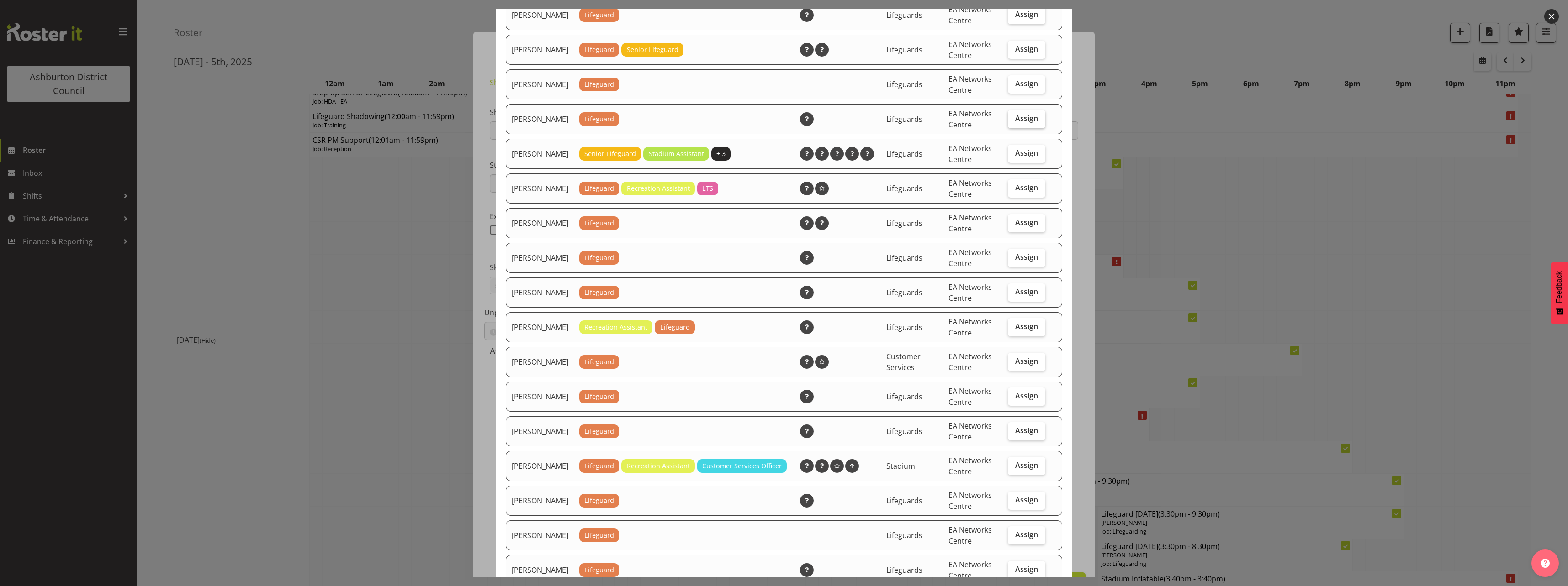
click at [1025, 123] on span "Assign" at bounding box center [1026, 118] width 23 height 9
click at [1014, 121] on input "Assign" at bounding box center [1010, 118] width 6 height 6
checkbox input "true"
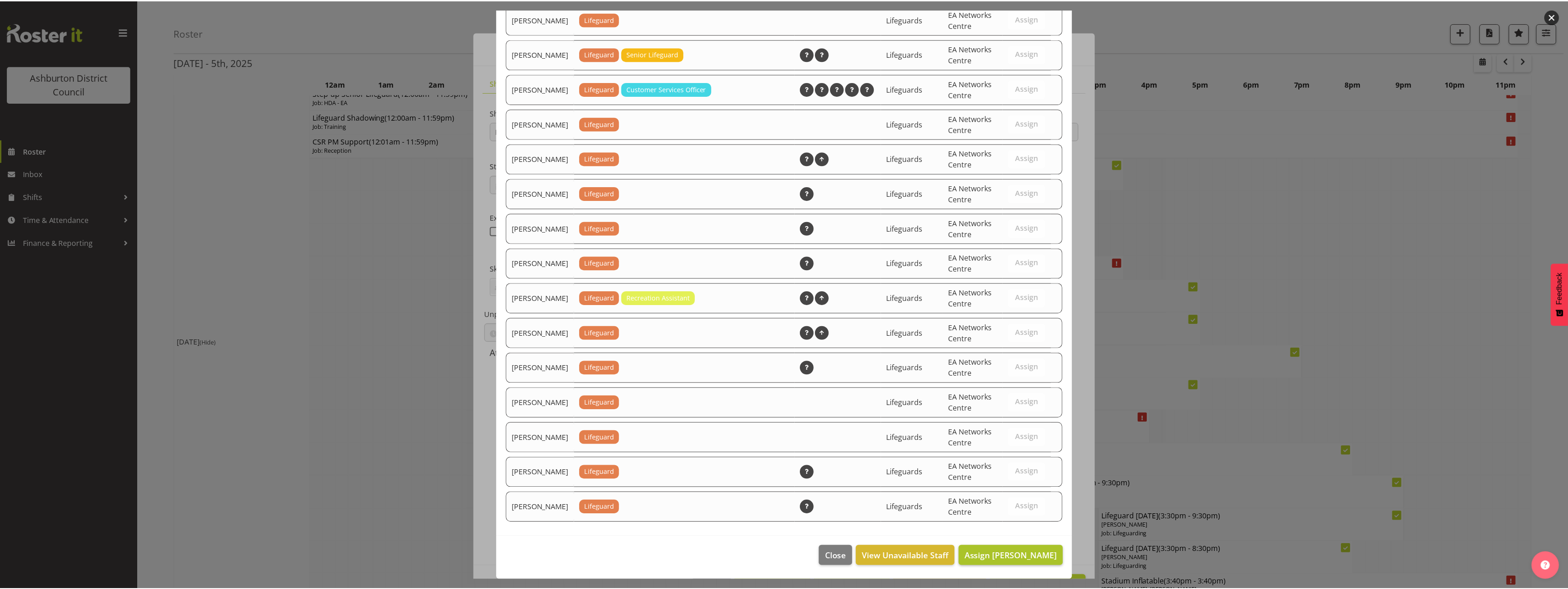
scroll to position [877, 0]
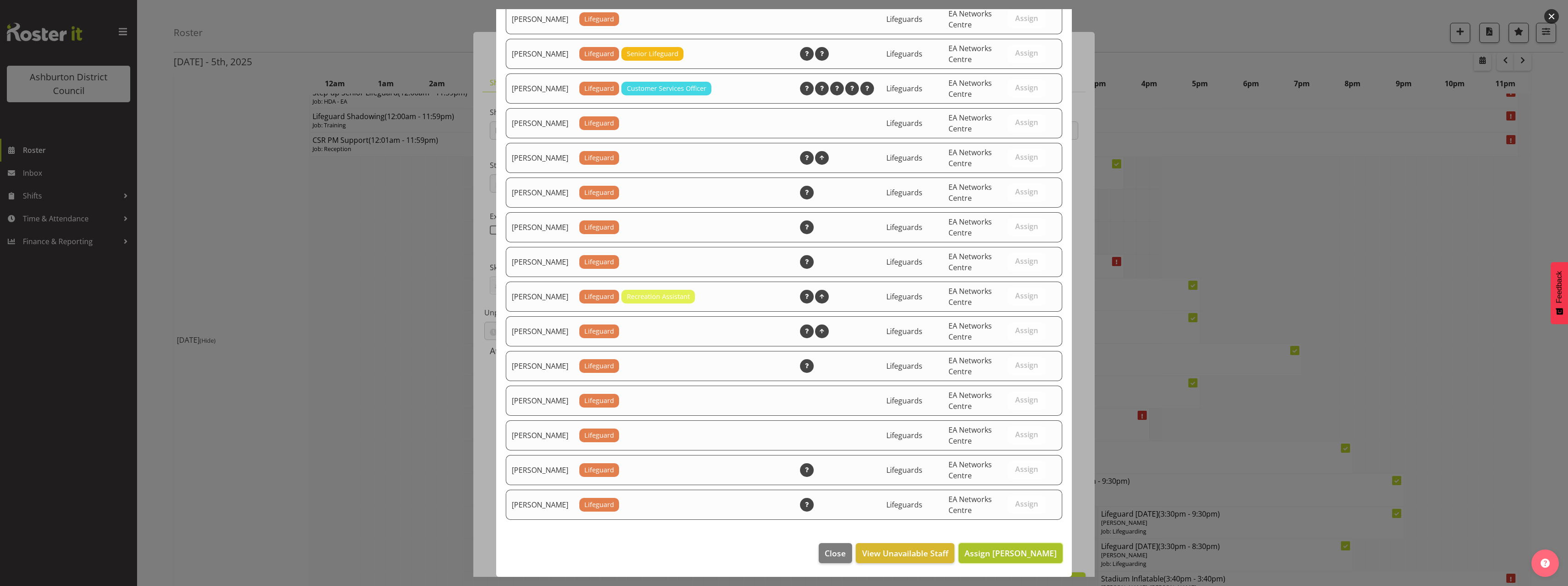
click at [1039, 549] on span "Assign Dylan Rice" at bounding box center [1011, 554] width 93 height 11
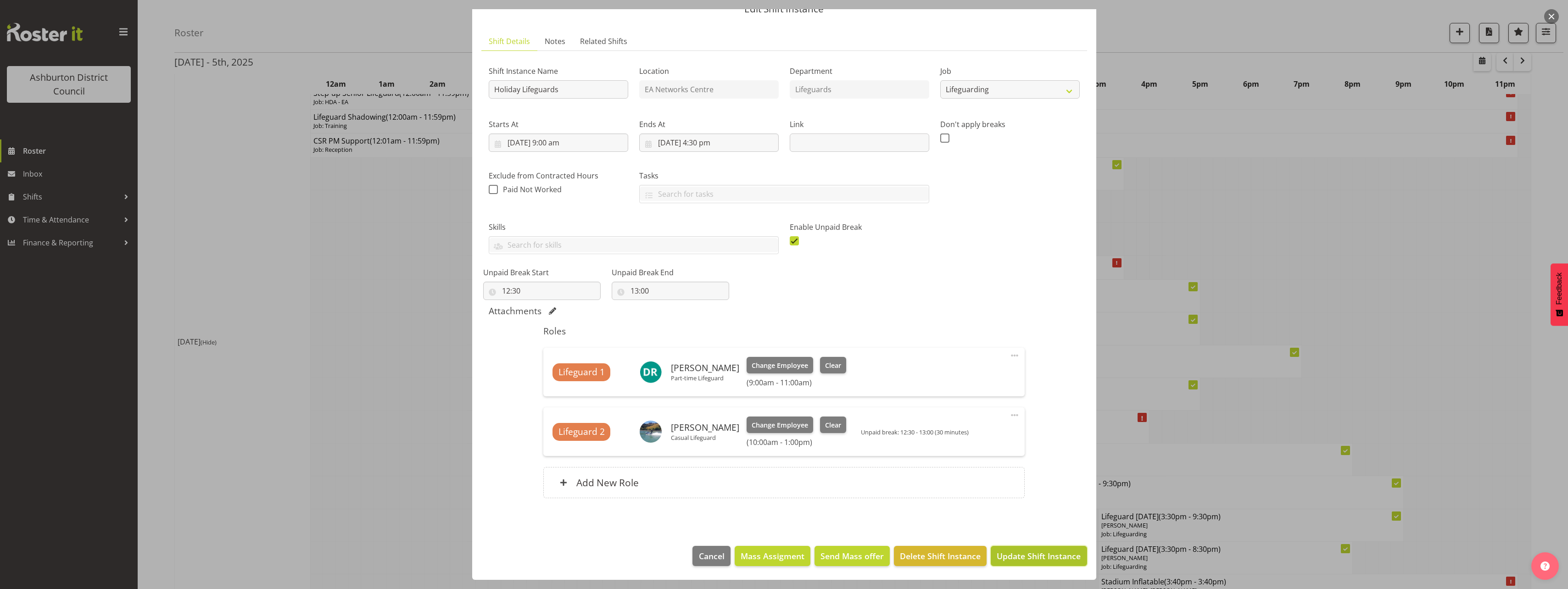
click at [1055, 557] on span "Update Shift Instance" at bounding box center [1039, 556] width 84 height 12
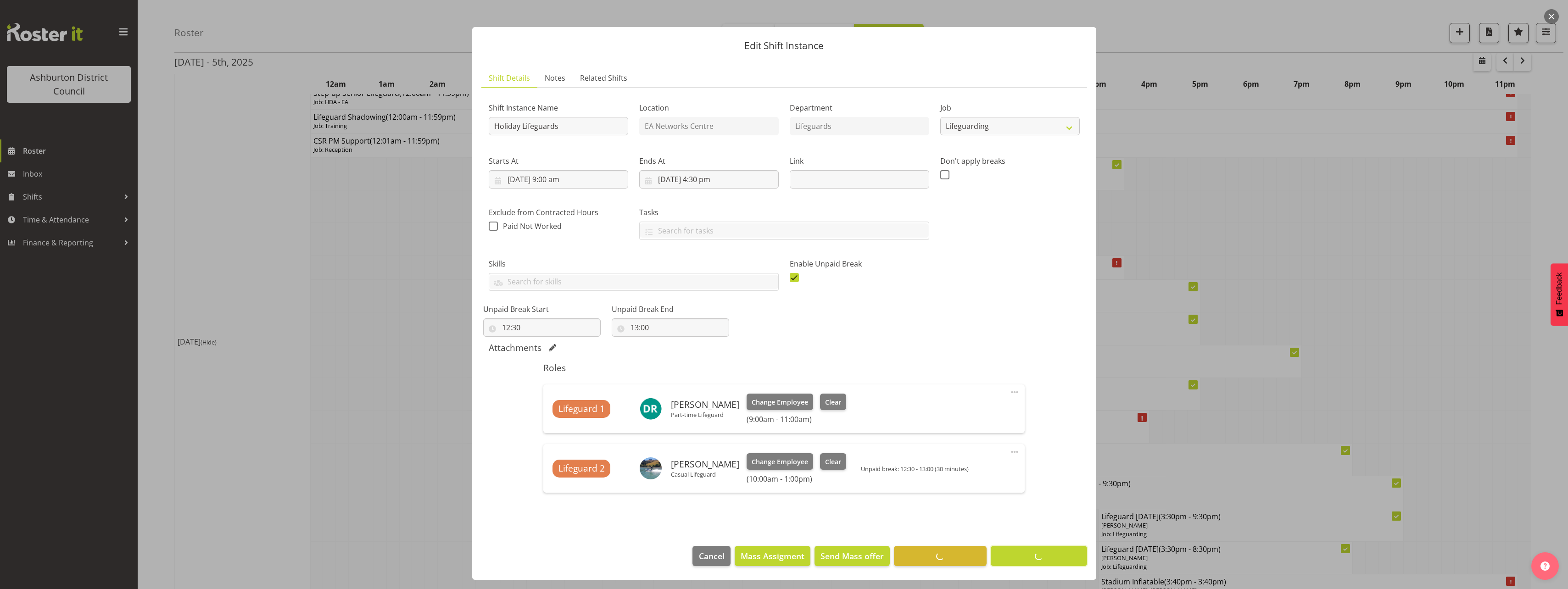
scroll to position [0, 0]
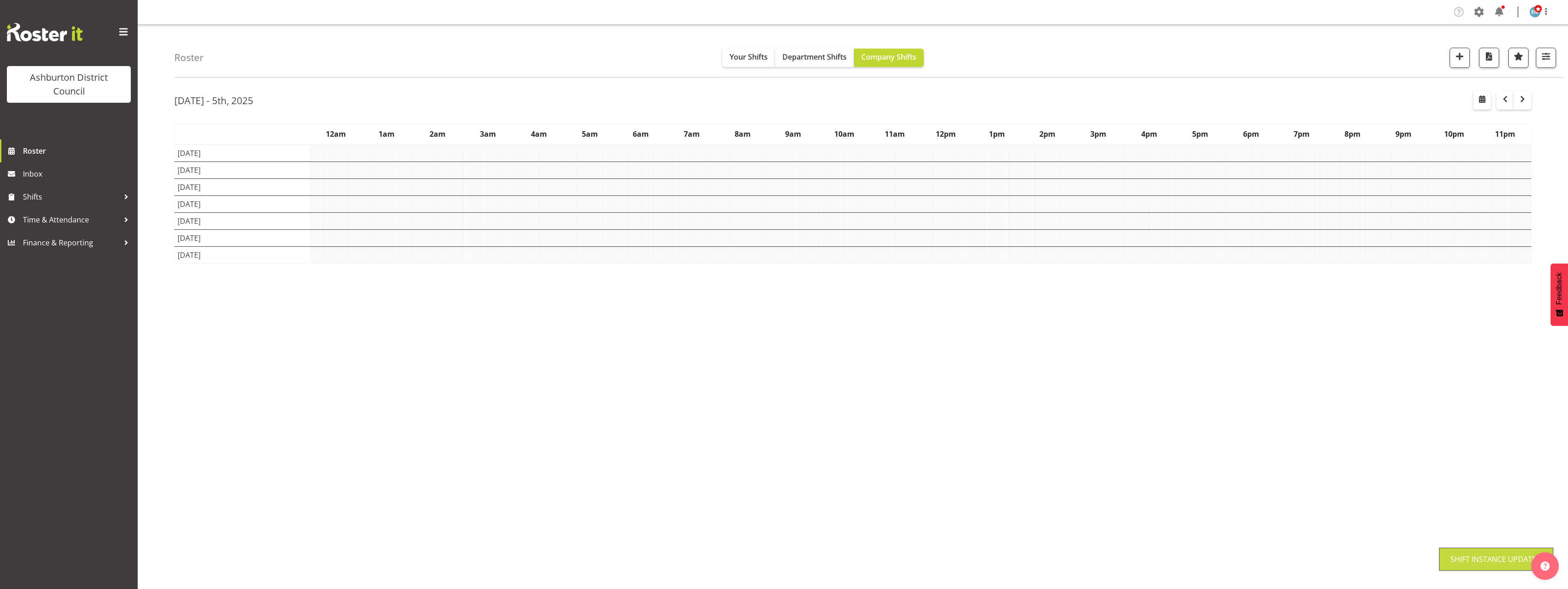
click at [1549, 51] on span "button" at bounding box center [1546, 56] width 12 height 12
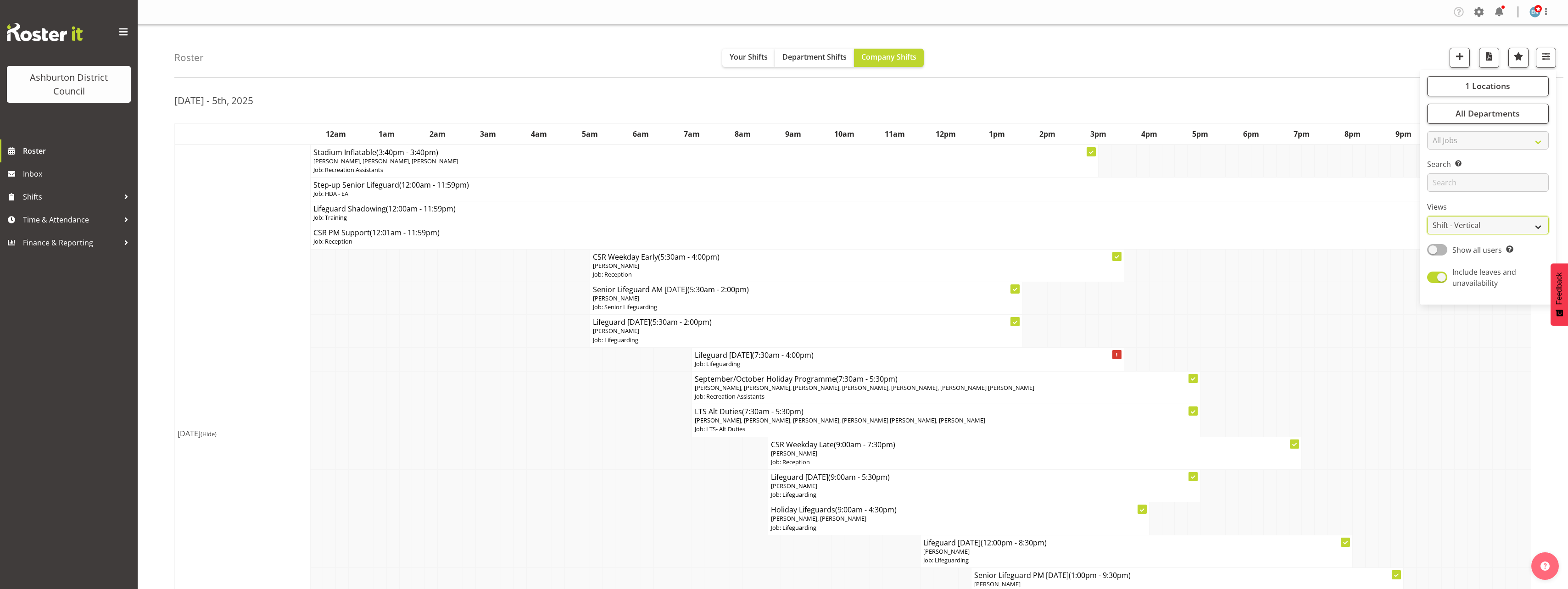
click at [1502, 220] on select "Staff Role Shift - Horizontal Shift - Vertical Staff - Location" at bounding box center [1488, 224] width 122 height 18
select select "staff"
click at [1428, 216] on select "Staff Role Shift - Horizontal Shift - Vertical Staff - Location" at bounding box center [1488, 224] width 122 height 18
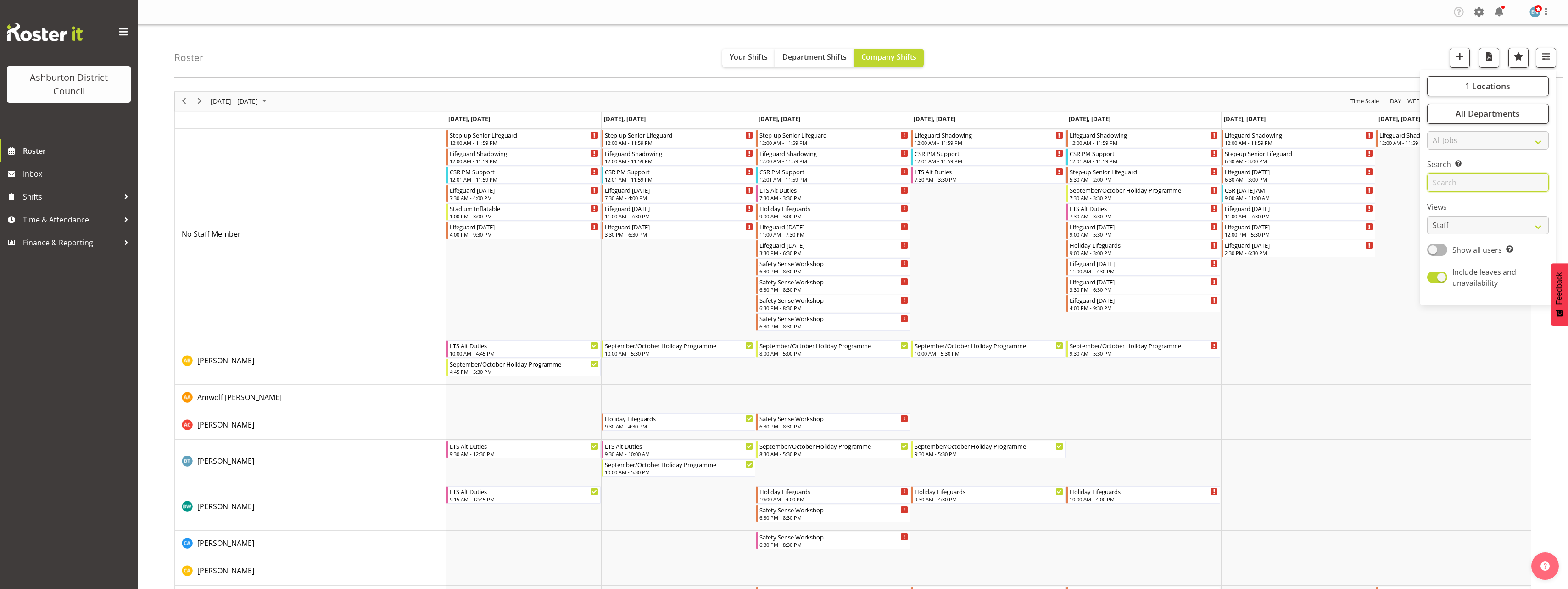
click at [1521, 180] on input "text" at bounding box center [1488, 182] width 122 height 18
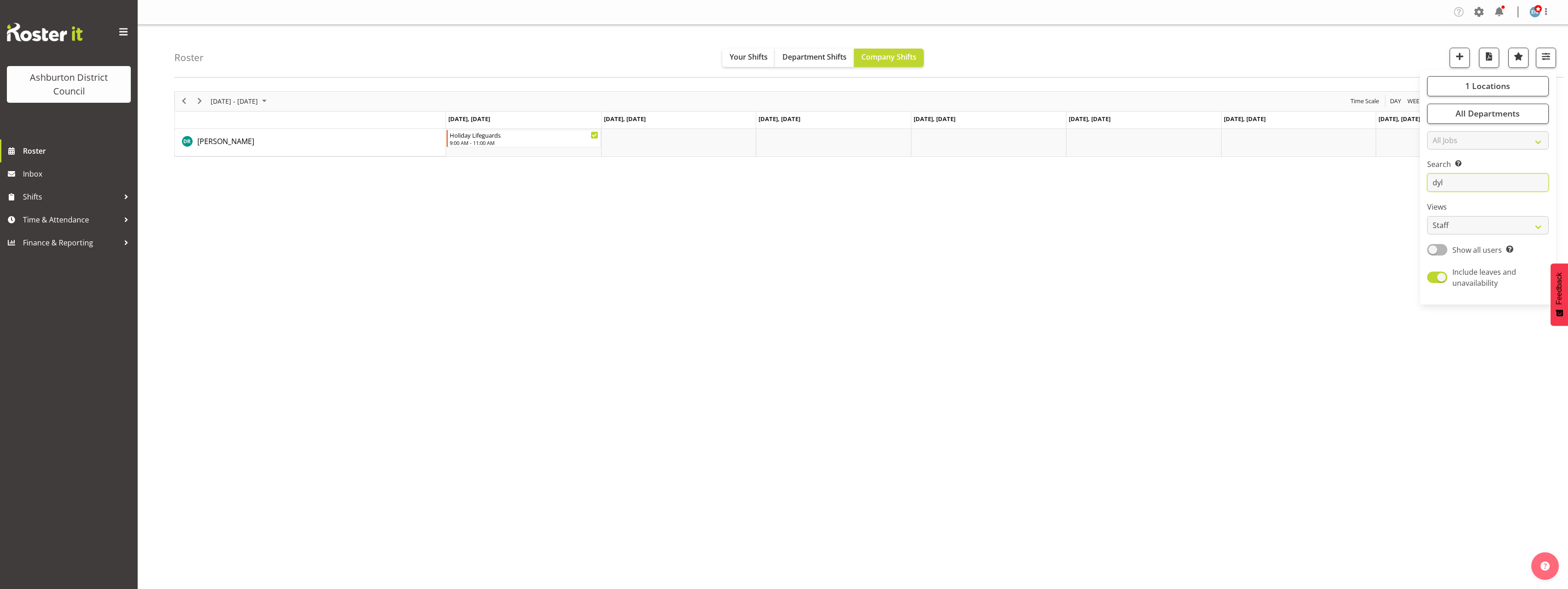
type input "dyl"
click at [1334, 276] on div "Sep 29 - Oct 05, 2025 Today Day Week Fortnight Month calendar Month Agenda Time…" at bounding box center [871, 268] width 1394 height 367
click at [1471, 101] on span "Month" at bounding box center [1481, 101] width 25 height 11
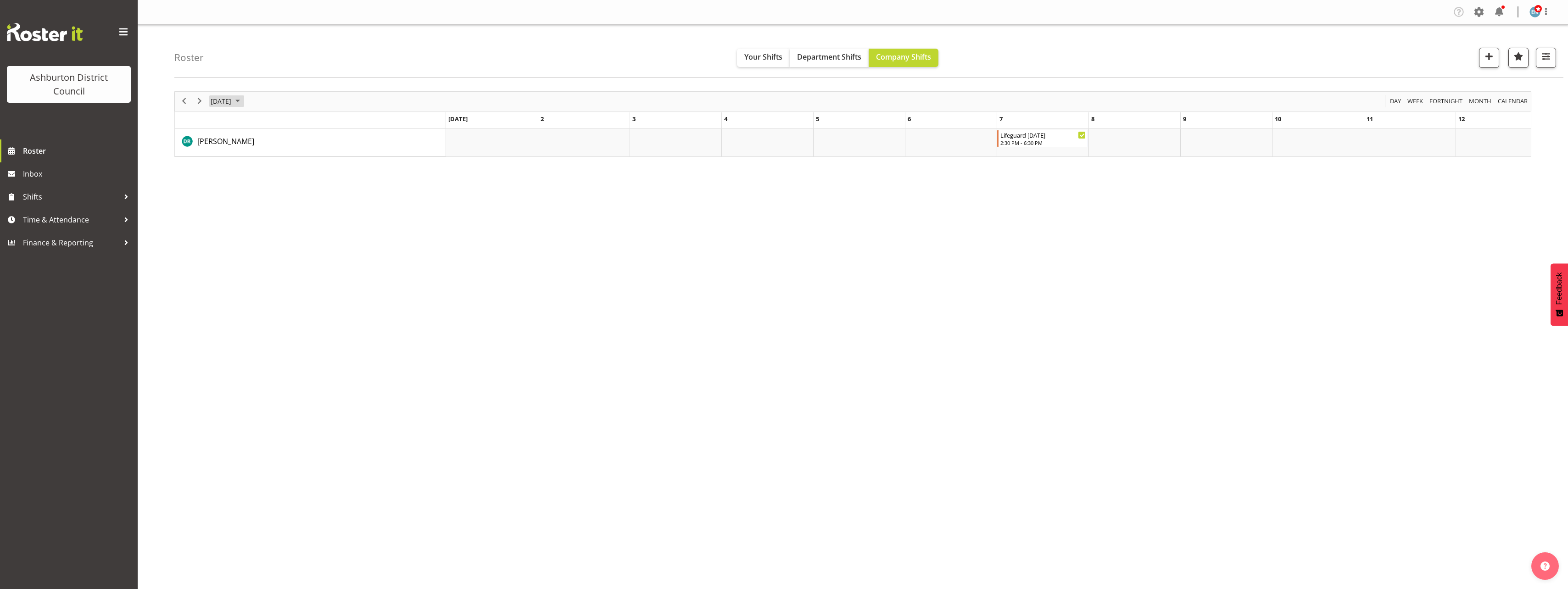
click at [232, 97] on span "September 2025" at bounding box center [221, 101] width 23 height 11
click at [250, 207] on span "Oct" at bounding box center [252, 204] width 21 height 21
click at [1487, 141] on div "2:30 PM - 6:30 PM" at bounding box center [1502, 142] width 86 height 8
select select "38"
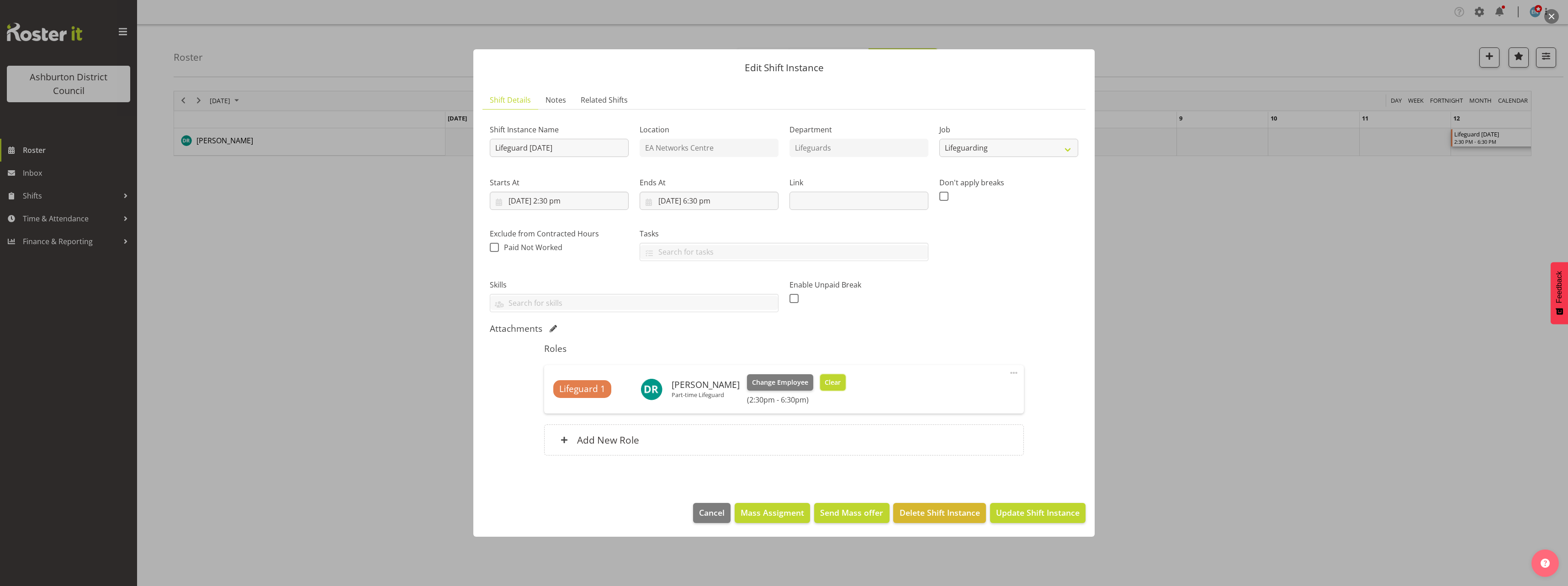
click at [831, 385] on span "Clear" at bounding box center [832, 382] width 16 height 10
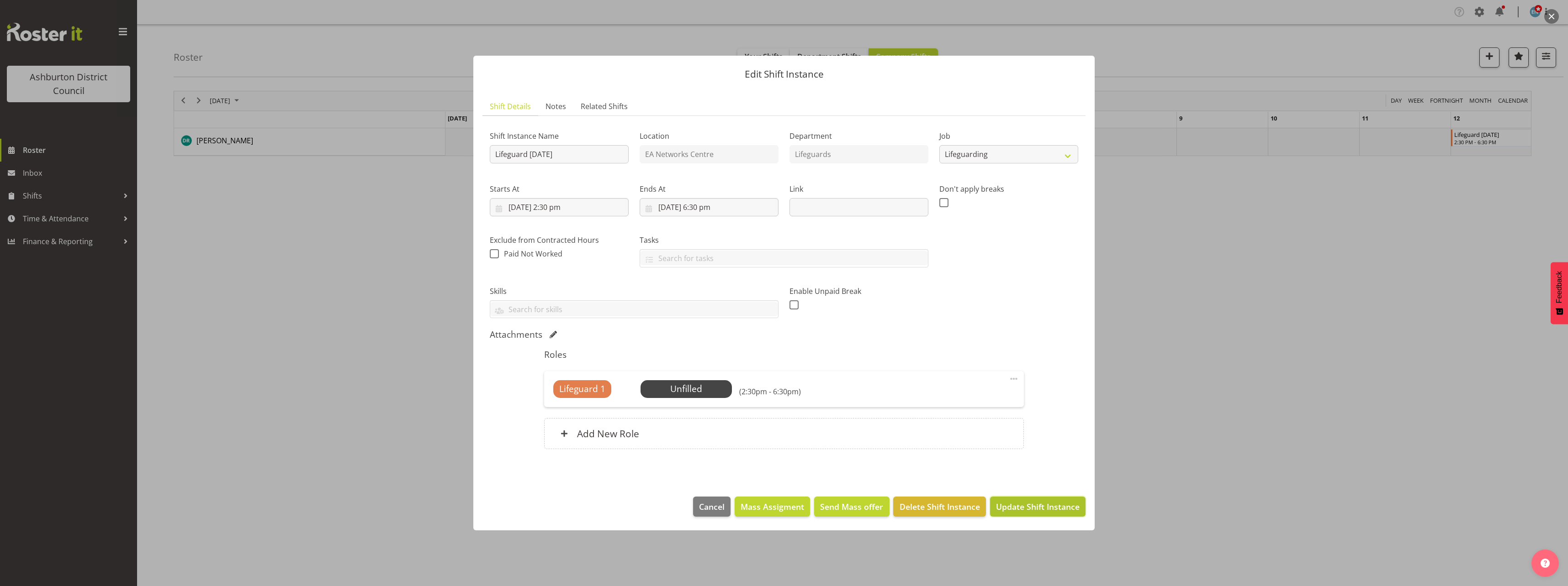
click at [1051, 507] on span "Update Shift Instance" at bounding box center [1037, 507] width 83 height 12
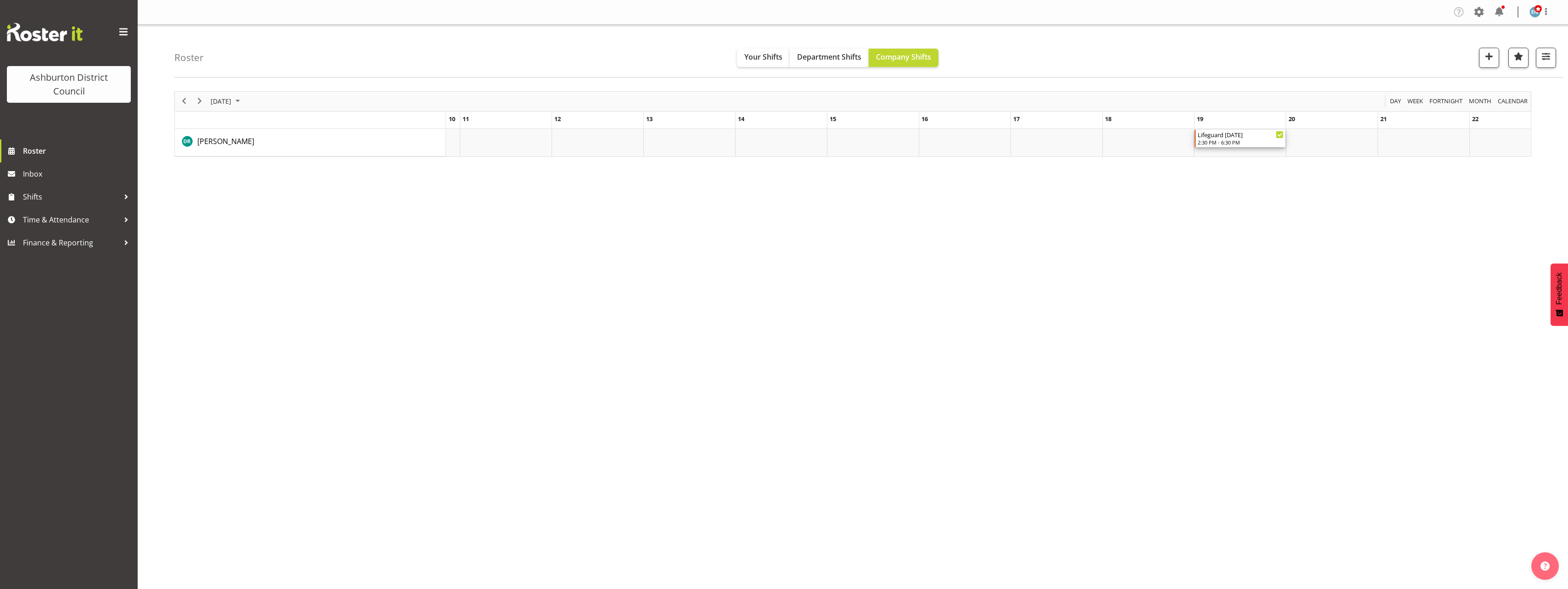
click at [1256, 142] on div "2:30 PM - 6:30 PM" at bounding box center [1241, 142] width 86 height 8
select select "38"
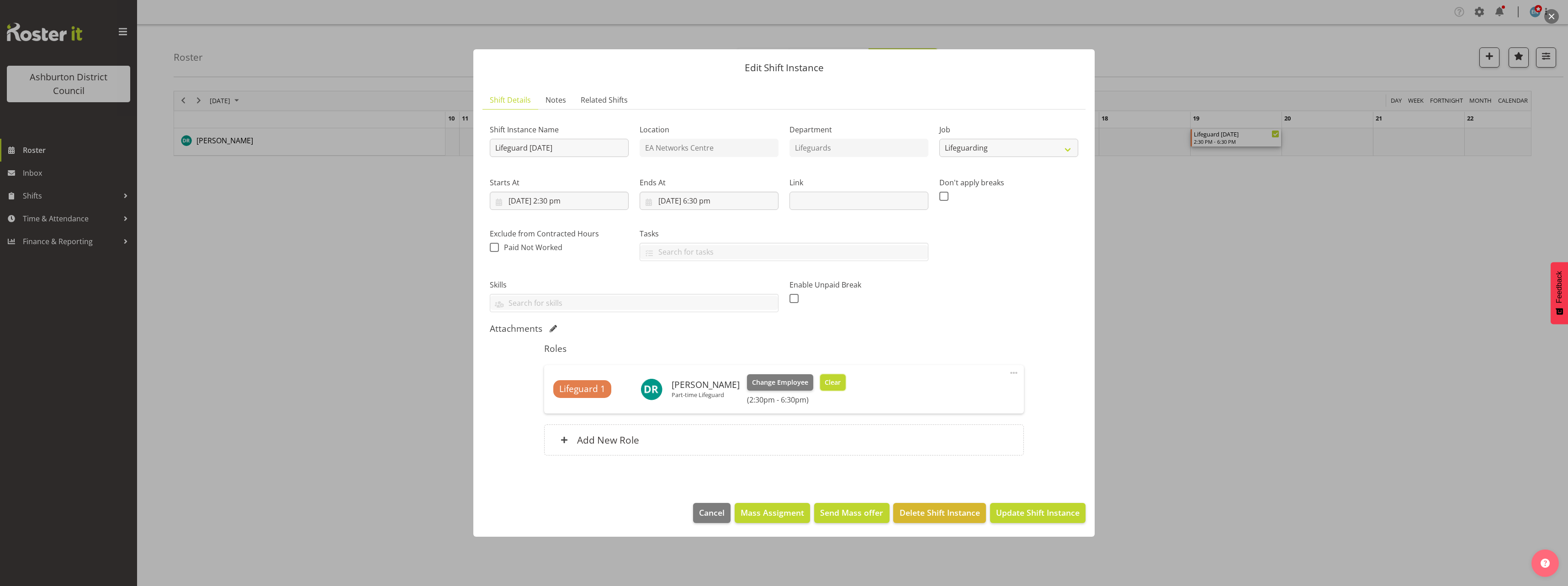
click at [827, 385] on span "Clear" at bounding box center [832, 382] width 16 height 10
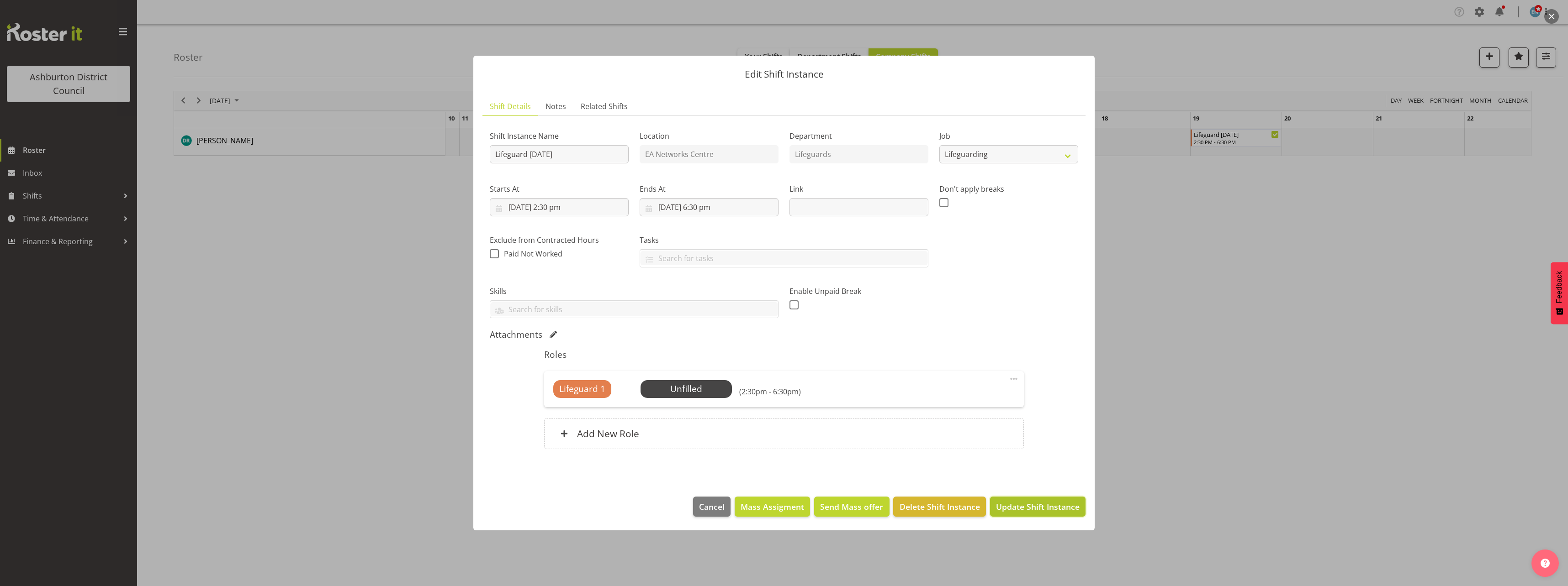
click at [1033, 505] on span "Update Shift Instance" at bounding box center [1037, 507] width 83 height 12
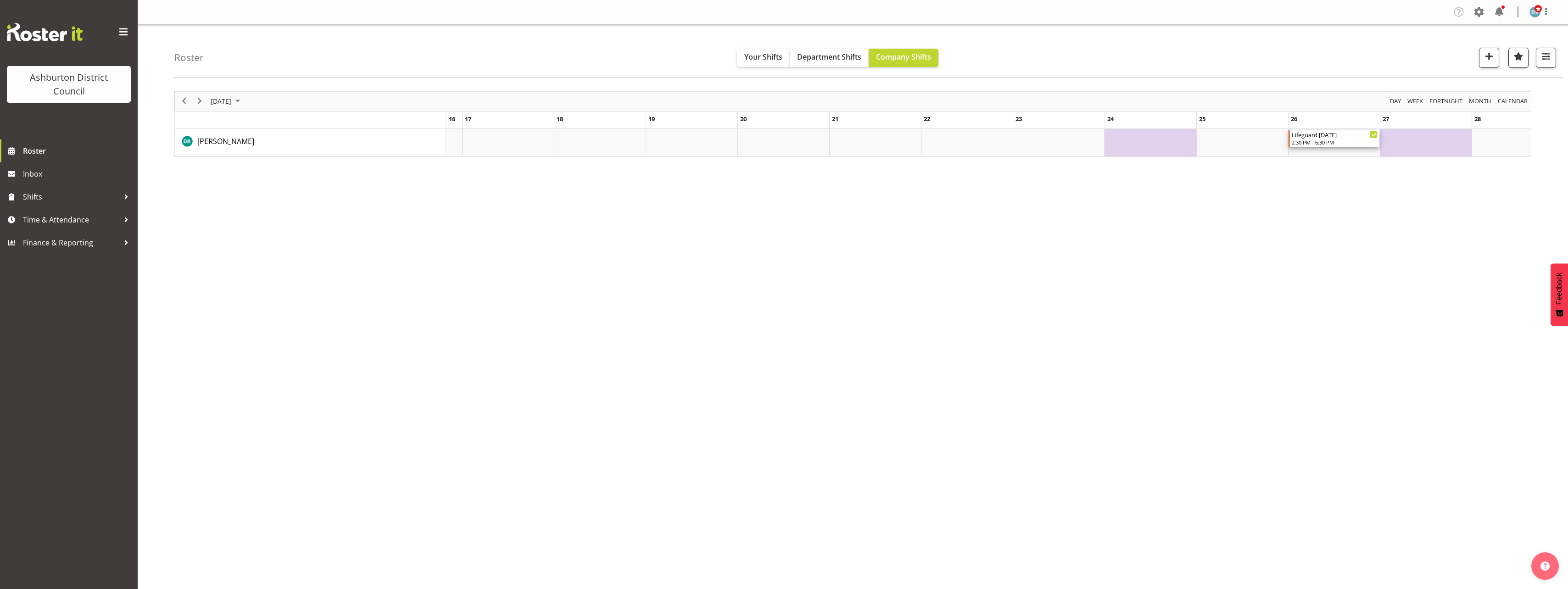
click at [1329, 142] on div "2:30 PM - 6:30 PM" at bounding box center [1335, 142] width 86 height 8
select select "38"
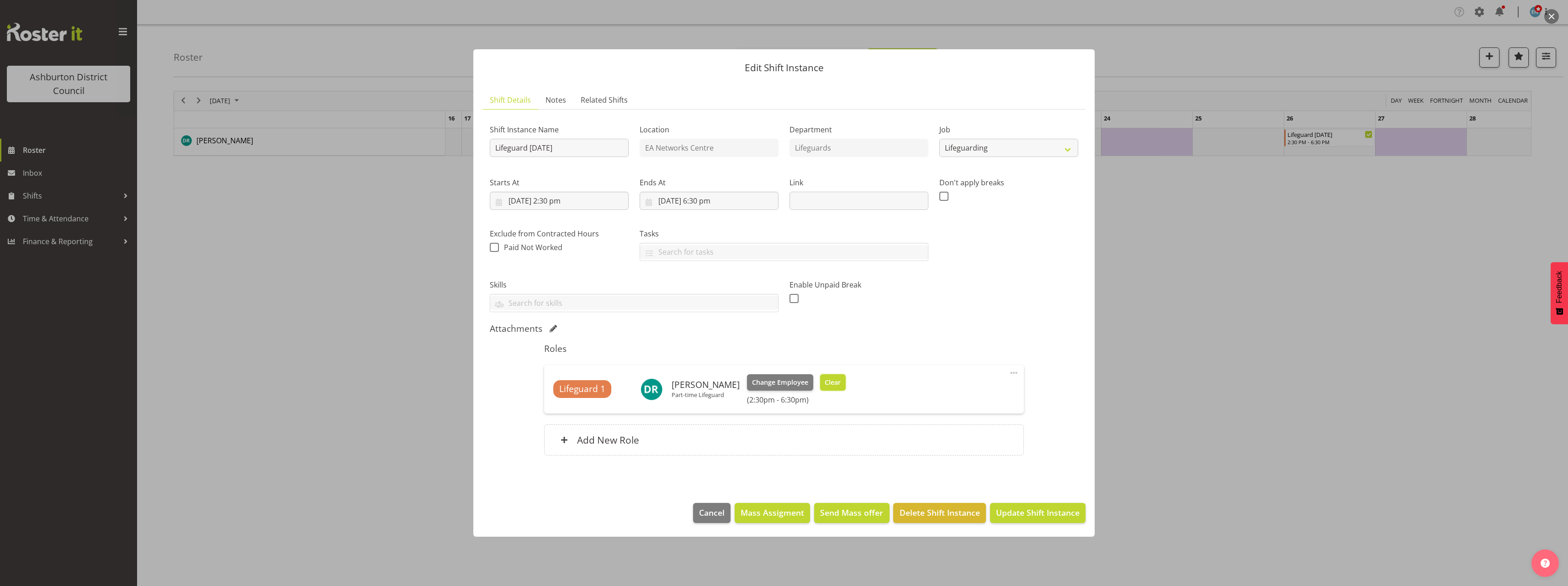
click at [825, 380] on span "Clear" at bounding box center [832, 382] width 16 height 10
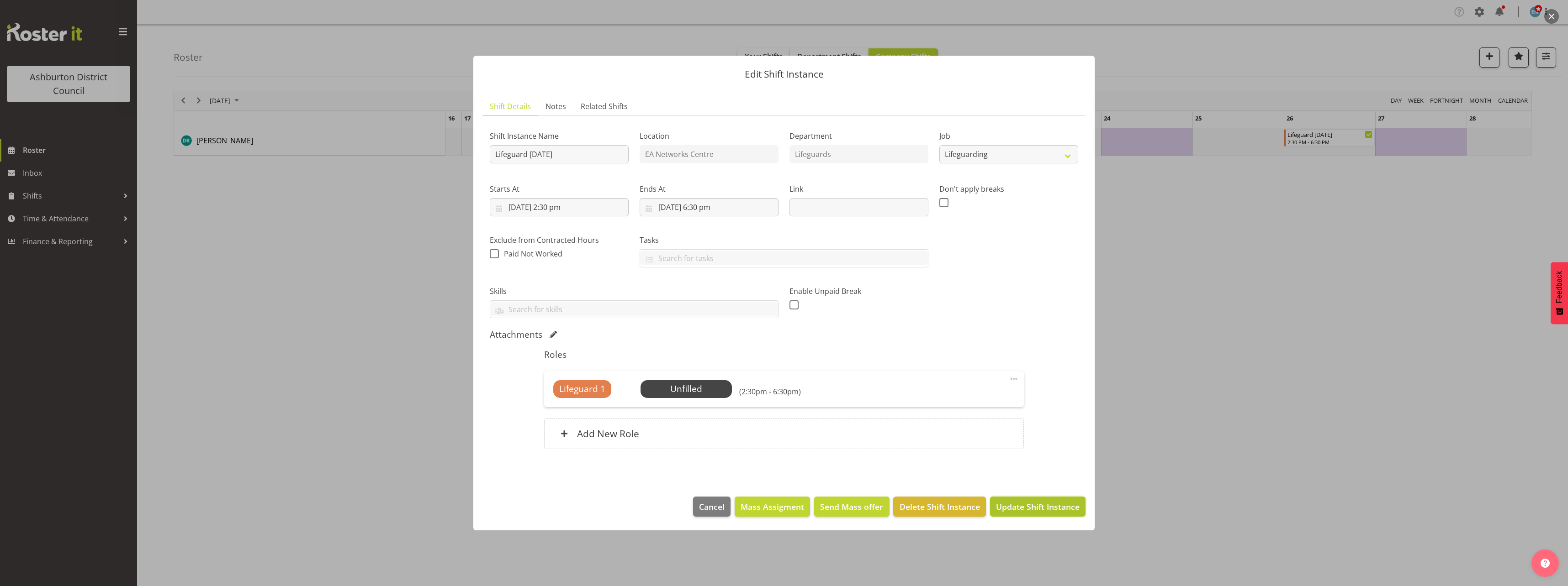
click at [1076, 501] on span "Update Shift Instance" at bounding box center [1037, 507] width 83 height 12
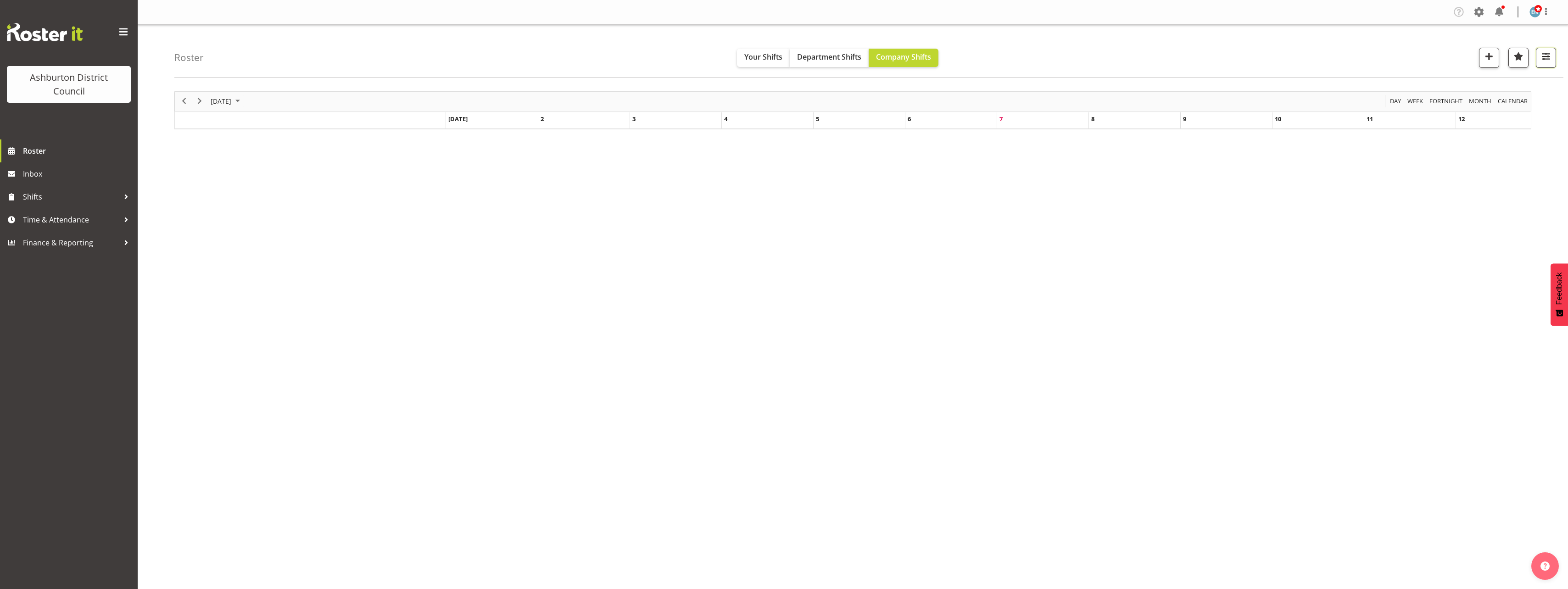
click at [1541, 60] on span "button" at bounding box center [1546, 56] width 12 height 12
click at [202, 102] on span "Next" at bounding box center [200, 101] width 11 height 11
click at [567, 142] on div "2:30 PM - 6:30 PM" at bounding box center [584, 142] width 86 height 8
select select "38"
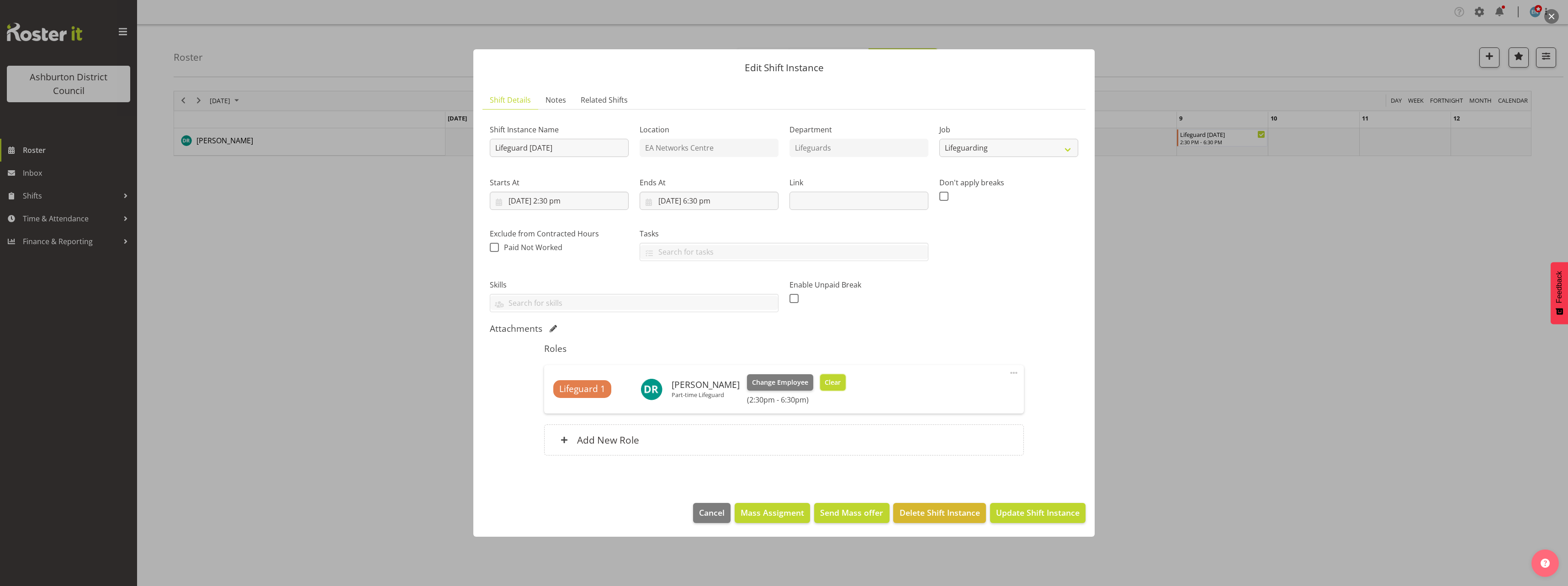
click at [820, 380] on button "Clear" at bounding box center [833, 382] width 26 height 16
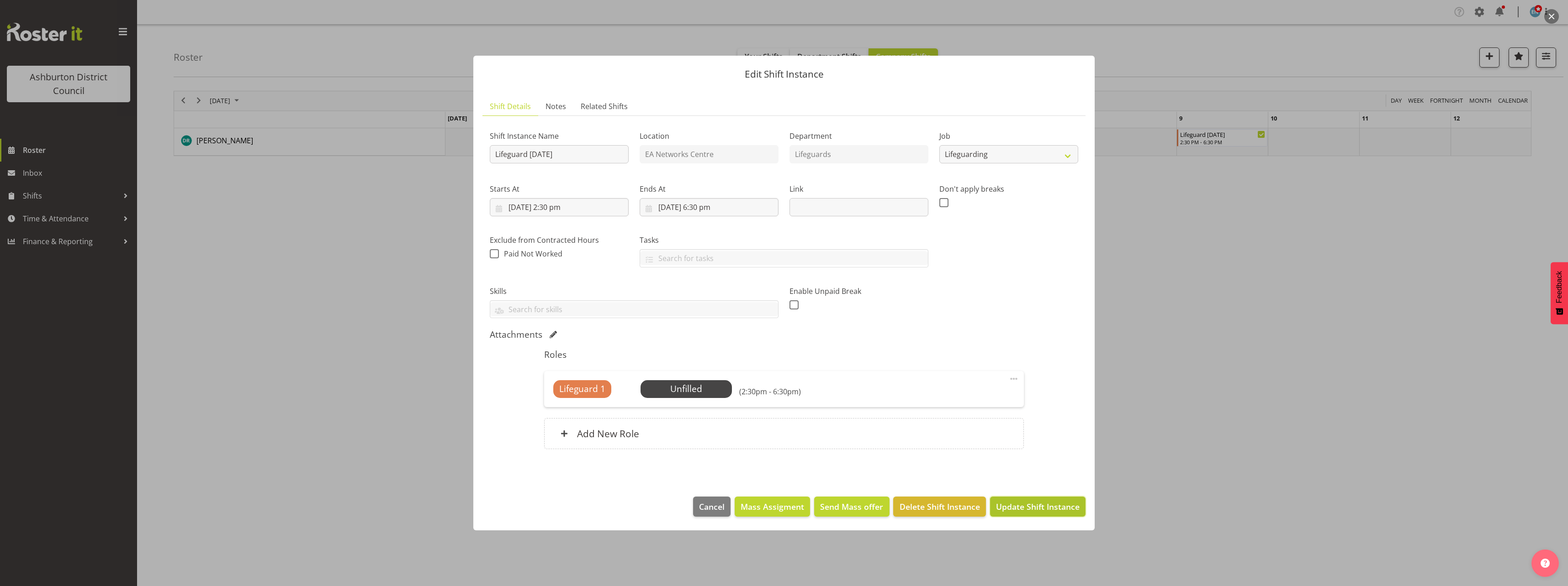
click at [1014, 504] on span "Update Shift Instance" at bounding box center [1037, 507] width 83 height 12
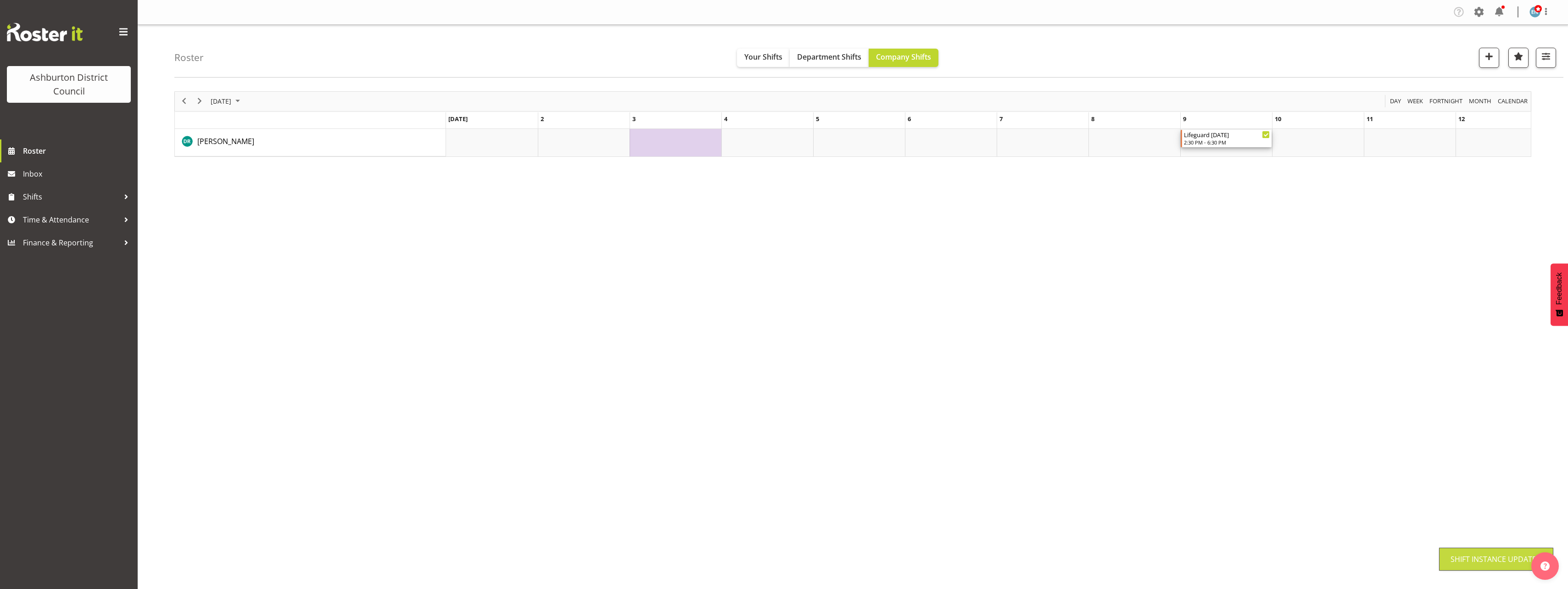
click at [1217, 140] on div "2:30 PM - 6:30 PM" at bounding box center [1227, 142] width 86 height 8
select select "38"
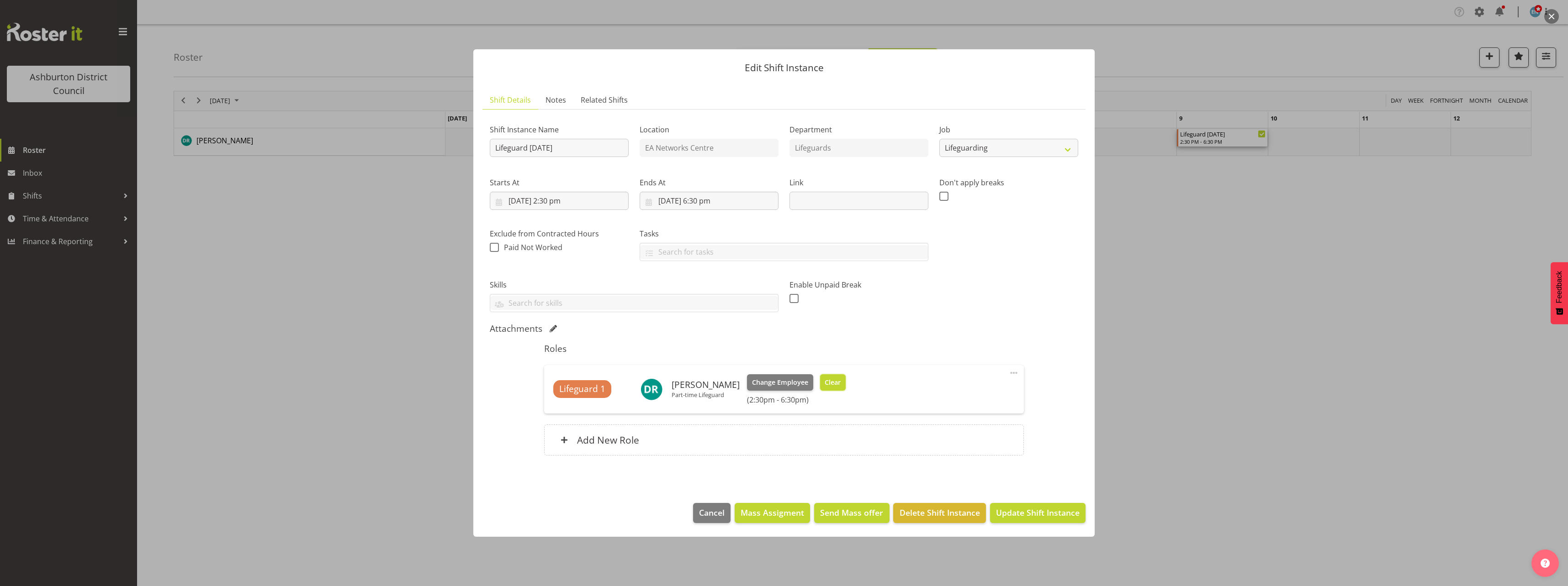
click at [832, 388] on span "Clear" at bounding box center [832, 382] width 16 height 10
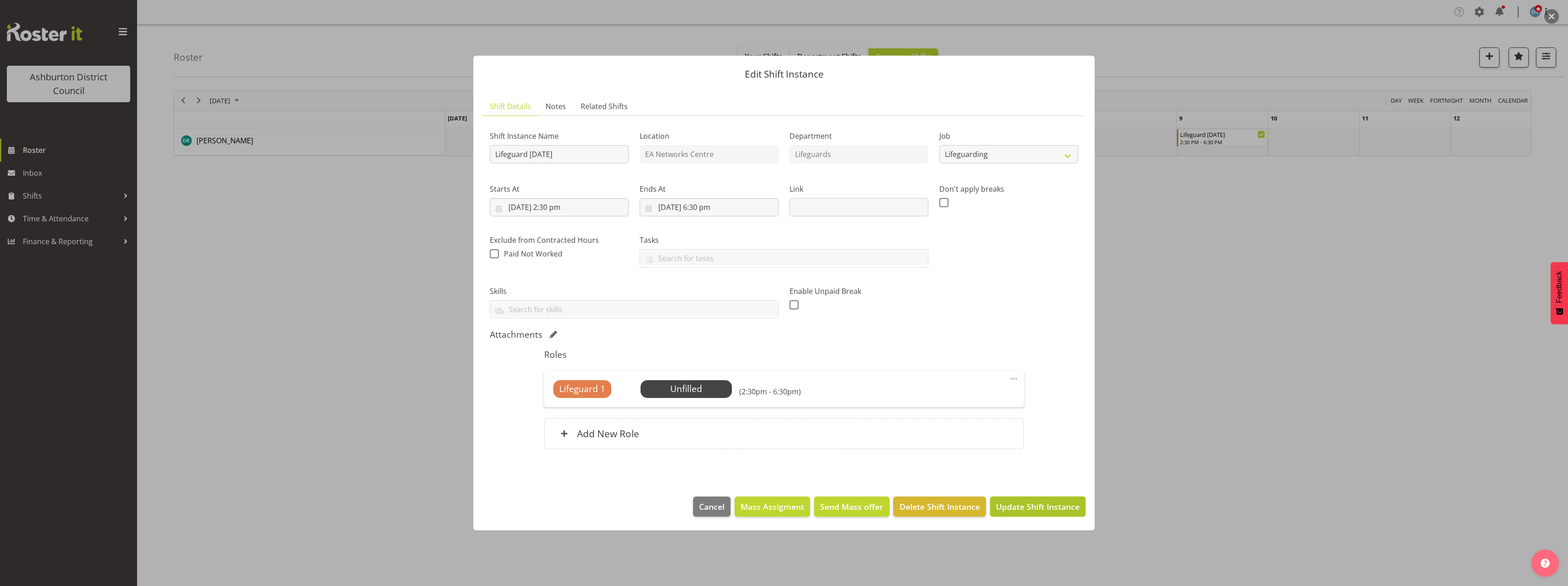
click at [1010, 508] on span "Update Shift Instance" at bounding box center [1037, 507] width 83 height 12
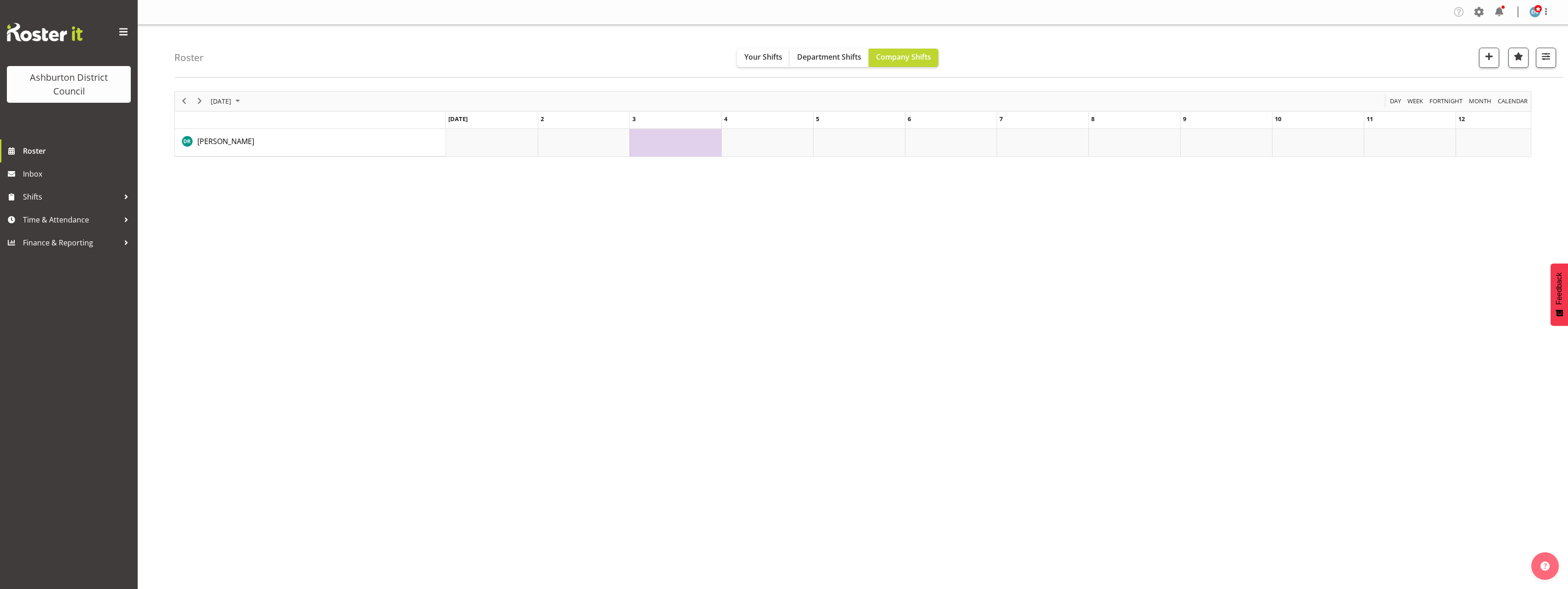
click at [1279, 276] on div "November 2025 Today Day Week Fortnight Month calendar Month Agenda Time Scale 2…" at bounding box center [871, 268] width 1394 height 367
click at [1542, 58] on span "button" at bounding box center [1546, 56] width 12 height 12
click at [1527, 228] on select "Staff Role Shift - Horizontal Shift - Vertical Staff - Location" at bounding box center [1488, 224] width 122 height 18
select select "shift"
click at [1428, 216] on select "Staff Role Shift - Horizontal Shift - Vertical Staff - Location" at bounding box center [1488, 224] width 122 height 18
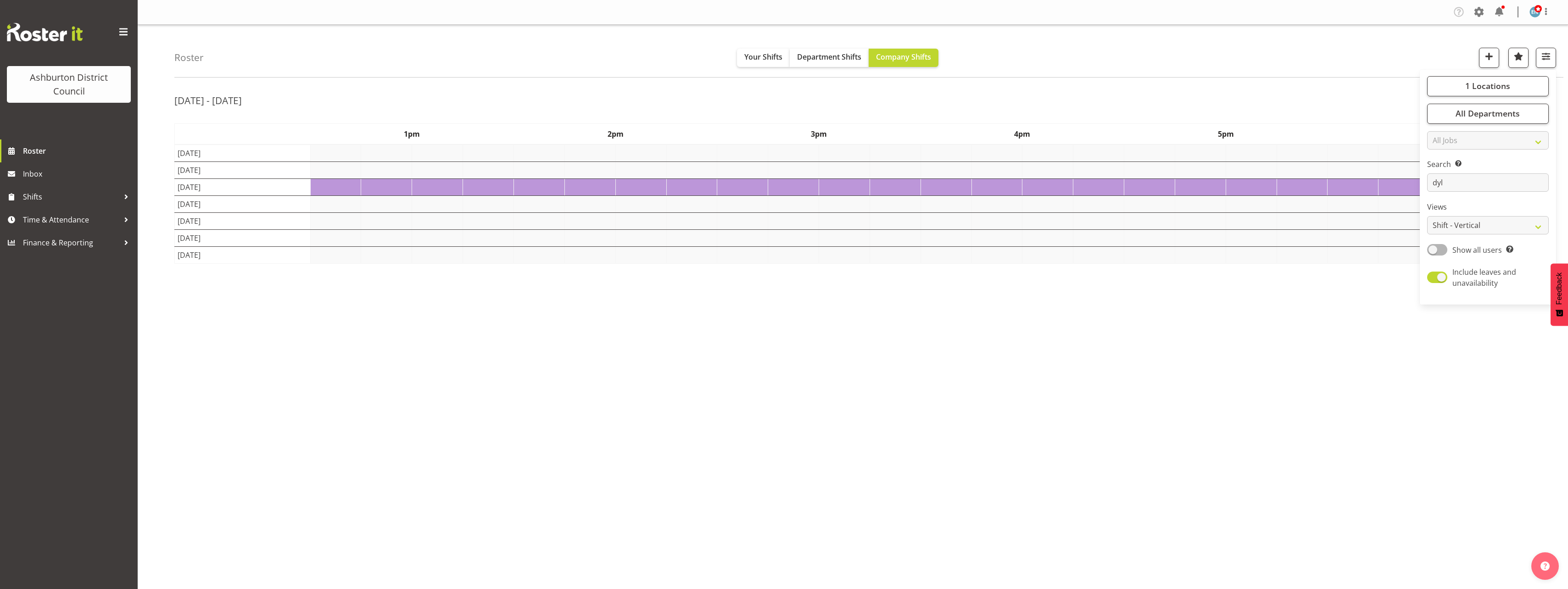
click at [1339, 68] on div "Roster Your Shifts Department Shifts Company Shifts 1 Locations Clear Art Galle…" at bounding box center [870, 51] width 1389 height 53
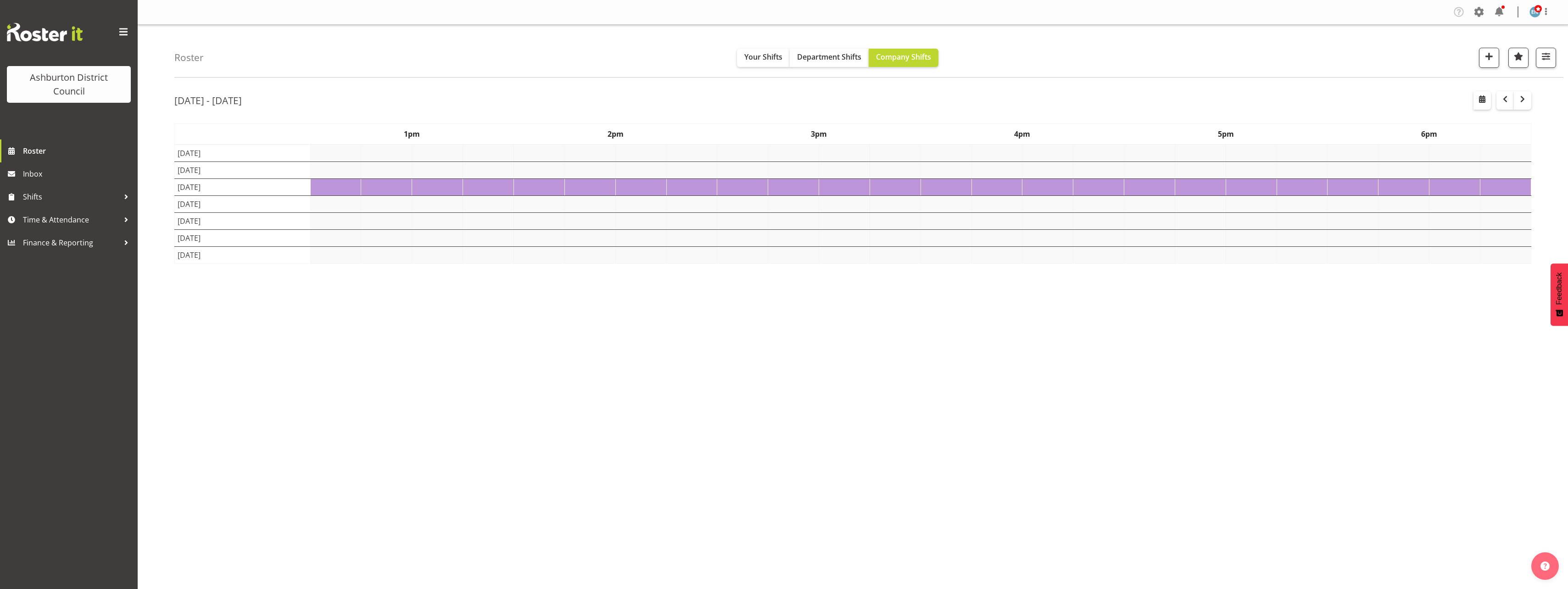
click at [141, 203] on div "Roster Your Shifts Department Shifts Company Shifts 1 Locations Clear Art Galle…" at bounding box center [852, 238] width 1430 height 427
click at [1483, 100] on span "button" at bounding box center [1482, 100] width 11 height 11
select select "9"
select select "2025"
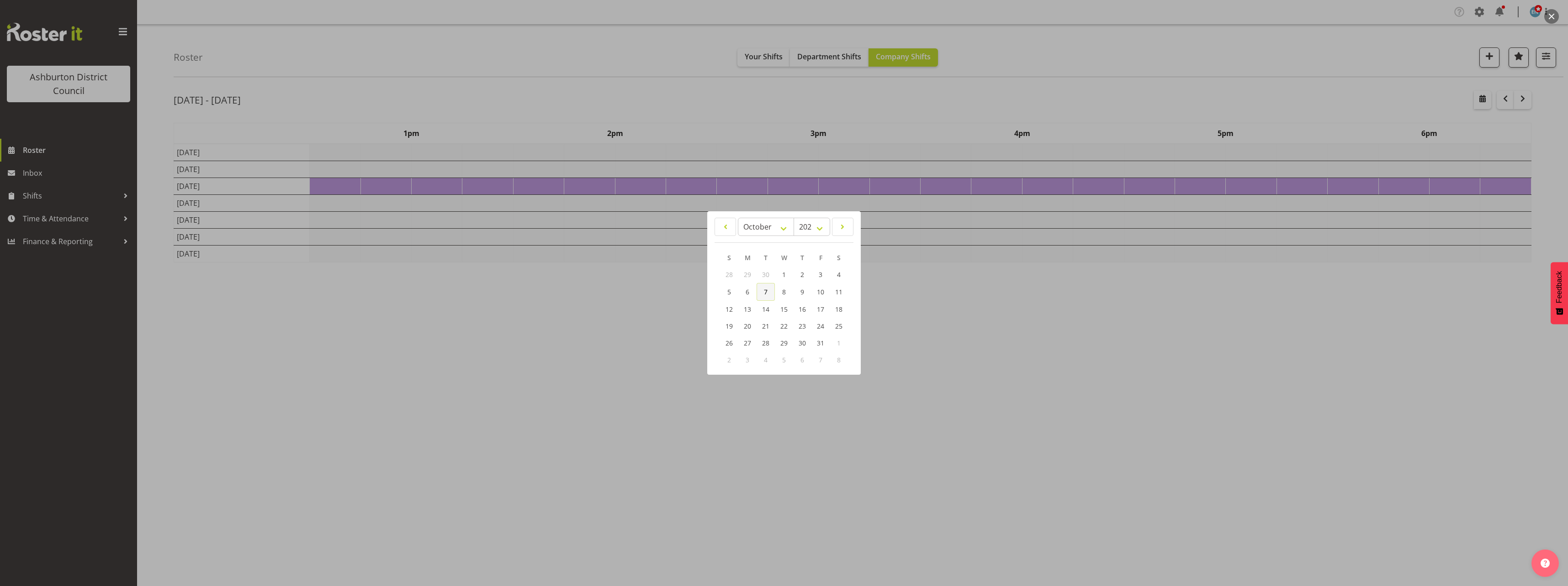
click at [763, 291] on link "7" at bounding box center [765, 291] width 18 height 18
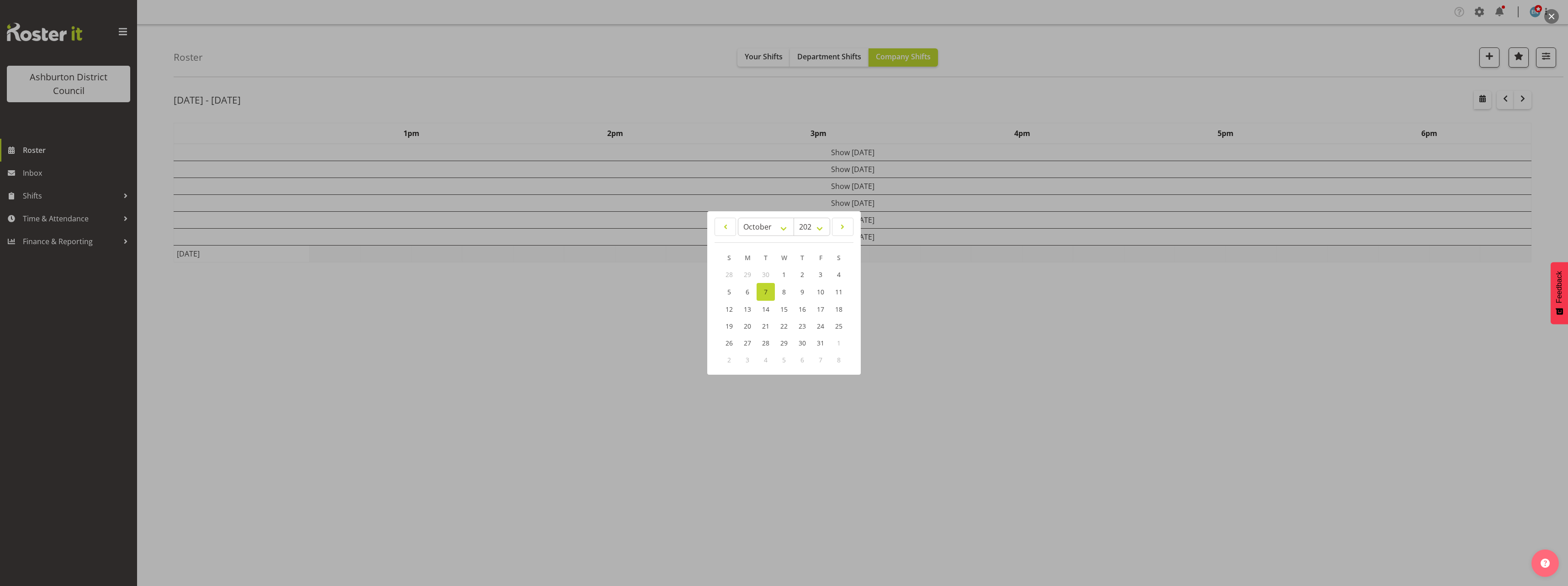
click at [146, 185] on div at bounding box center [784, 293] width 1568 height 586
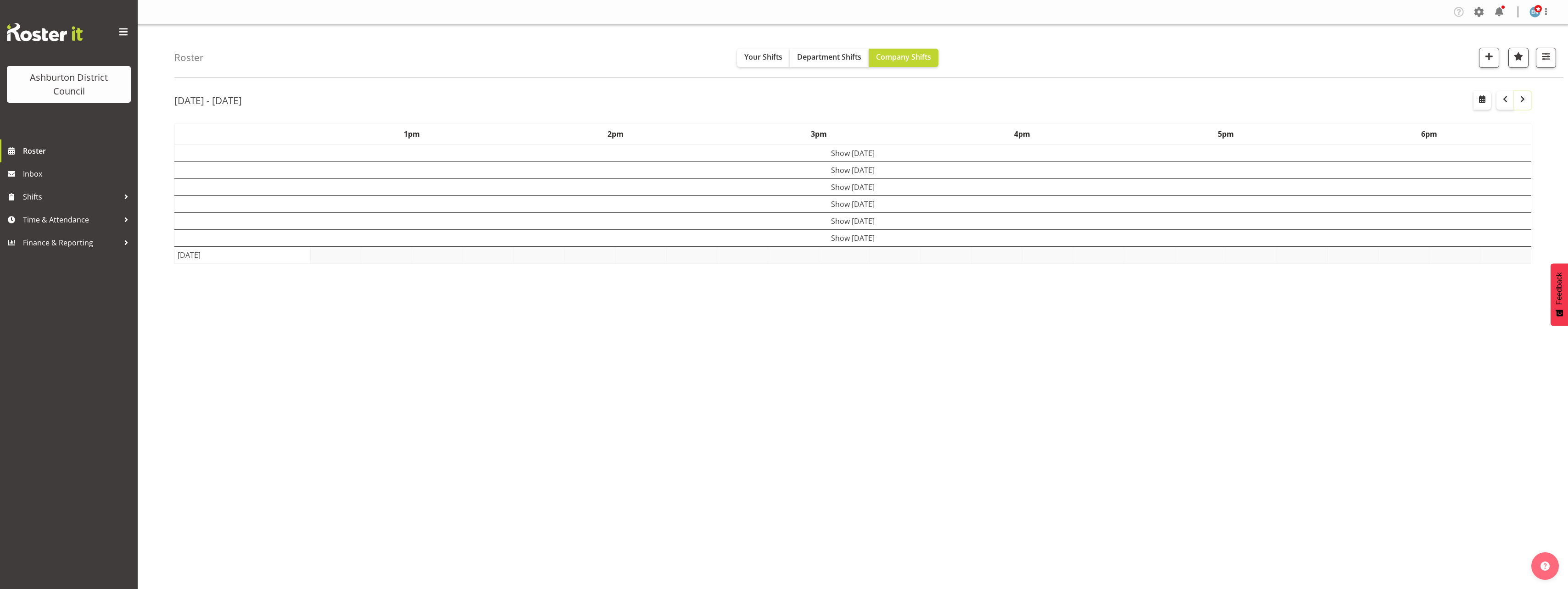
click at [1520, 104] on span "button" at bounding box center [1523, 100] width 11 height 11
click at [1549, 56] on span "button" at bounding box center [1546, 56] width 12 height 12
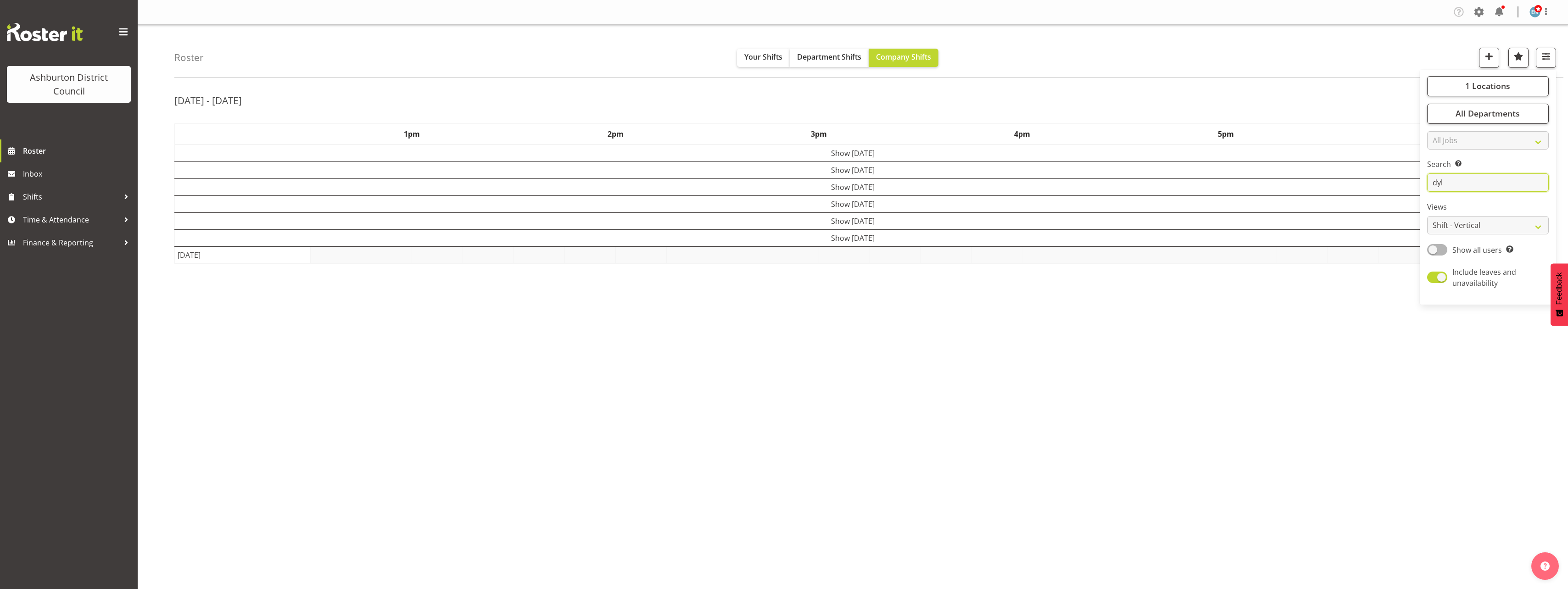
click at [1473, 187] on input "dyl" at bounding box center [1488, 182] width 122 height 18
type input "d"
click at [1472, 186] on input "text" at bounding box center [1488, 182] width 122 height 18
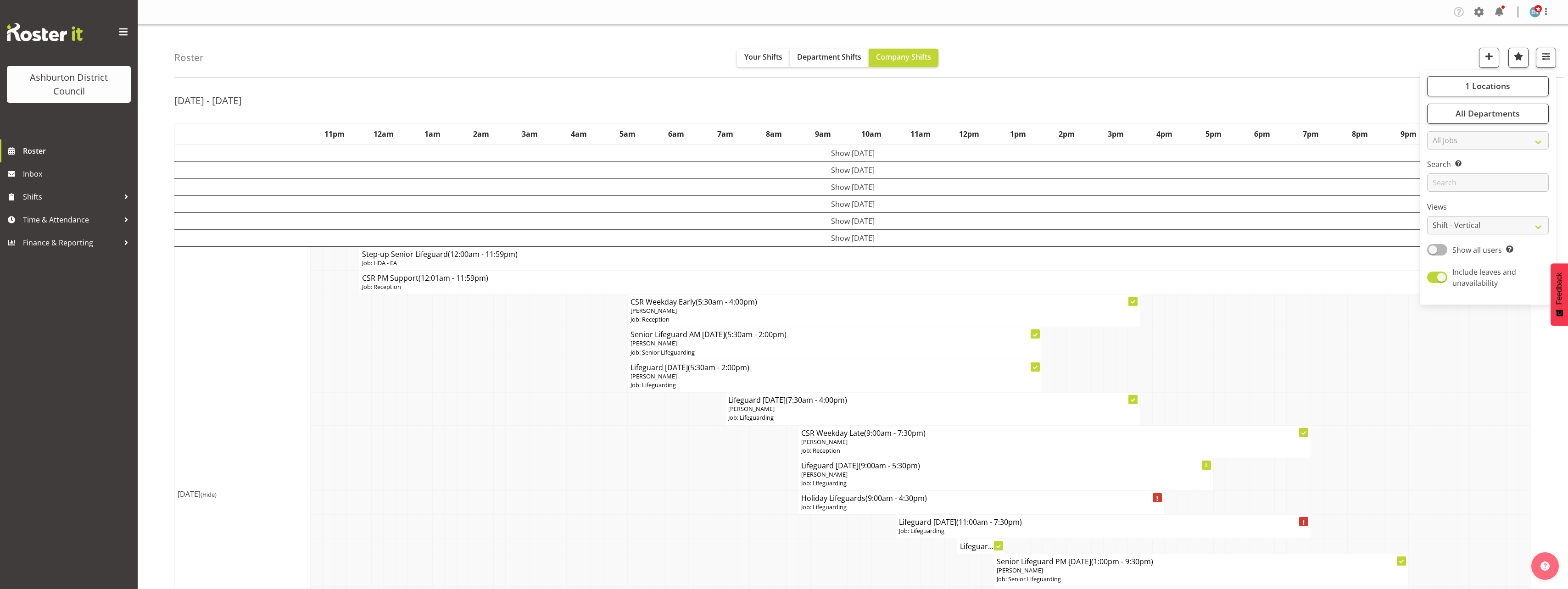
click at [1353, 69] on div "Roster Your Shifts Department Shifts Company Shifts 1 Locations Clear Art Galle…" at bounding box center [870, 51] width 1389 height 53
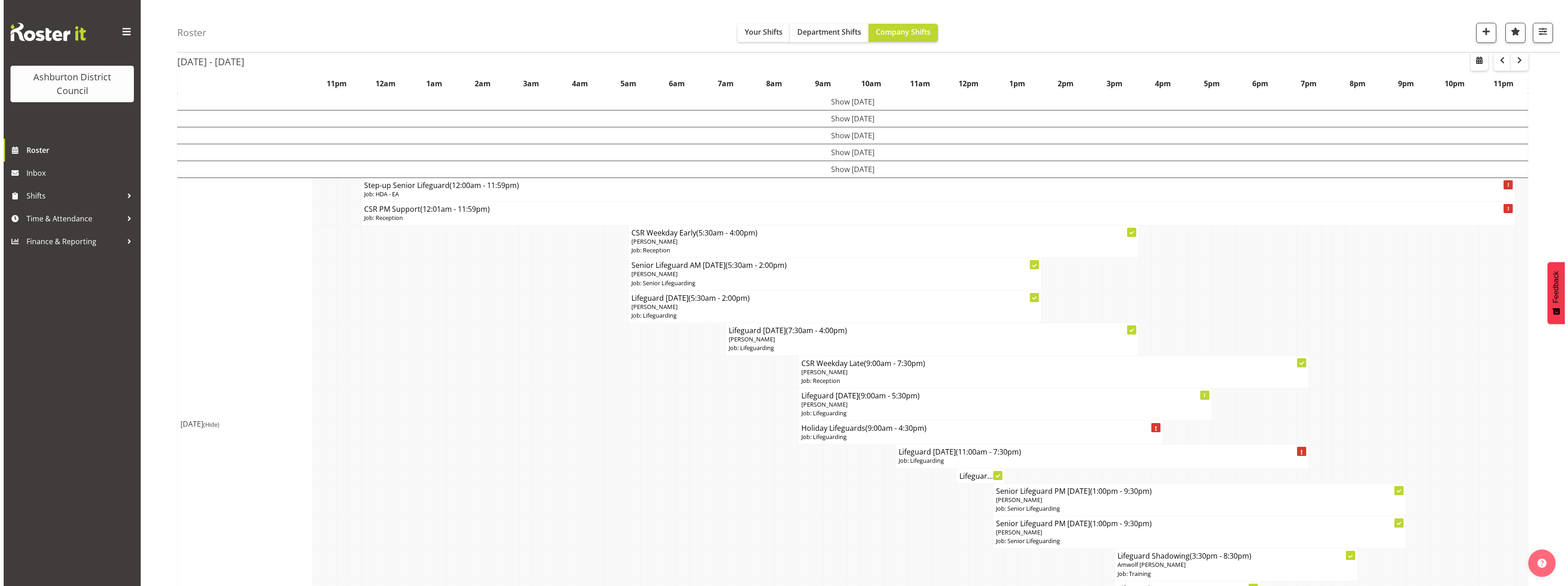
scroll to position [22, 0]
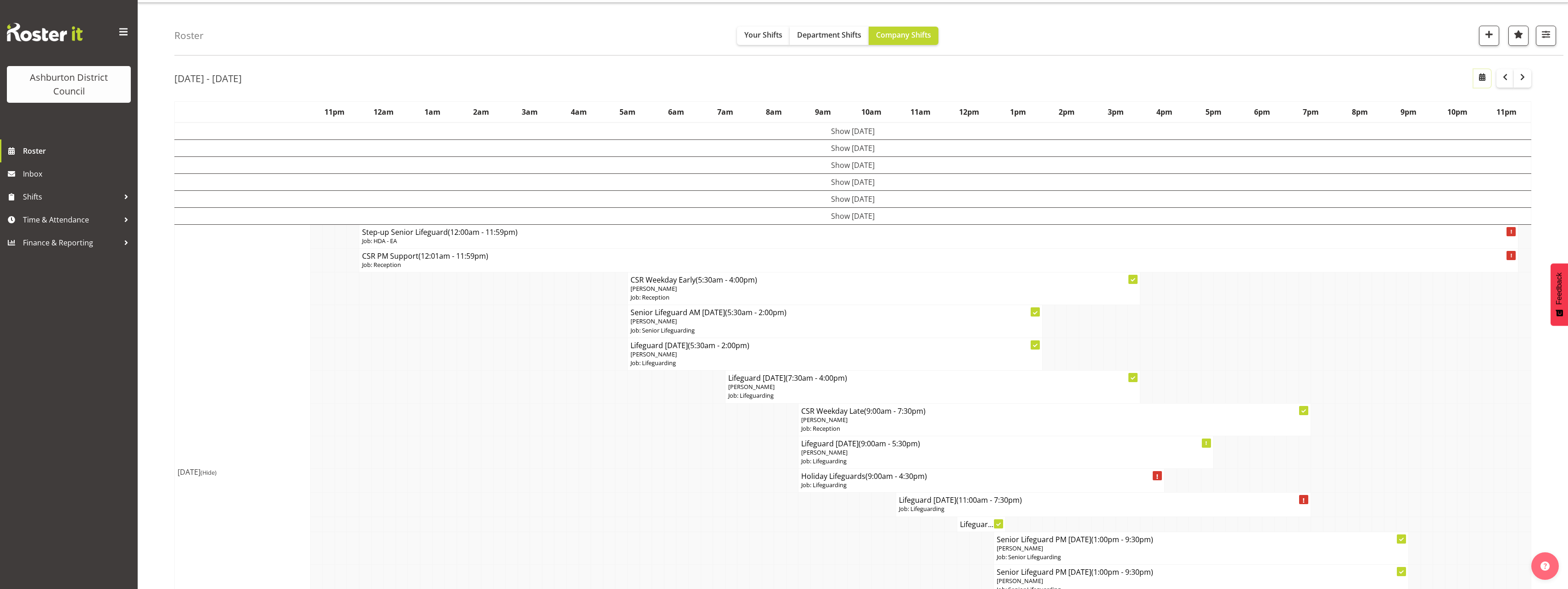
click at [1475, 81] on button "button" at bounding box center [1482, 78] width 17 height 18
select select "9"
select select "2025"
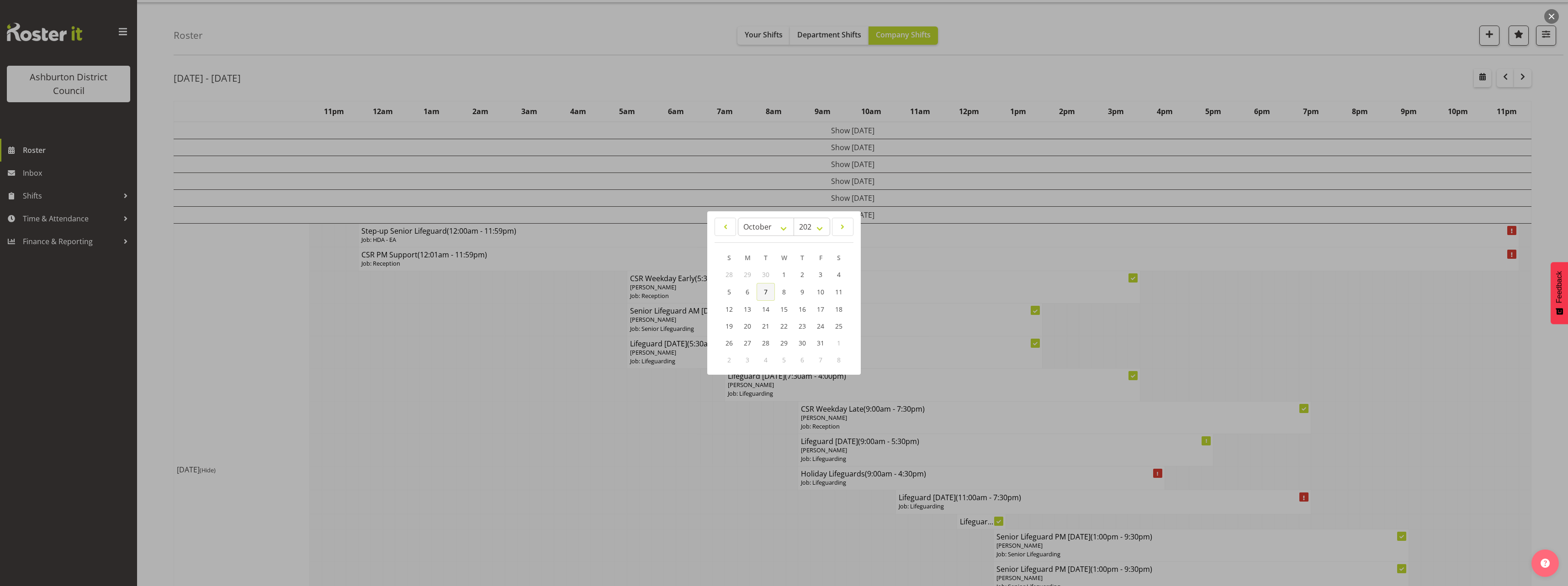
click at [763, 294] on link "7" at bounding box center [765, 291] width 18 height 18
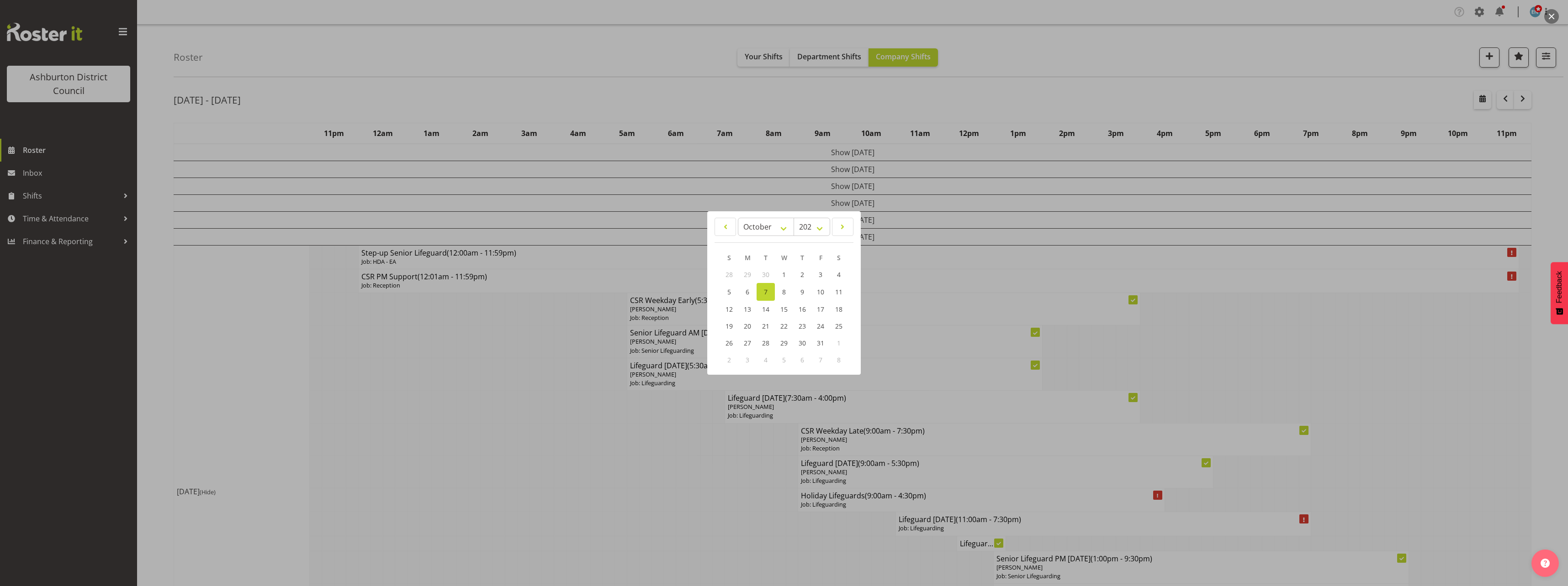
click at [1547, 153] on div at bounding box center [784, 293] width 1568 height 586
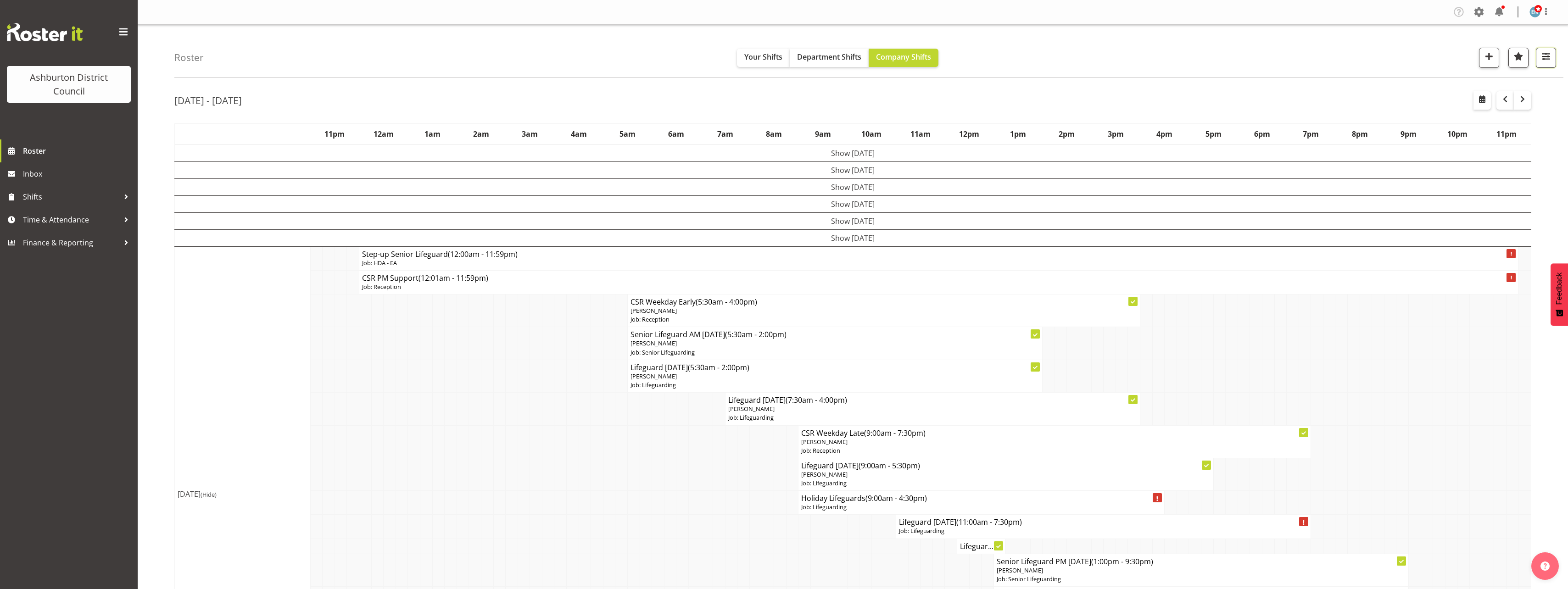
click at [1556, 60] on button "button" at bounding box center [1546, 57] width 20 height 20
click at [1440, 279] on span at bounding box center [1437, 277] width 20 height 11
click at [1433, 279] on input "Include leaves and unavailability" at bounding box center [1430, 277] width 6 height 6
checkbox input "false"
